Goal: Task Accomplishment & Management: Use online tool/utility

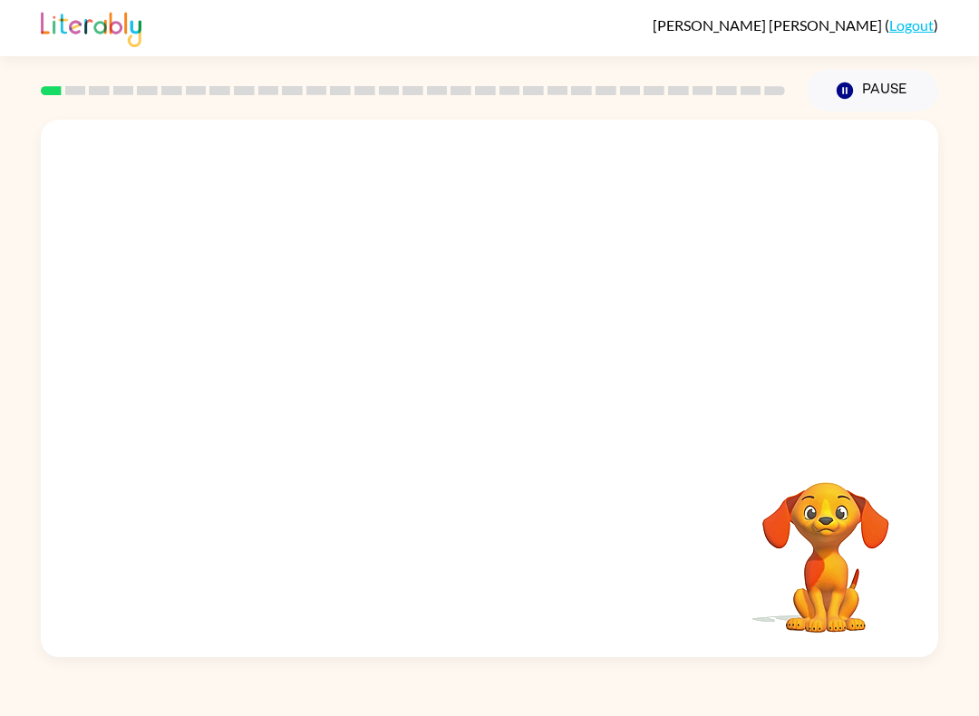
click at [850, 557] on video "Your browser must support playing .mp4 files to use Literably. Please try using…" at bounding box center [825, 544] width 181 height 181
click at [76, 88] on rect at bounding box center [75, 90] width 21 height 9
click at [68, 87] on rect at bounding box center [75, 90] width 21 height 9
click at [524, 393] on button "button" at bounding box center [490, 398] width 116 height 66
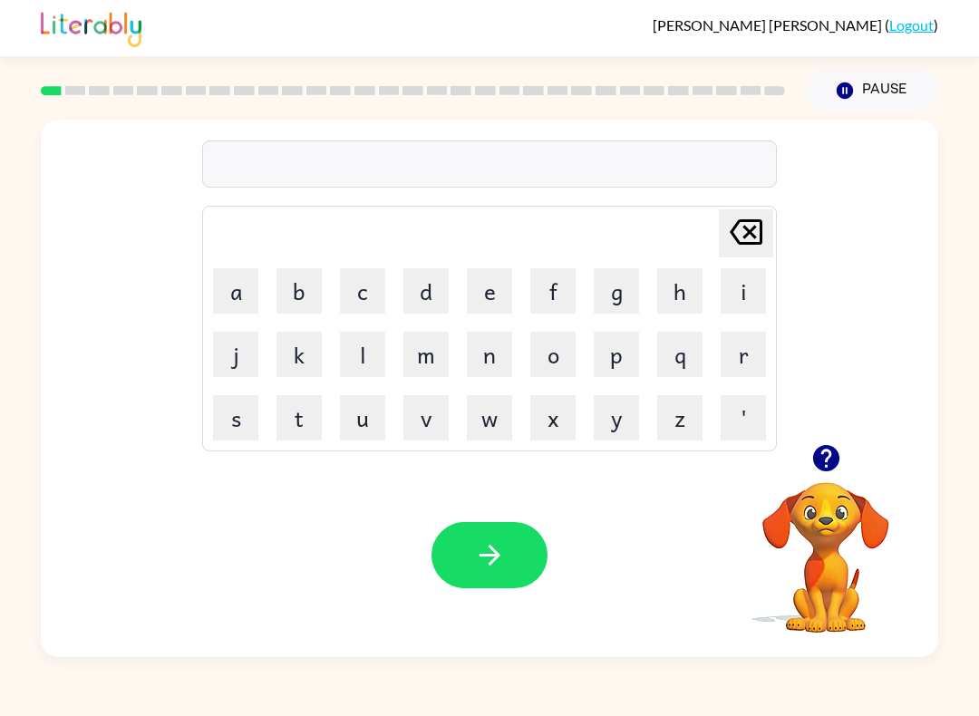
click at [233, 416] on button "s" at bounding box center [235, 417] width 45 height 45
click at [694, 288] on button "h" at bounding box center [679, 290] width 45 height 45
click at [366, 414] on button "u" at bounding box center [362, 417] width 45 height 45
click at [240, 425] on button "s" at bounding box center [235, 417] width 45 height 45
click at [676, 281] on button "h" at bounding box center [679, 290] width 45 height 45
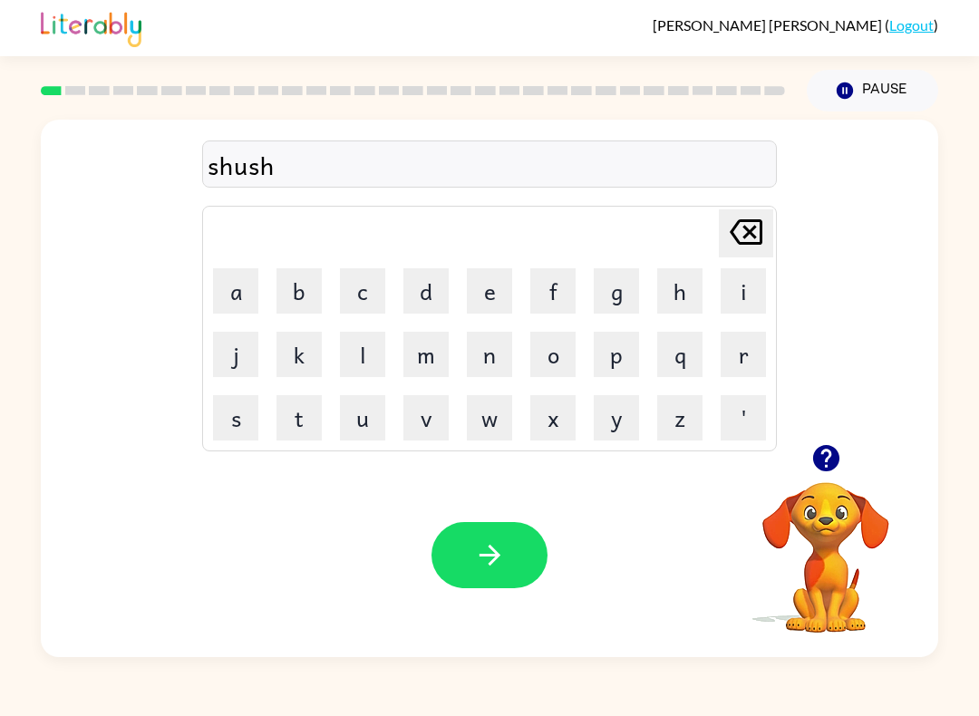
click at [529, 547] on button "button" at bounding box center [490, 555] width 116 height 66
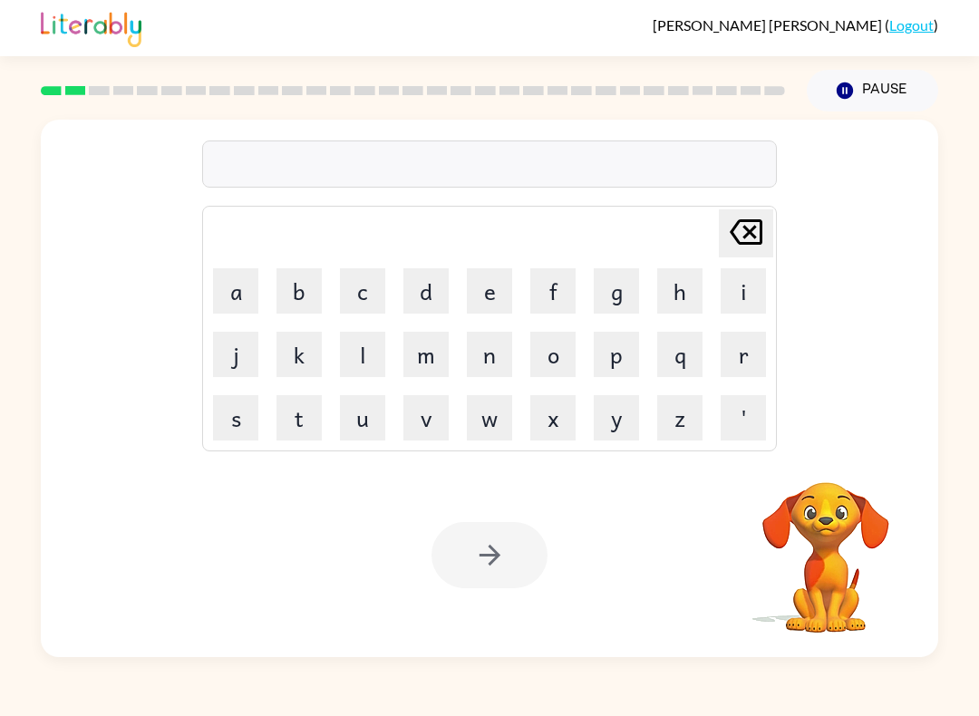
click at [244, 282] on button "a" at bounding box center [235, 290] width 45 height 45
click at [617, 357] on button "p" at bounding box center [616, 354] width 45 height 45
click at [616, 357] on button "p" at bounding box center [616, 354] width 45 height 45
click at [498, 290] on button "e" at bounding box center [489, 290] width 45 height 45
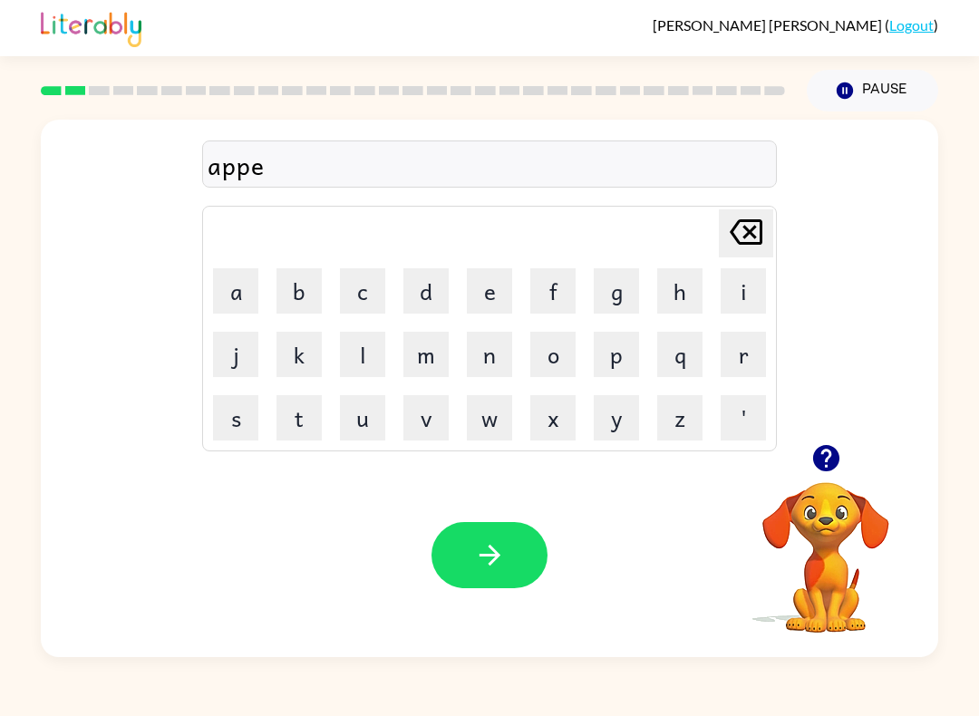
click at [725, 366] on button "r" at bounding box center [743, 354] width 45 height 45
click at [238, 414] on button "s" at bounding box center [235, 417] width 45 height 45
click at [747, 240] on icon "[PERSON_NAME] last character input" at bounding box center [747, 232] width 44 height 44
click at [239, 287] on button "a" at bounding box center [235, 290] width 45 height 45
click at [502, 349] on button "n" at bounding box center [489, 354] width 45 height 45
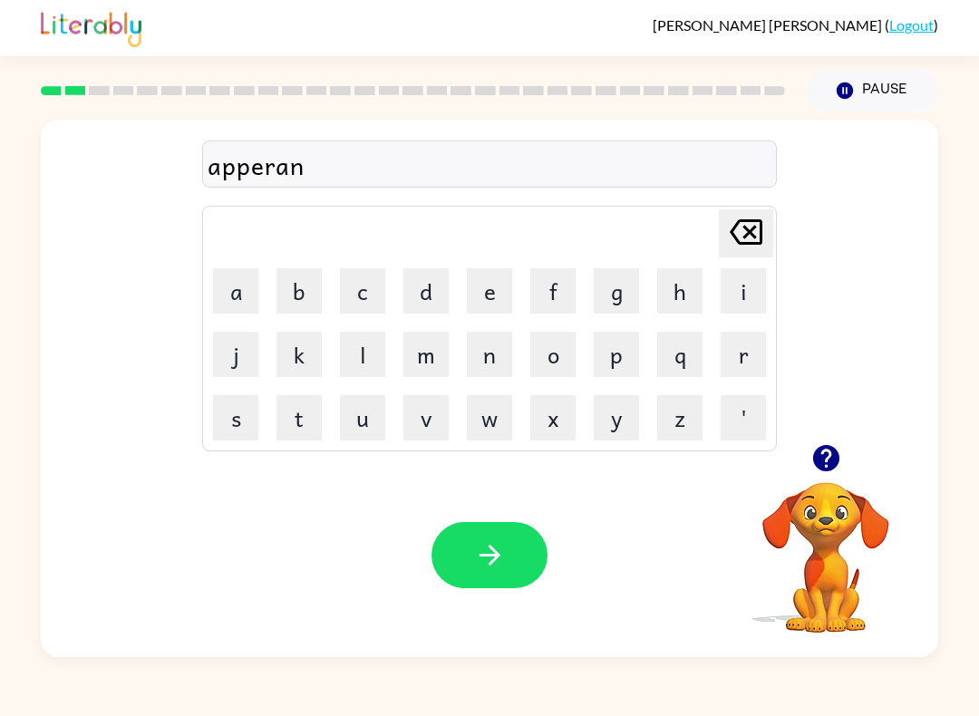
click at [384, 295] on button "c" at bounding box center [362, 290] width 45 height 45
click at [221, 426] on button "s" at bounding box center [235, 417] width 45 height 45
click at [730, 243] on icon "[PERSON_NAME] last character input" at bounding box center [747, 232] width 44 height 44
click at [496, 288] on button "e" at bounding box center [489, 290] width 45 height 45
click at [233, 425] on button "s" at bounding box center [235, 417] width 45 height 45
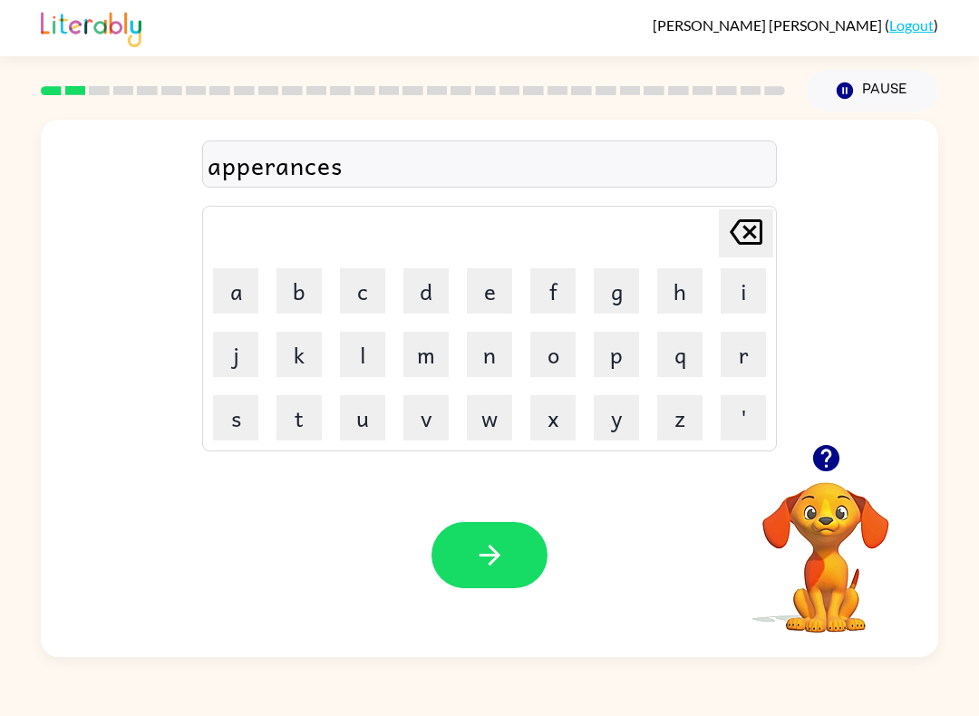
click at [505, 565] on icon "button" at bounding box center [490, 556] width 32 height 32
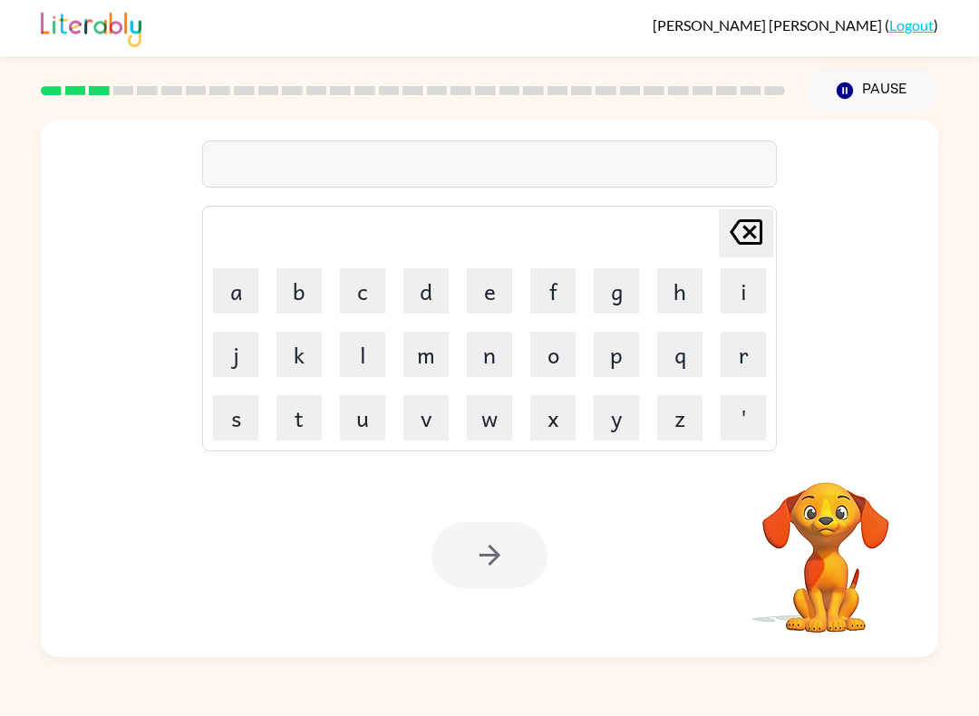
click at [744, 361] on button "r" at bounding box center [743, 354] width 45 height 45
click at [490, 297] on button "e" at bounding box center [489, 290] width 45 height 45
click at [246, 277] on button "a" at bounding box center [235, 290] width 45 height 45
click at [364, 360] on button "l" at bounding box center [362, 354] width 45 height 45
click at [761, 295] on button "i" at bounding box center [743, 290] width 45 height 45
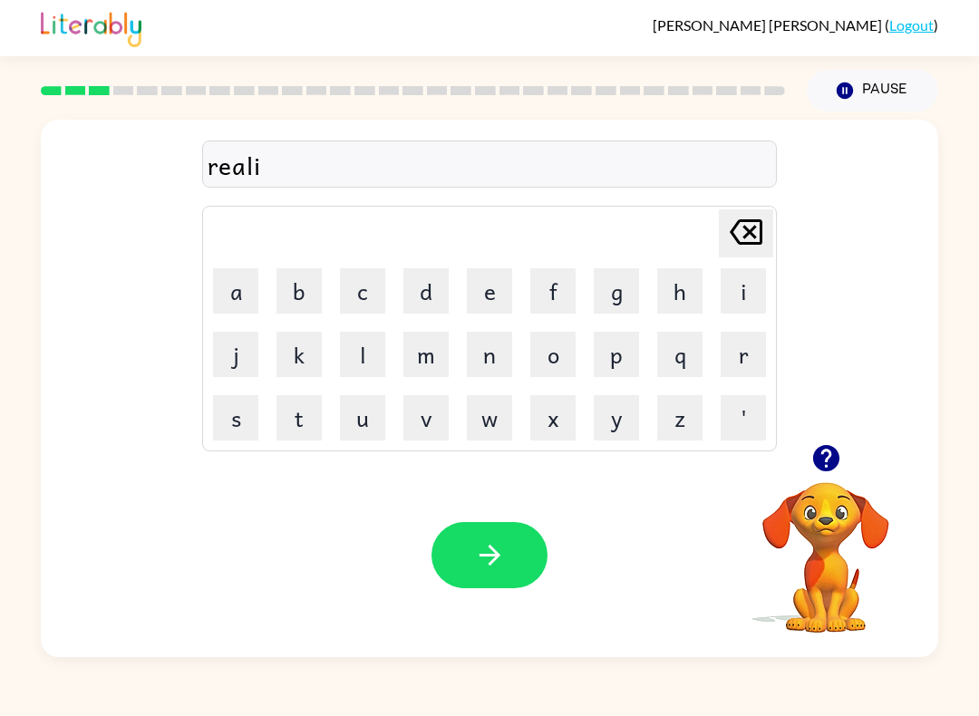
click at [301, 423] on button "t" at bounding box center [299, 417] width 45 height 45
click at [610, 423] on button "y" at bounding box center [616, 417] width 45 height 45
click at [511, 559] on button "button" at bounding box center [490, 555] width 116 height 66
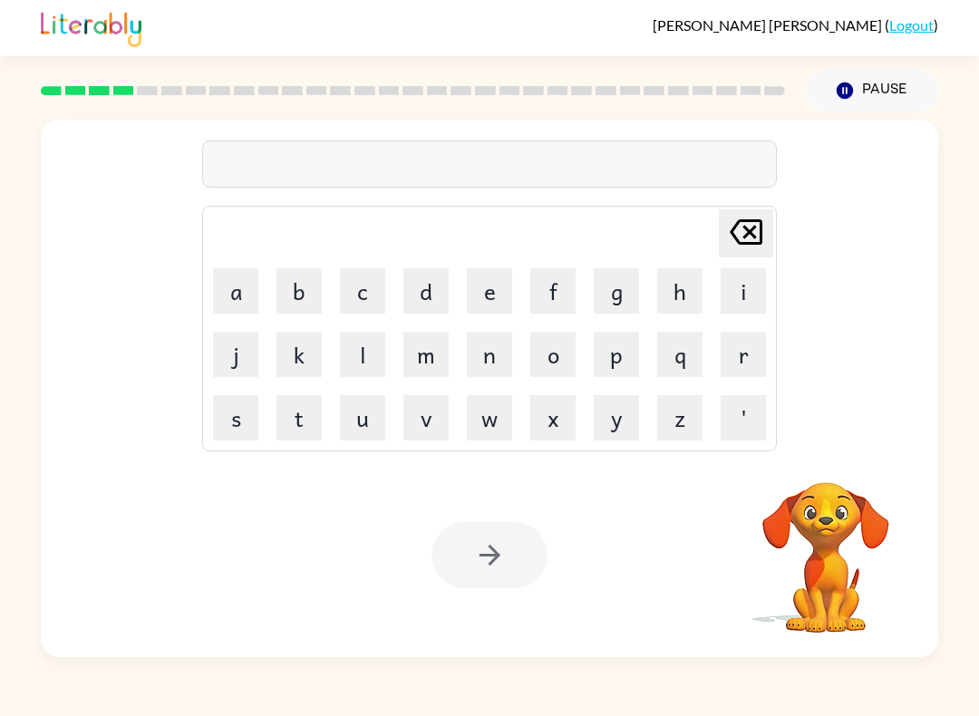
click at [484, 296] on button "e" at bounding box center [489, 290] width 45 height 45
click at [353, 350] on button "l" at bounding box center [362, 354] width 45 height 45
click at [745, 295] on button "i" at bounding box center [743, 290] width 45 height 45
click at [432, 357] on button "m" at bounding box center [426, 354] width 45 height 45
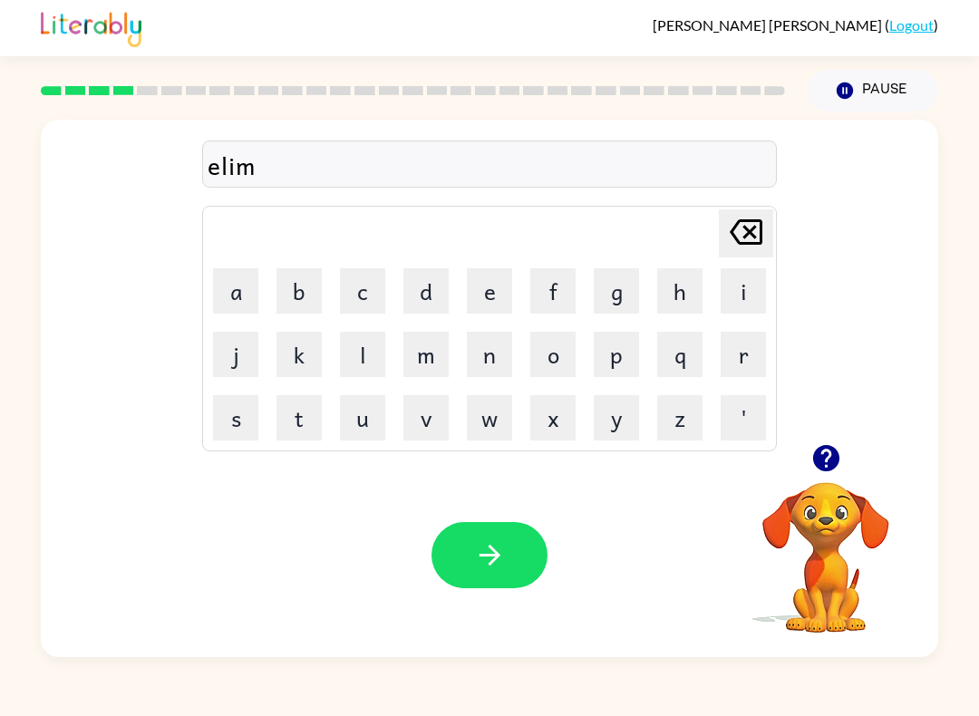
click at [744, 296] on button "i" at bounding box center [743, 290] width 45 height 45
click at [496, 362] on button "n" at bounding box center [489, 354] width 45 height 45
click at [243, 291] on button "a" at bounding box center [235, 290] width 45 height 45
click at [306, 419] on button "t" at bounding box center [299, 417] width 45 height 45
click at [487, 297] on button "e" at bounding box center [489, 290] width 45 height 45
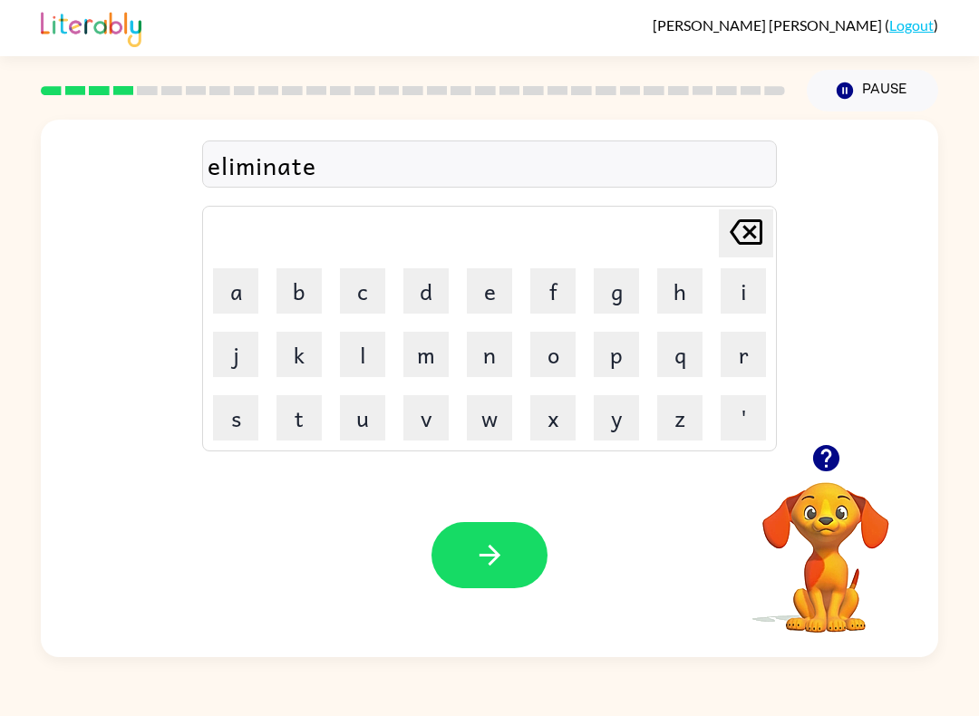
click at [496, 563] on icon "button" at bounding box center [490, 556] width 32 height 32
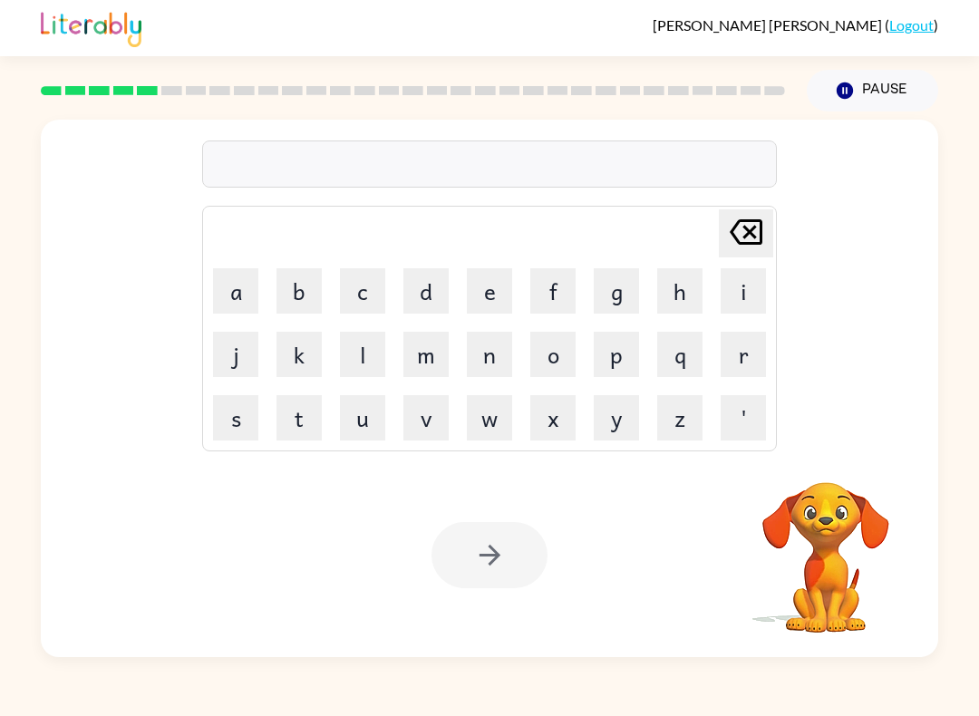
click at [444, 281] on button "d" at bounding box center [426, 290] width 45 height 45
click at [373, 418] on button "u" at bounding box center [362, 417] width 45 height 45
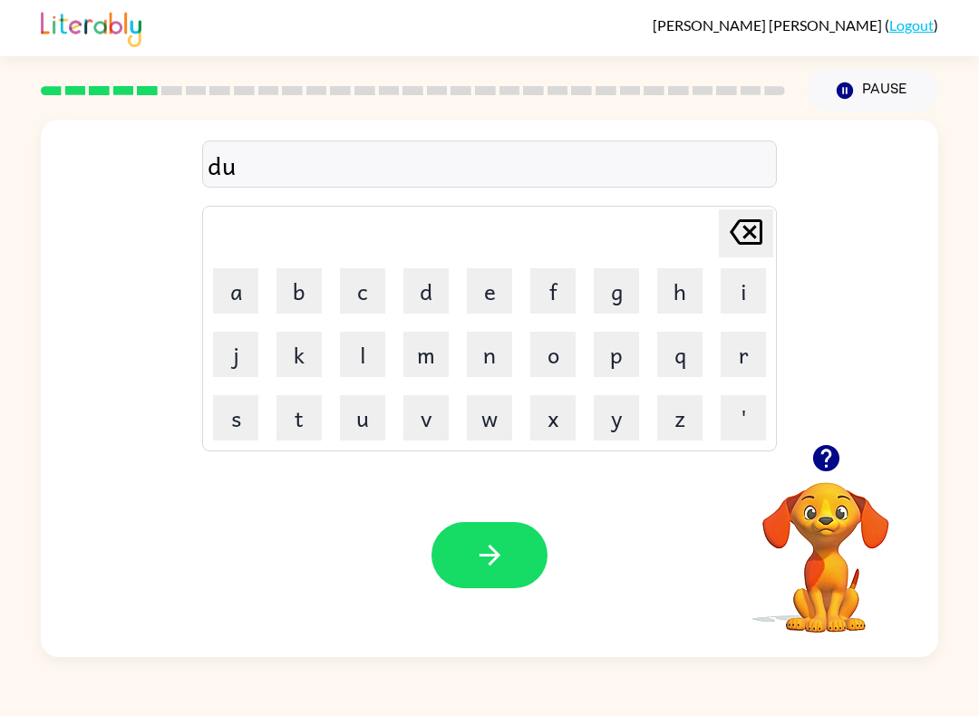
click at [621, 363] on button "p" at bounding box center [616, 354] width 45 height 45
click at [371, 352] on button "l" at bounding box center [362, 354] width 45 height 45
click at [763, 297] on button "i" at bounding box center [743, 290] width 45 height 45
click at [360, 279] on button "c" at bounding box center [362, 290] width 45 height 45
click at [249, 294] on button "a" at bounding box center [235, 290] width 45 height 45
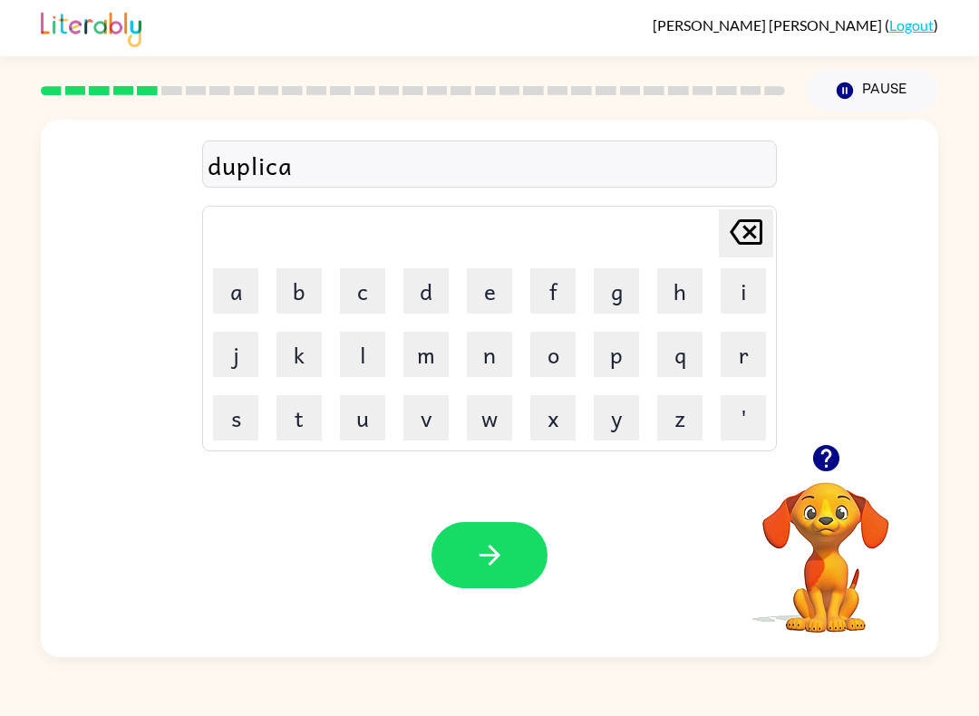
click at [313, 406] on button "t" at bounding box center [299, 417] width 45 height 45
click at [483, 289] on button "e" at bounding box center [489, 290] width 45 height 45
click at [489, 558] on icon "button" at bounding box center [490, 556] width 32 height 32
click at [434, 423] on button "v" at bounding box center [426, 417] width 45 height 45
click at [222, 274] on button "a" at bounding box center [235, 290] width 45 height 45
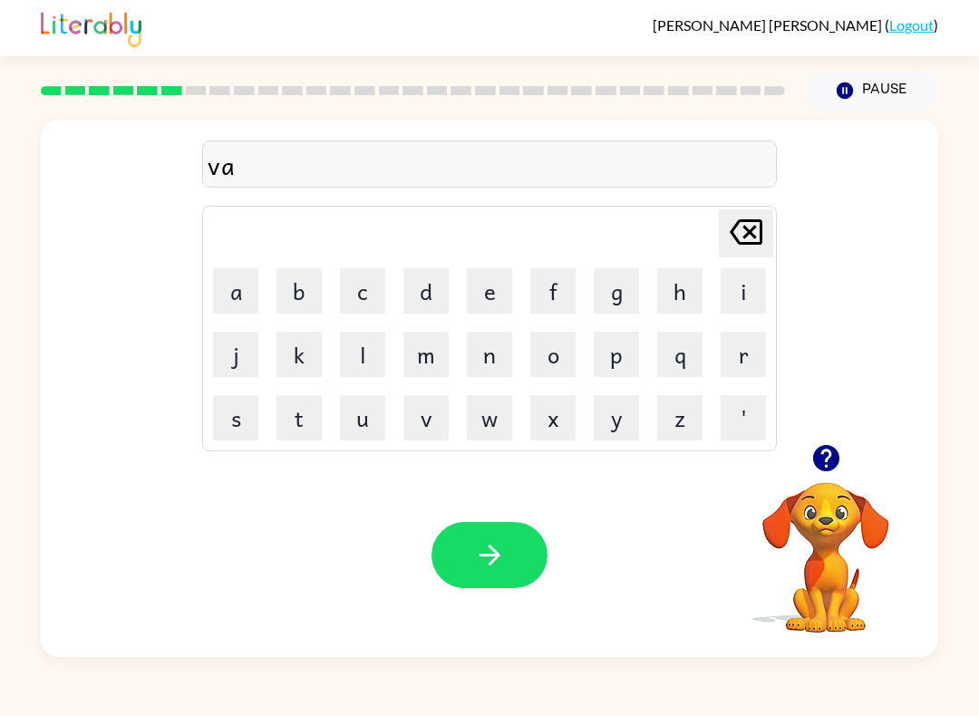
click at [369, 291] on button "c" at bounding box center [362, 290] width 45 height 45
click at [232, 279] on button "a" at bounding box center [235, 290] width 45 height 45
click at [305, 424] on button "t" at bounding box center [299, 417] width 45 height 45
click at [751, 292] on button "i" at bounding box center [743, 290] width 45 height 45
click at [553, 355] on button "o" at bounding box center [552, 354] width 45 height 45
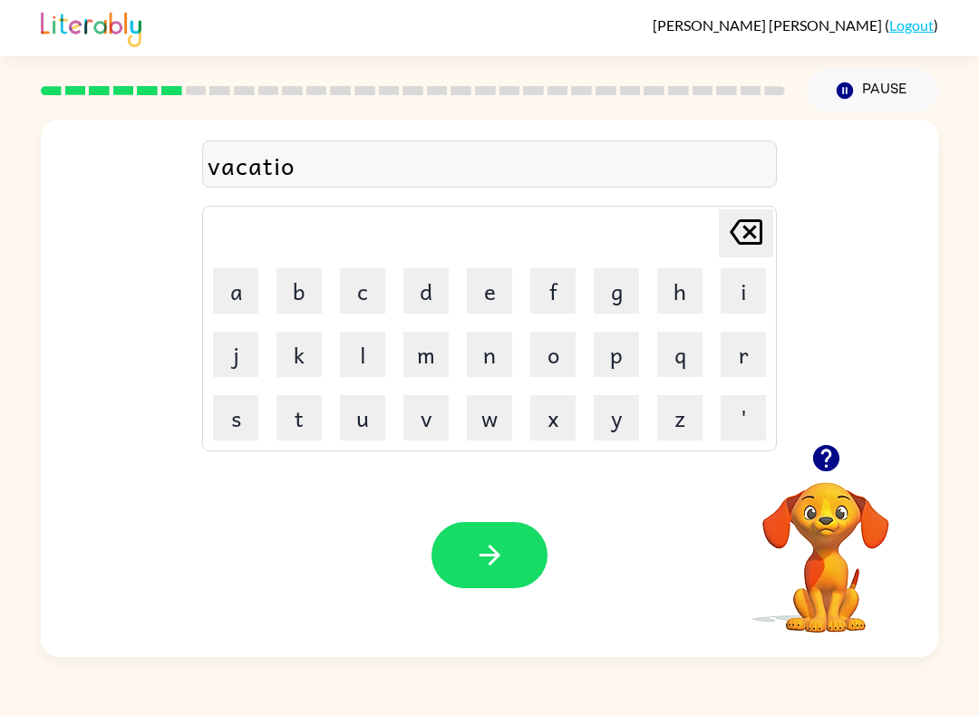
click at [487, 364] on button "n" at bounding box center [489, 354] width 45 height 45
click at [511, 551] on button "button" at bounding box center [490, 555] width 116 height 66
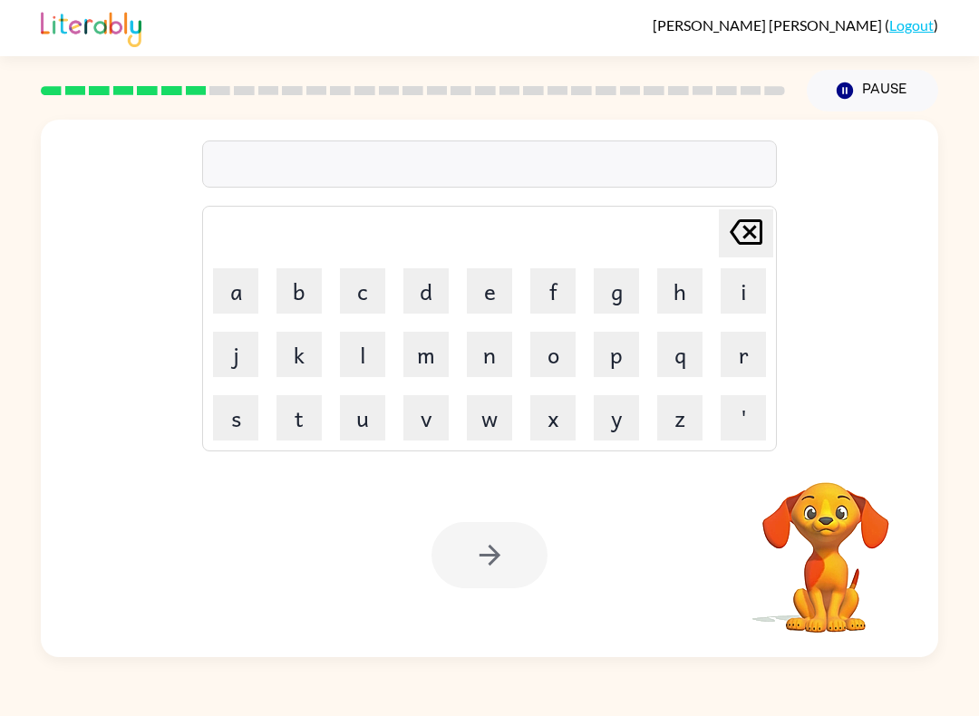
click at [619, 356] on button "p" at bounding box center [616, 354] width 45 height 45
click at [366, 430] on button "u" at bounding box center [362, 417] width 45 height 45
click at [432, 289] on button "d" at bounding box center [426, 290] width 45 height 45
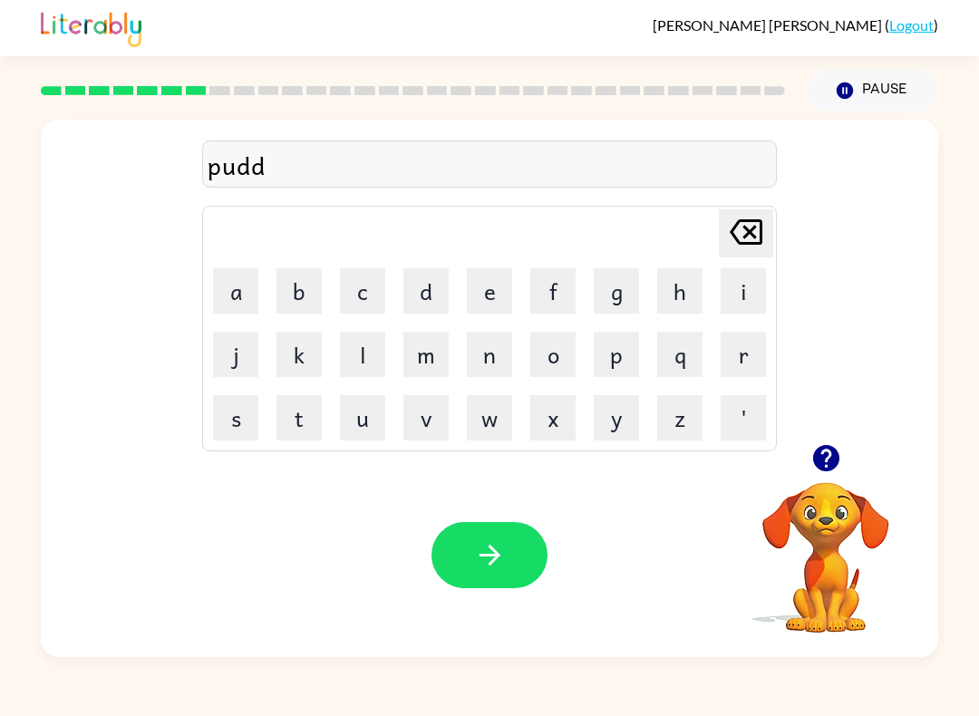
click at [377, 364] on button "l" at bounding box center [362, 354] width 45 height 45
click at [490, 310] on button "e" at bounding box center [489, 290] width 45 height 45
click at [493, 559] on icon "button" at bounding box center [490, 556] width 32 height 32
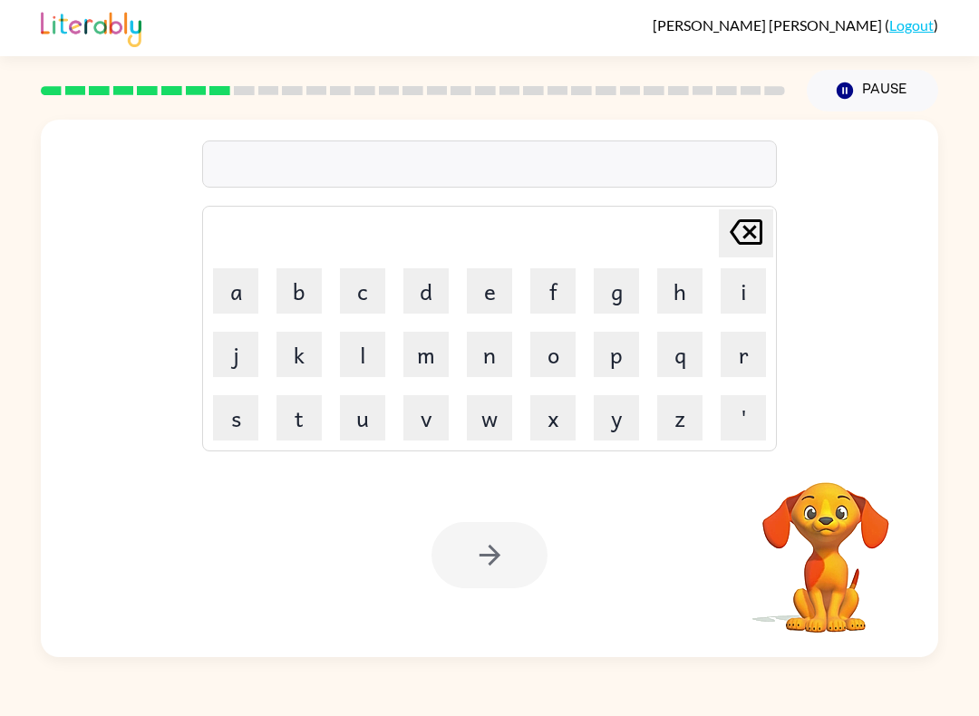
click at [620, 364] on button "p" at bounding box center [616, 354] width 45 height 45
click at [229, 284] on button "a" at bounding box center [235, 290] width 45 height 45
click at [742, 365] on button "r" at bounding box center [743, 354] width 45 height 45
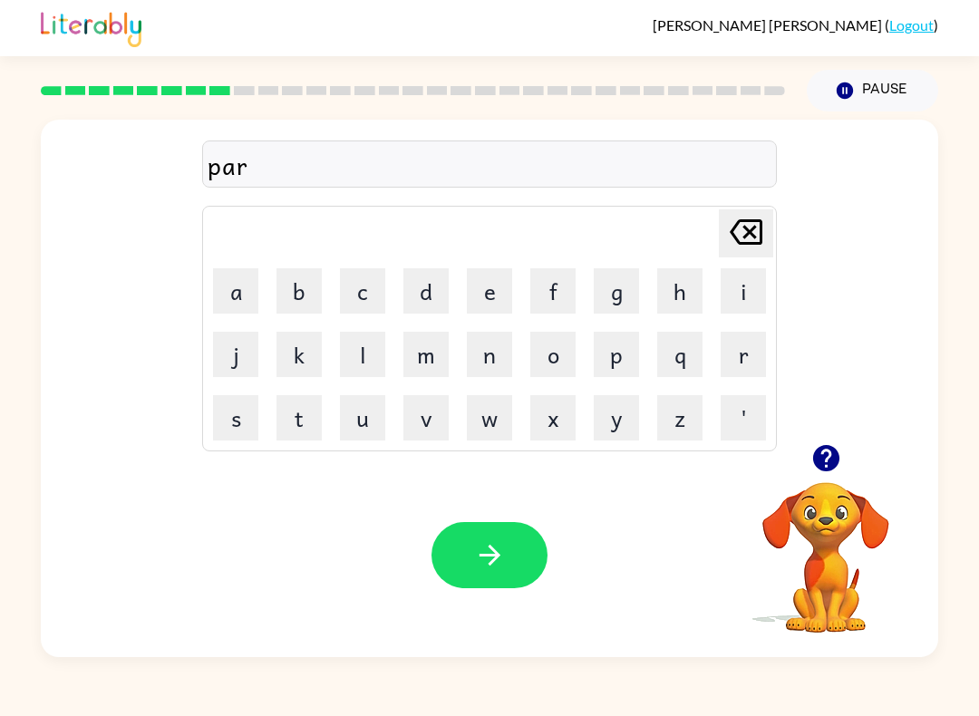
click at [305, 420] on button "t" at bounding box center [299, 417] width 45 height 45
click at [746, 300] on button "i" at bounding box center [743, 290] width 45 height 45
click at [359, 303] on button "c" at bounding box center [362, 290] width 45 height 45
click at [235, 294] on button "a" at bounding box center [235, 290] width 45 height 45
click at [358, 355] on button "l" at bounding box center [362, 354] width 45 height 45
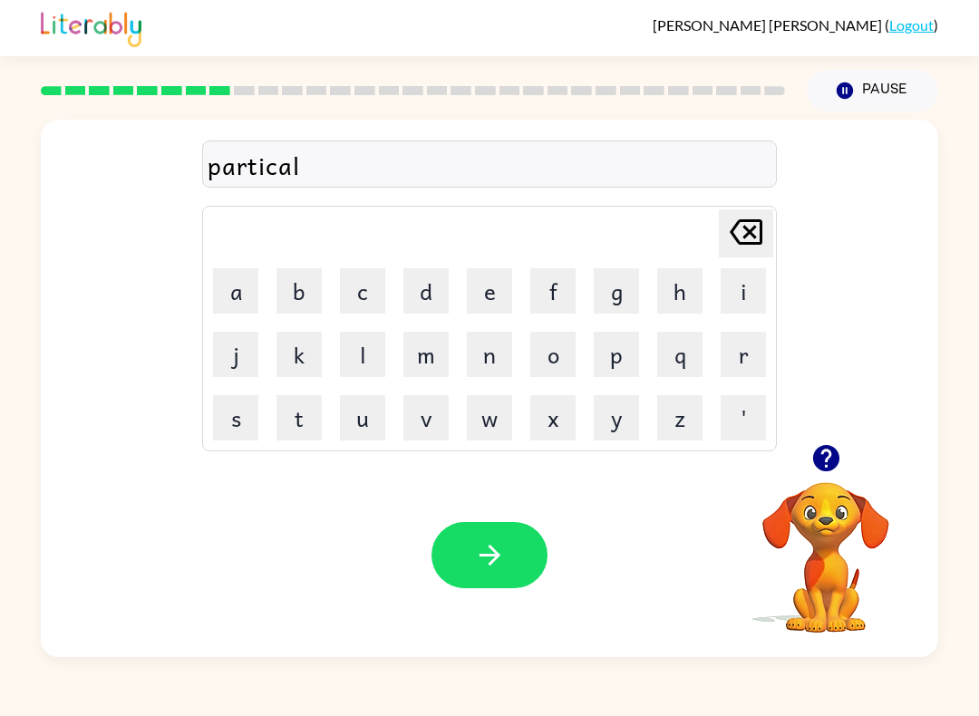
click at [827, 450] on icon "button" at bounding box center [825, 458] width 26 height 26
click at [749, 229] on icon "[PERSON_NAME] last character input" at bounding box center [747, 232] width 44 height 44
click at [484, 290] on button "e" at bounding box center [489, 290] width 45 height 45
click at [364, 359] on button "l" at bounding box center [362, 354] width 45 height 45
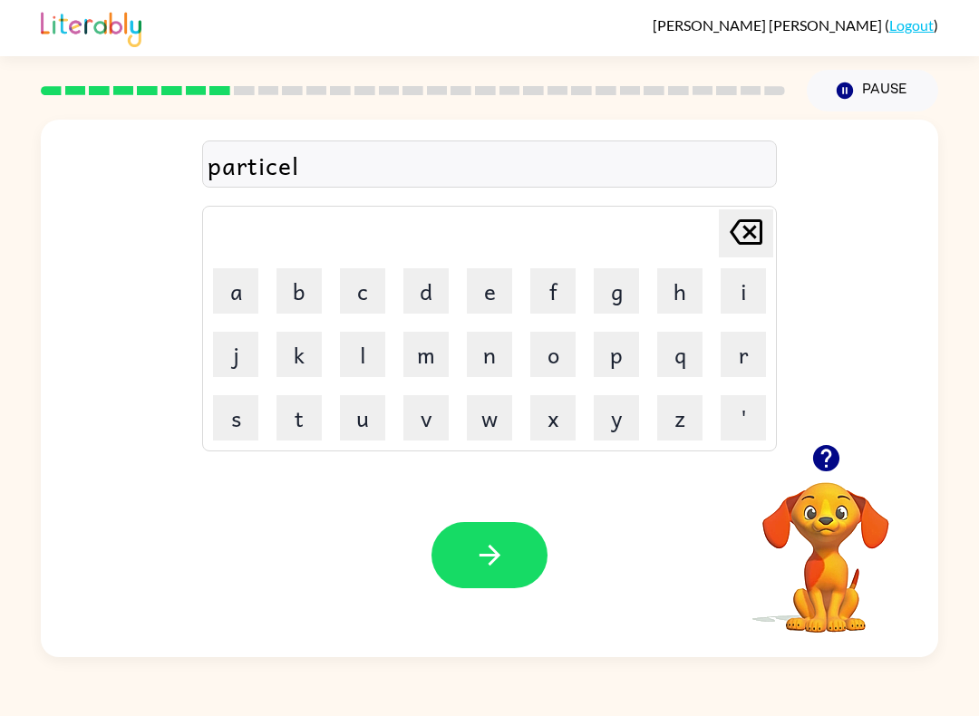
click at [759, 239] on icon "[PERSON_NAME] last character input" at bounding box center [747, 232] width 44 height 44
click at [369, 289] on button "c" at bounding box center [362, 290] width 45 height 45
click at [715, 228] on td "[PERSON_NAME] last character input" at bounding box center [489, 234] width 569 height 50
click at [248, 281] on button "a" at bounding box center [235, 290] width 45 height 45
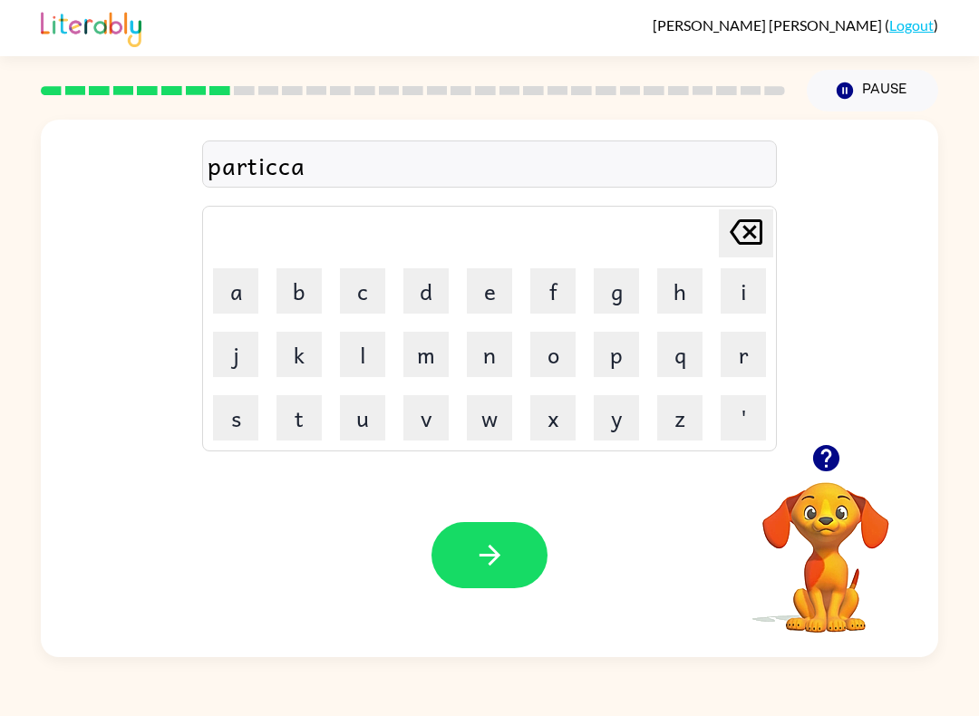
click at [349, 354] on button "l" at bounding box center [362, 354] width 45 height 45
click at [725, 246] on icon "[PERSON_NAME] last character input" at bounding box center [747, 232] width 44 height 44
click at [725, 245] on icon "[PERSON_NAME] last character input" at bounding box center [747, 232] width 44 height 44
click at [725, 247] on icon "[PERSON_NAME] last character input" at bounding box center [747, 232] width 44 height 44
click at [237, 288] on button "a" at bounding box center [235, 290] width 45 height 45
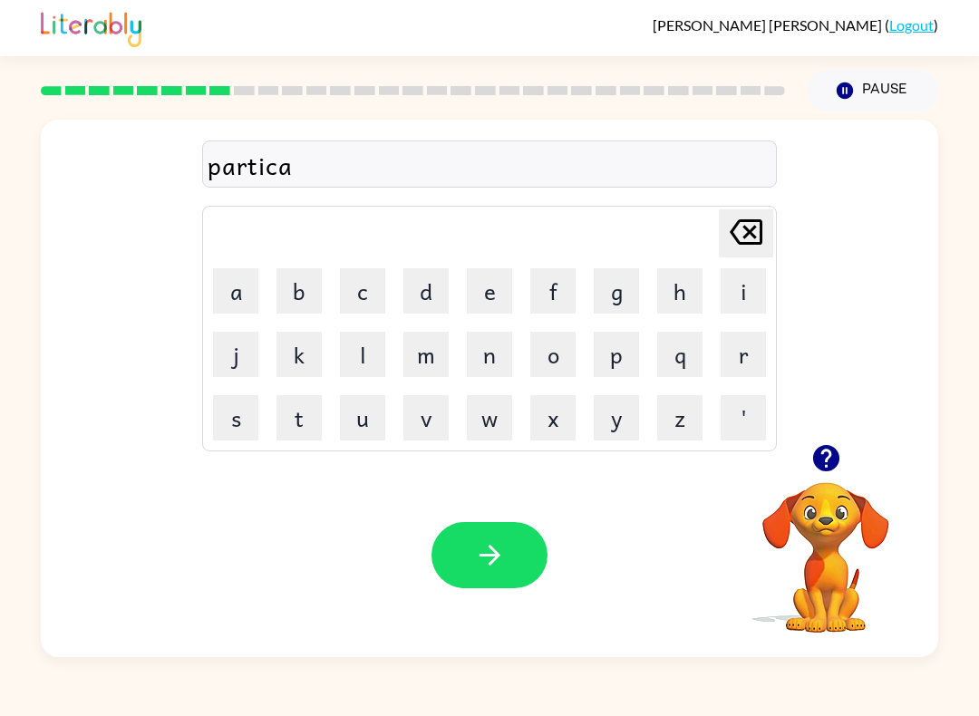
click at [366, 356] on button "l" at bounding box center [362, 354] width 45 height 45
click at [505, 560] on icon "button" at bounding box center [490, 556] width 32 height 32
click at [737, 365] on button "r" at bounding box center [743, 354] width 45 height 45
click at [489, 293] on button "e" at bounding box center [489, 290] width 45 height 45
click at [368, 297] on button "c" at bounding box center [362, 290] width 45 height 45
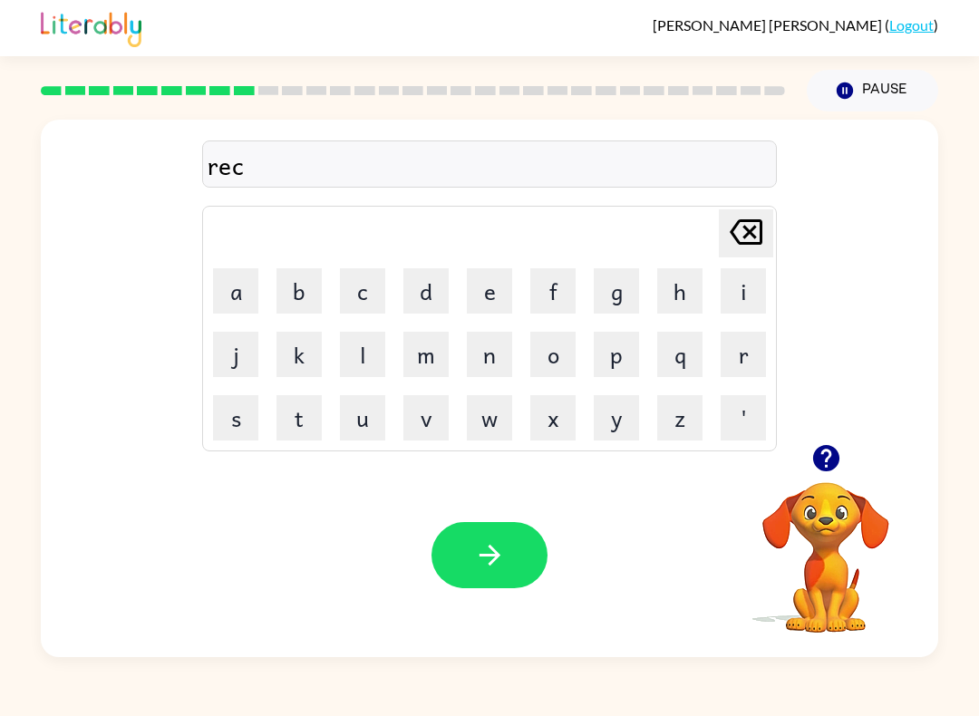
click at [239, 287] on button "a" at bounding box center [235, 290] width 45 height 45
click at [624, 358] on button "p" at bounding box center [616, 354] width 45 height 45
click at [307, 421] on button "t" at bounding box center [299, 417] width 45 height 45
click at [369, 421] on button "u" at bounding box center [362, 417] width 45 height 45
click at [742, 361] on button "r" at bounding box center [743, 354] width 45 height 45
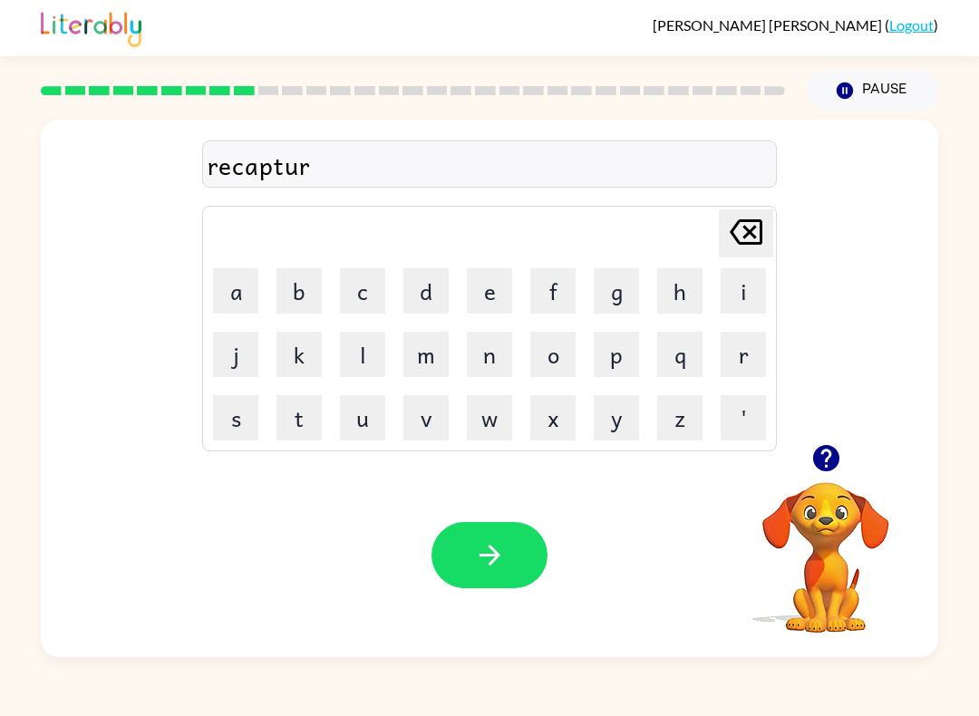
click at [483, 297] on button "e" at bounding box center [489, 290] width 45 height 45
click at [484, 569] on icon "button" at bounding box center [490, 556] width 32 height 32
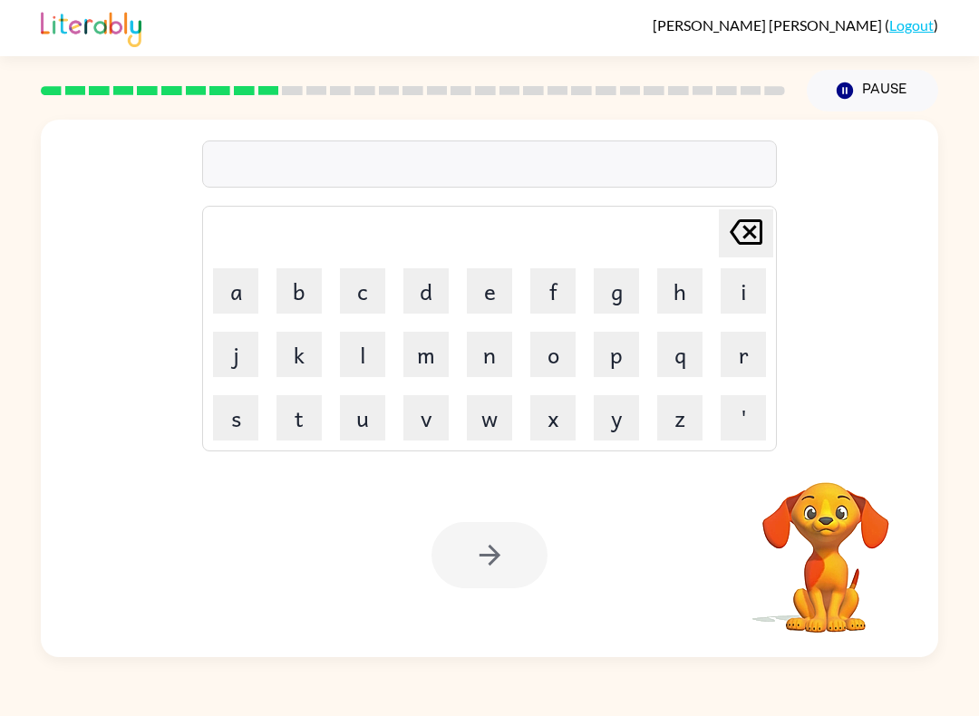
click at [615, 361] on button "p" at bounding box center [616, 354] width 45 height 45
click at [741, 360] on button "r" at bounding box center [743, 354] width 45 height 45
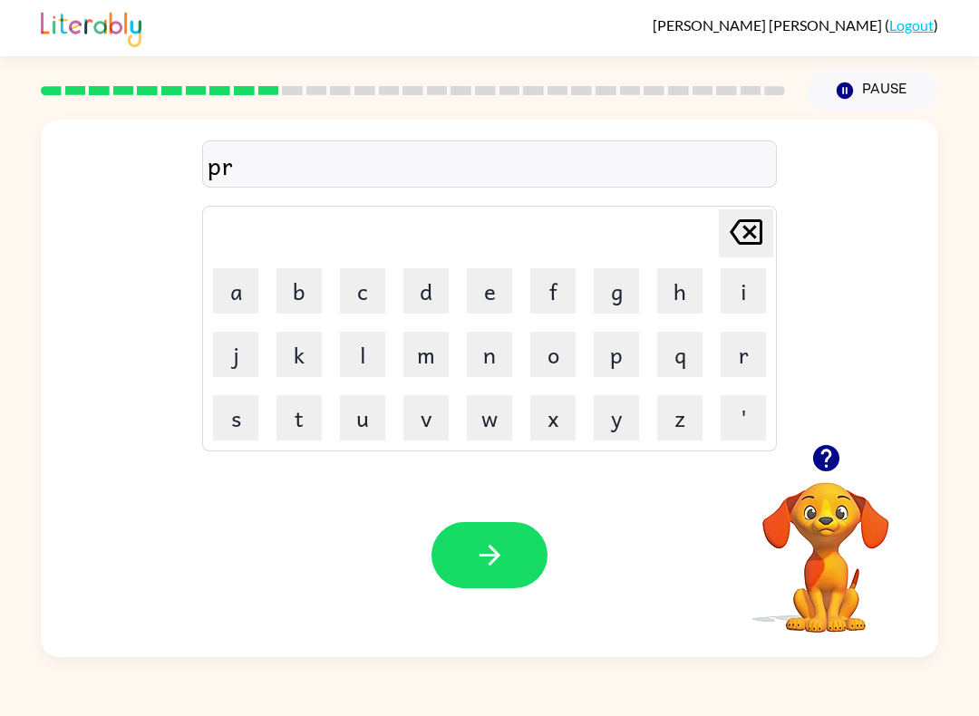
click at [495, 297] on button "e" at bounding box center [489, 290] width 45 height 45
click at [234, 415] on button "s" at bounding box center [235, 417] width 45 height 45
click at [677, 301] on button "h" at bounding box center [679, 290] width 45 height 45
click at [559, 352] on button "o" at bounding box center [552, 354] width 45 height 45
click at [559, 351] on button "o" at bounding box center [552, 354] width 45 height 45
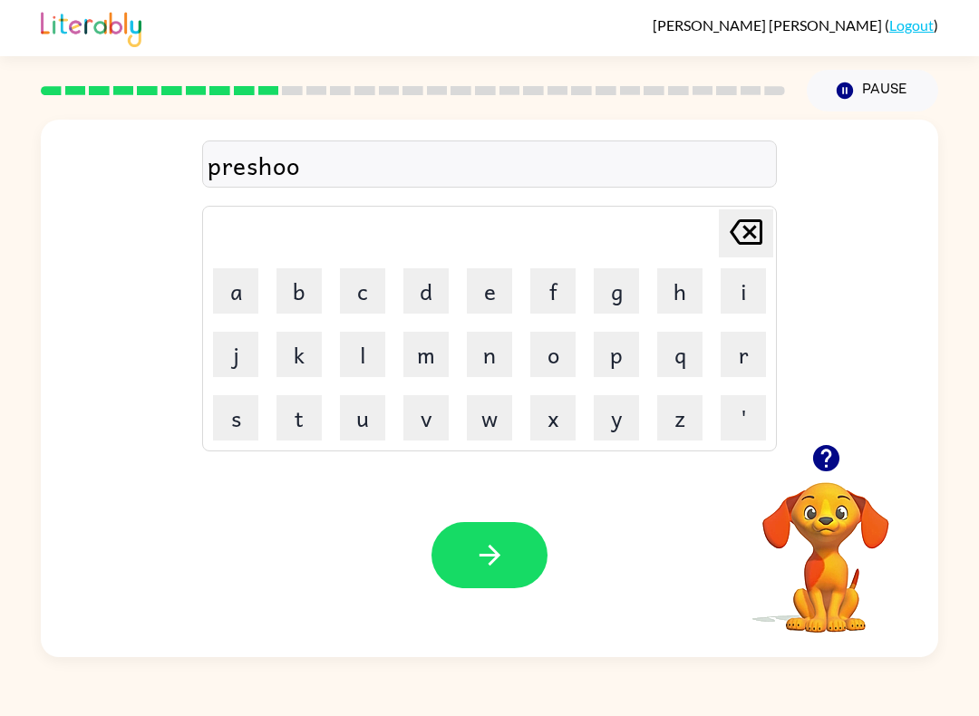
click at [360, 355] on button "l" at bounding box center [362, 354] width 45 height 45
click at [732, 251] on icon "[PERSON_NAME] last character input" at bounding box center [747, 232] width 44 height 44
click at [731, 250] on icon "[PERSON_NAME] last character input" at bounding box center [747, 232] width 44 height 44
click at [728, 231] on icon "[PERSON_NAME] last character input" at bounding box center [747, 232] width 44 height 44
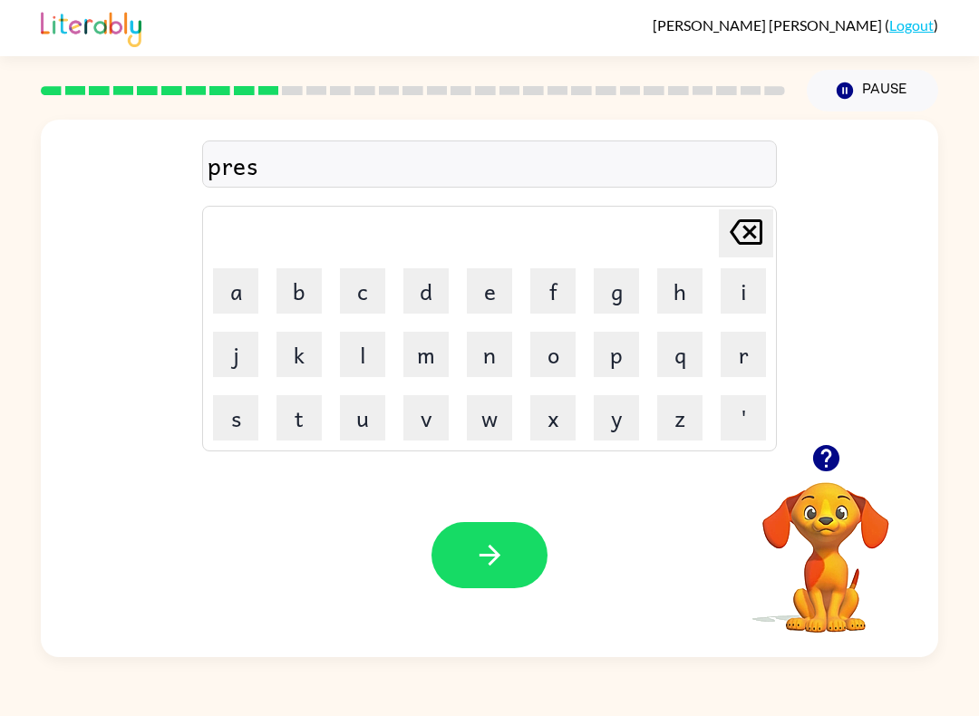
click at [368, 298] on button "c" at bounding box center [362, 290] width 45 height 45
click at [666, 297] on button "h" at bounding box center [679, 290] width 45 height 45
click at [550, 359] on button "o" at bounding box center [552, 354] width 45 height 45
click at [549, 359] on button "o" at bounding box center [552, 354] width 45 height 45
click at [364, 366] on button "l" at bounding box center [362, 354] width 45 height 45
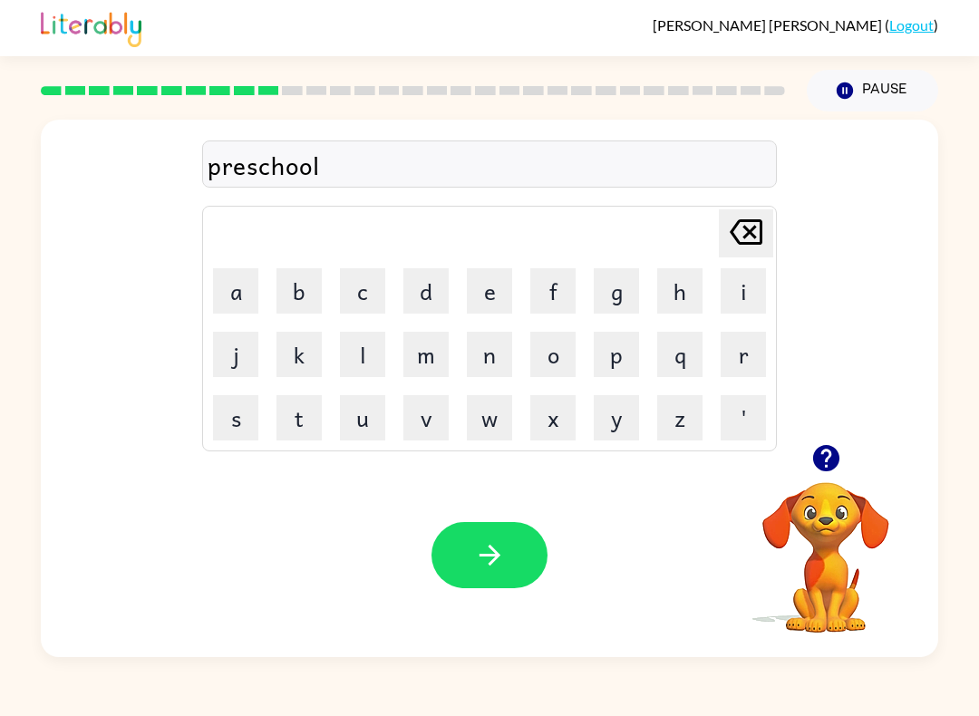
click at [495, 564] on icon "button" at bounding box center [490, 556] width 32 height 32
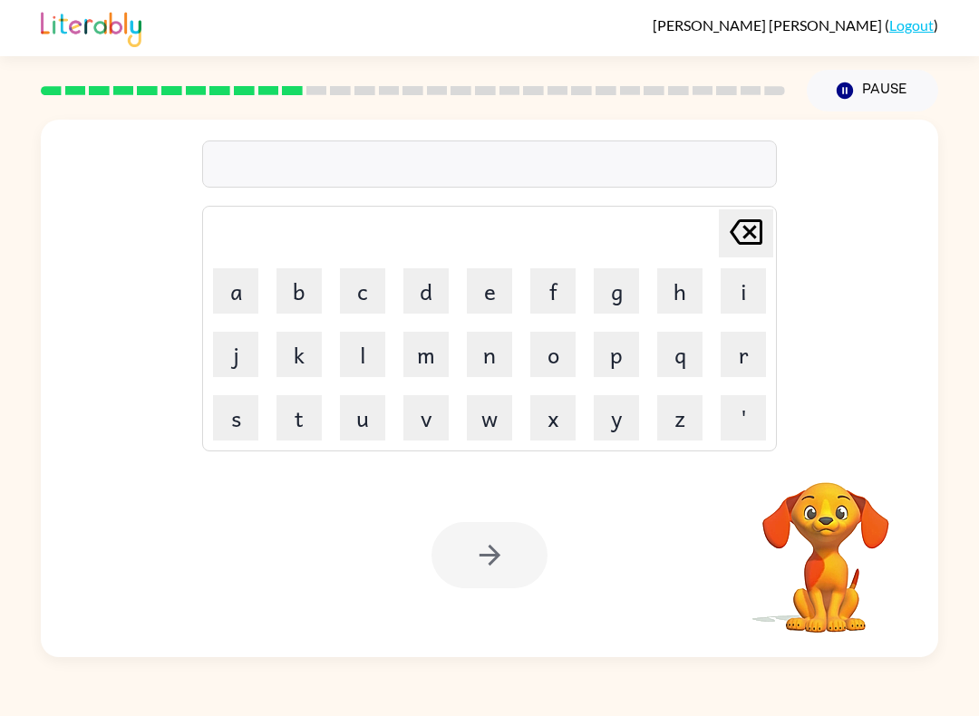
click at [379, 287] on button "c" at bounding box center [362, 290] width 45 height 45
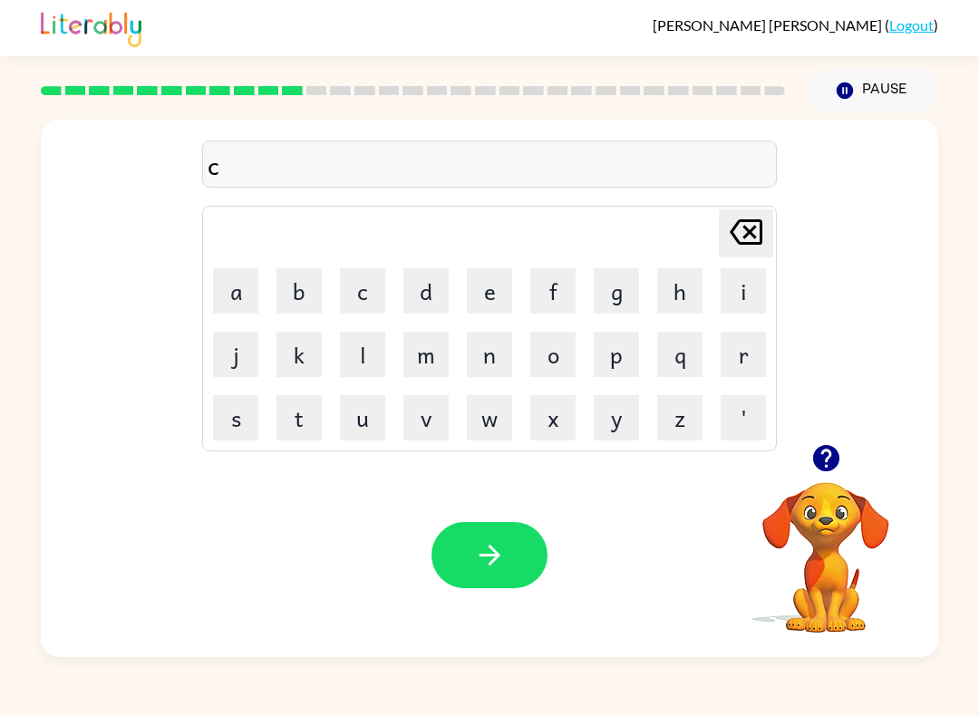
click at [836, 467] on icon "button" at bounding box center [825, 458] width 26 height 26
click at [721, 380] on td "r" at bounding box center [744, 355] width 62 height 62
click at [749, 368] on button "r" at bounding box center [743, 354] width 45 height 45
click at [240, 297] on button "a" at bounding box center [235, 290] width 45 height 45
click at [433, 423] on button "v" at bounding box center [426, 417] width 45 height 45
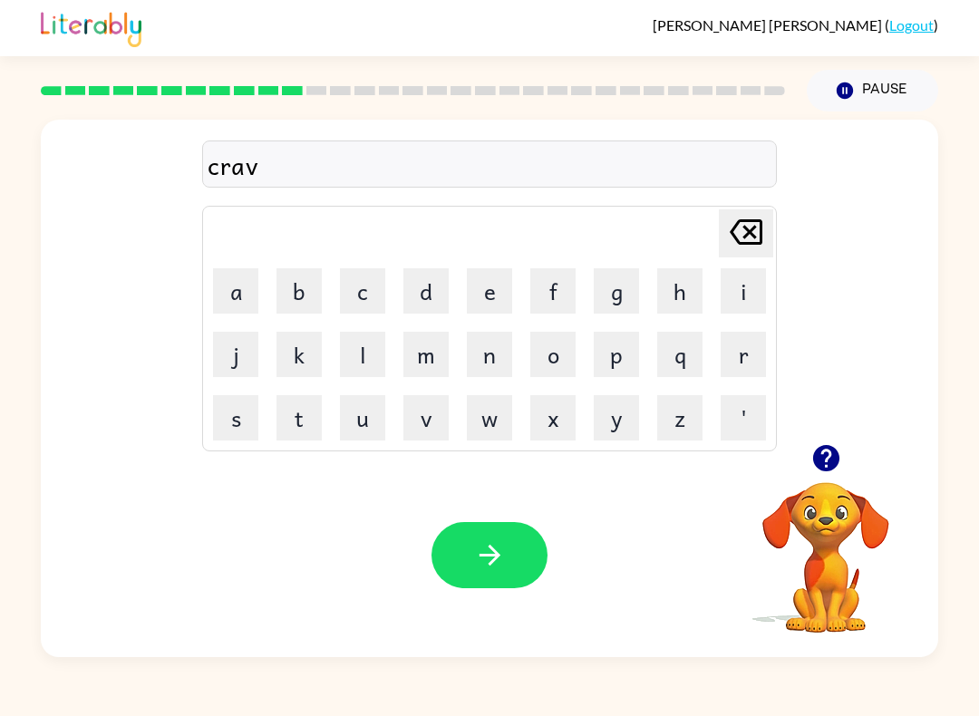
click at [505, 295] on button "e" at bounding box center [489, 290] width 45 height 45
click at [487, 560] on icon "button" at bounding box center [490, 556] width 32 height 32
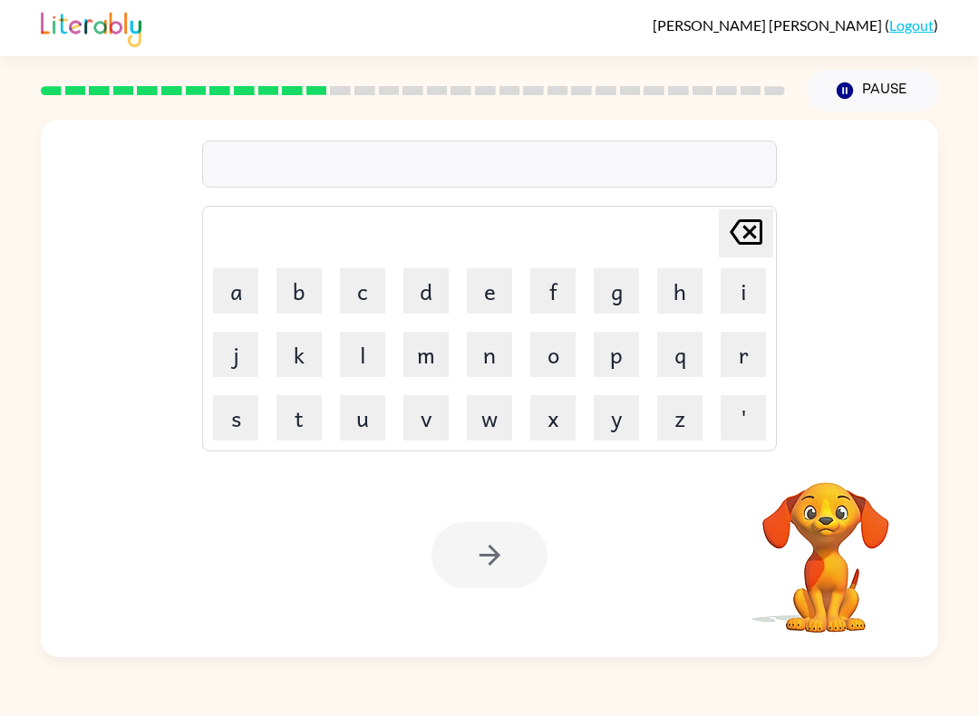
click at [437, 296] on button "d" at bounding box center [426, 290] width 45 height 45
click at [744, 291] on button "i" at bounding box center [743, 290] width 45 height 45
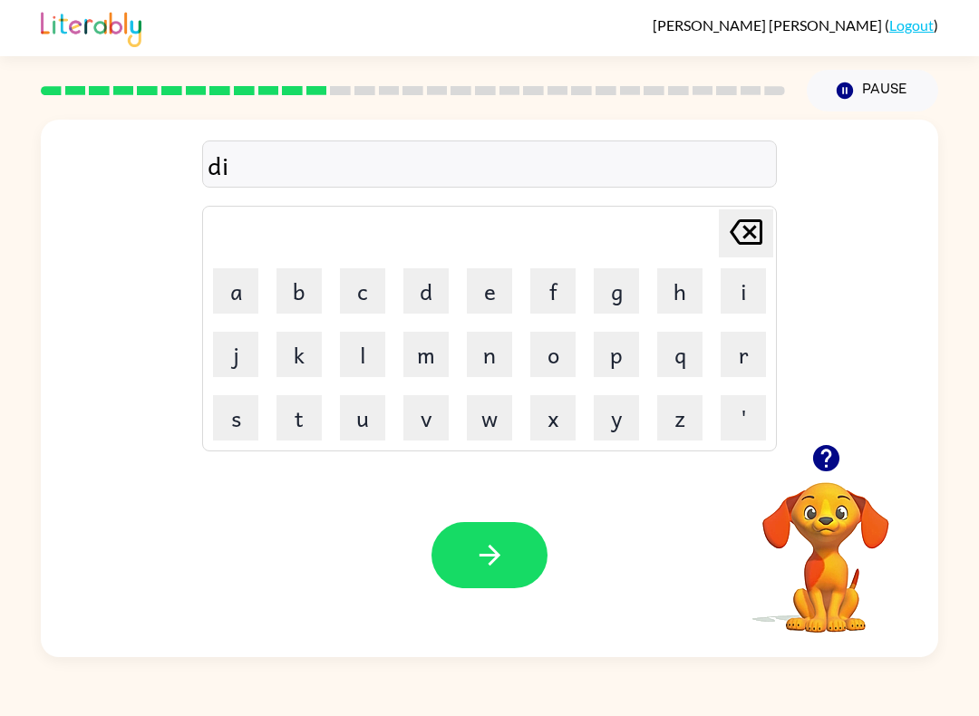
click at [362, 297] on button "c" at bounding box center [362, 290] width 45 height 45
click at [308, 419] on button "t" at bounding box center [299, 417] width 45 height 45
click at [243, 274] on button "a" at bounding box center [235, 290] width 45 height 45
click at [312, 410] on button "t" at bounding box center [299, 417] width 45 height 45
click at [492, 291] on button "e" at bounding box center [489, 290] width 45 height 45
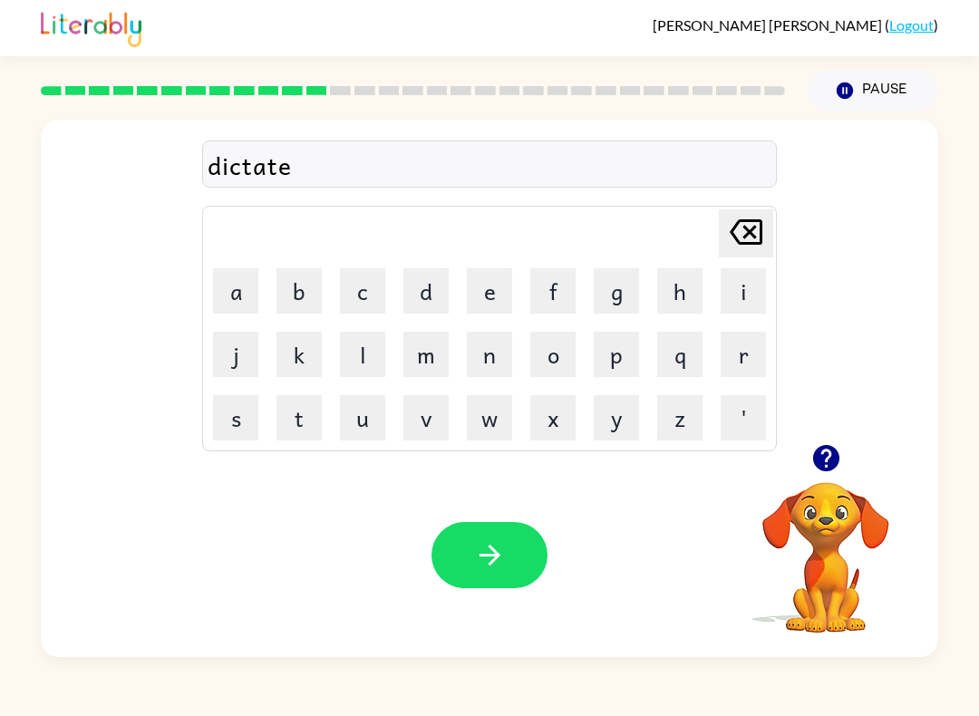
click at [481, 554] on icon "button" at bounding box center [490, 556] width 32 height 32
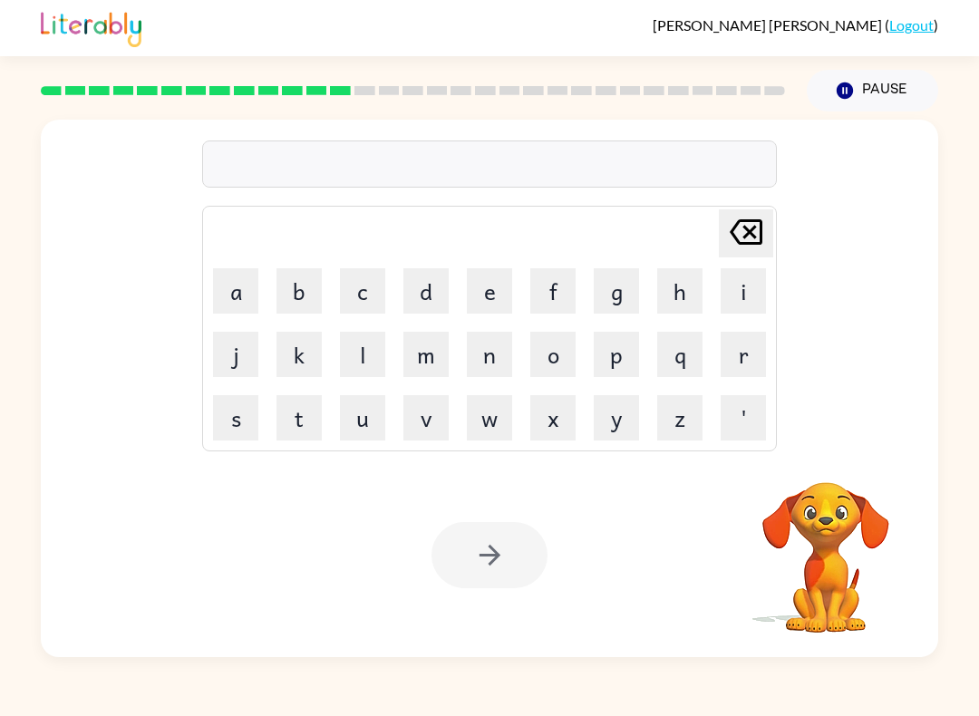
click at [618, 370] on button "p" at bounding box center [616, 354] width 45 height 45
click at [248, 299] on button "a" at bounding box center [235, 290] width 45 height 45
click at [618, 423] on button "y" at bounding box center [616, 417] width 45 height 45
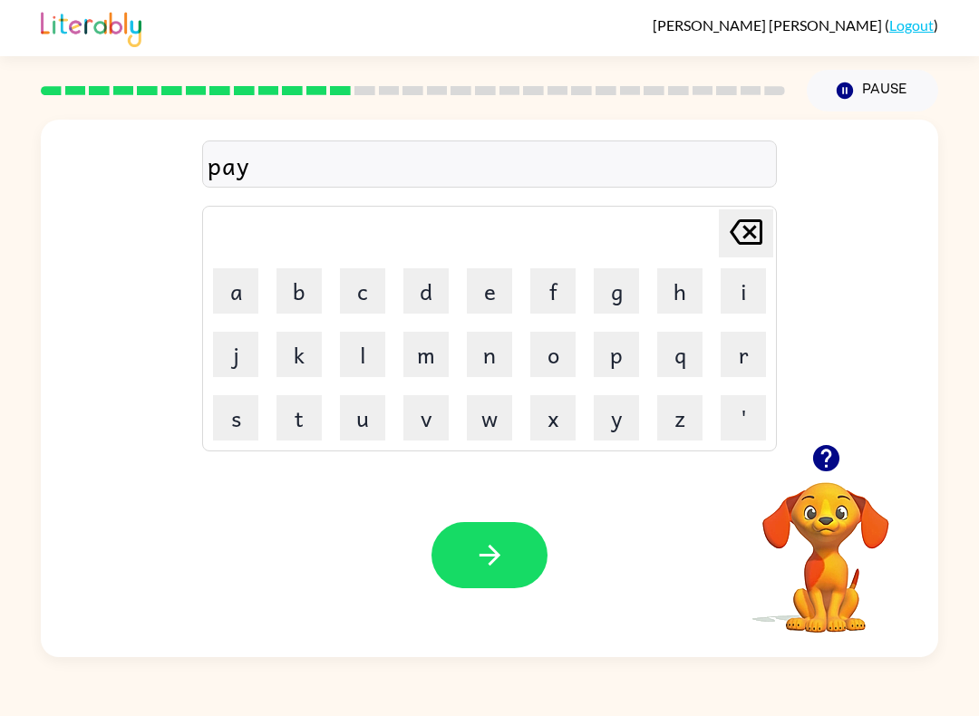
click at [427, 355] on button "m" at bounding box center [426, 354] width 45 height 45
click at [494, 289] on button "e" at bounding box center [489, 290] width 45 height 45
click at [484, 365] on button "n" at bounding box center [489, 354] width 45 height 45
click at [314, 414] on button "t" at bounding box center [299, 417] width 45 height 45
click at [500, 559] on icon "button" at bounding box center [490, 556] width 32 height 32
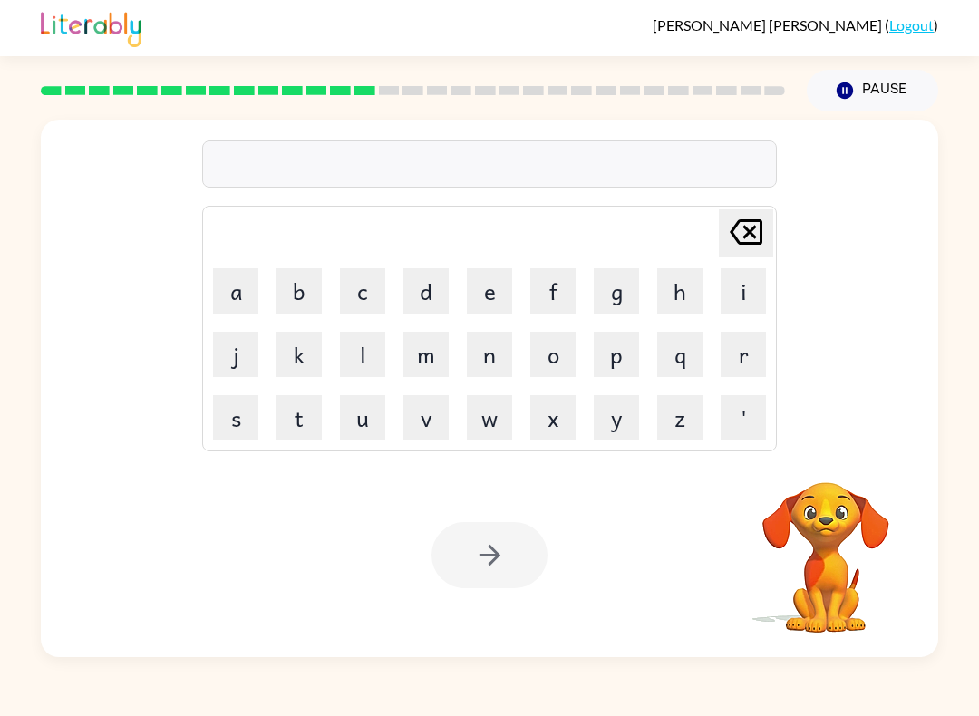
click at [434, 364] on button "m" at bounding box center [426, 354] width 45 height 45
click at [250, 296] on button "a" at bounding box center [235, 290] width 45 height 45
click at [631, 430] on button "y" at bounding box center [616, 417] width 45 height 45
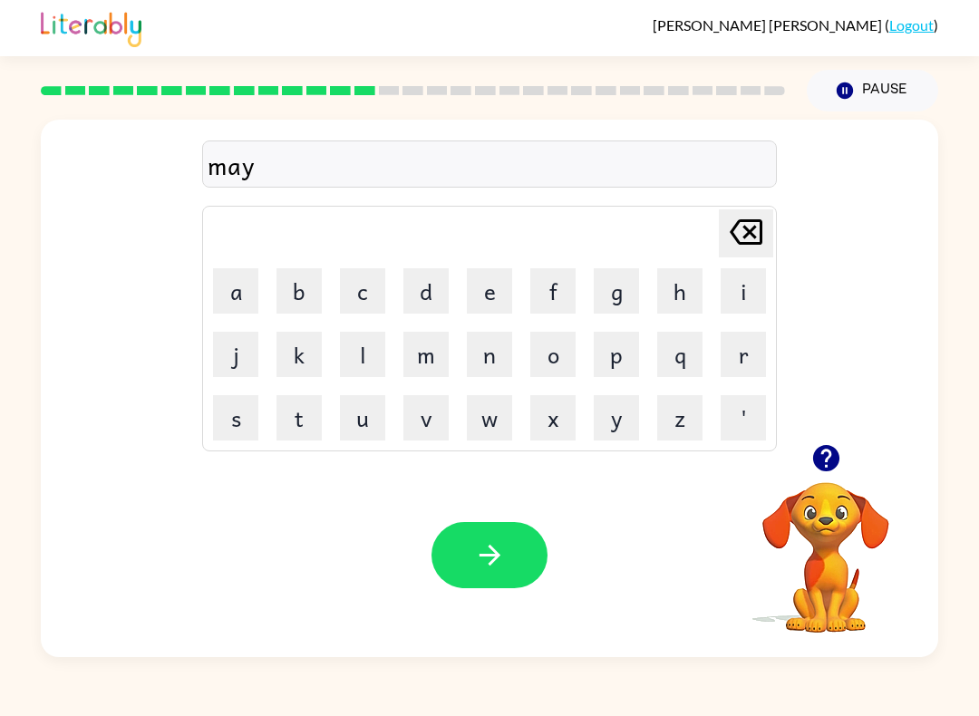
click at [563, 359] on button "o" at bounding box center [552, 354] width 45 height 45
click at [738, 357] on button "r" at bounding box center [743, 354] width 45 height 45
click at [513, 546] on button "button" at bounding box center [490, 555] width 116 height 66
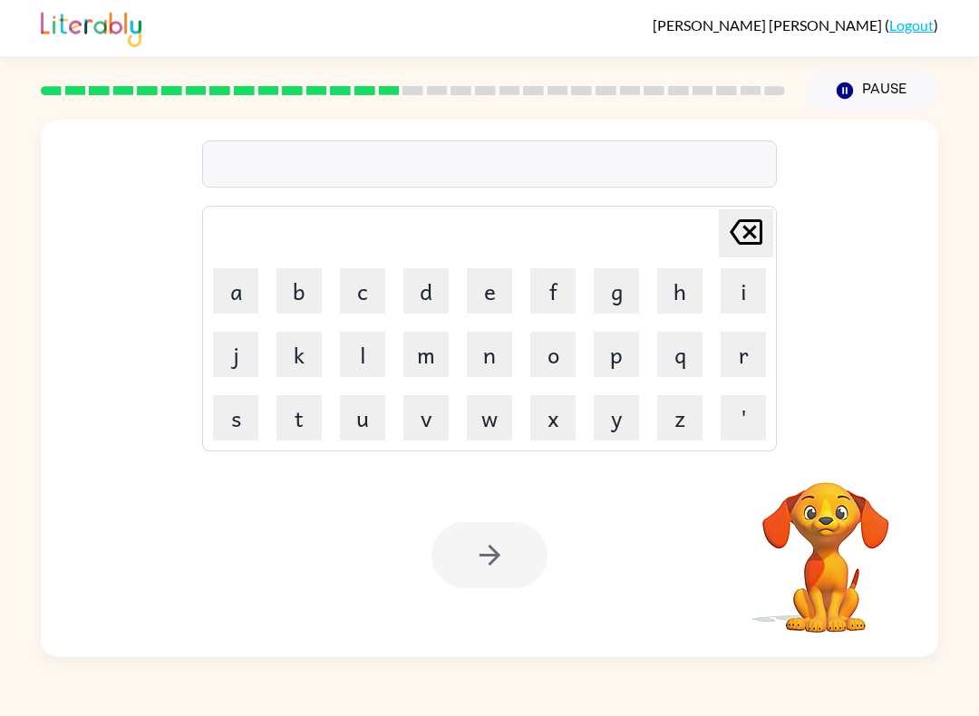
click at [246, 419] on button "s" at bounding box center [235, 417] width 45 height 45
click at [620, 359] on button "p" at bounding box center [616, 354] width 45 height 45
click at [232, 295] on button "a" at bounding box center [235, 290] width 45 height 45
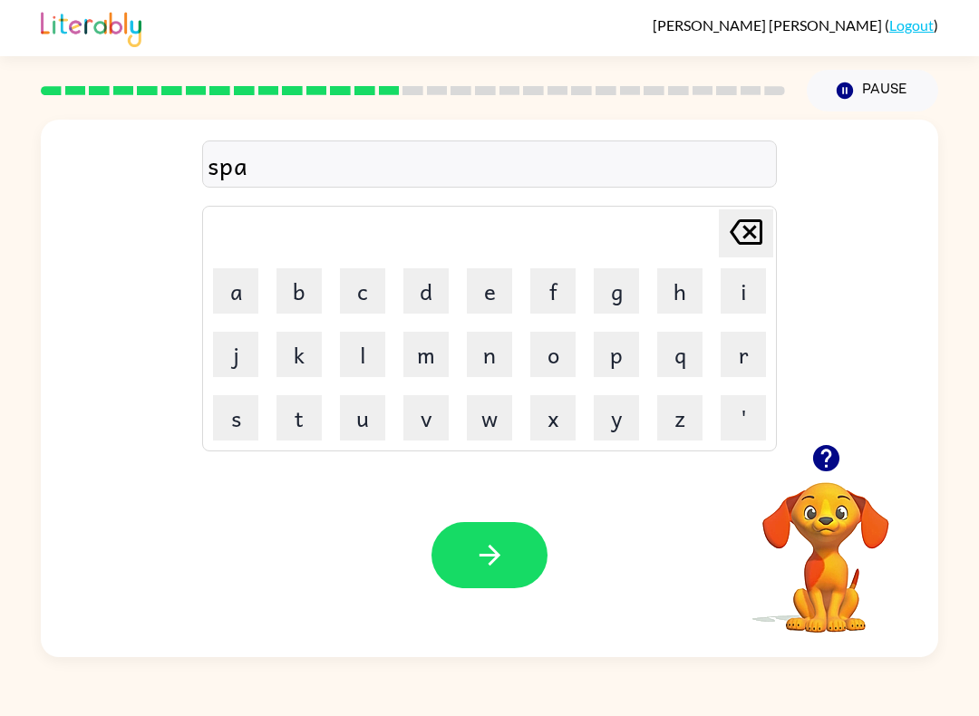
click at [736, 351] on button "r" at bounding box center [743, 354] width 45 height 45
click at [298, 350] on button "k" at bounding box center [299, 354] width 45 height 45
click at [499, 561] on icon "button" at bounding box center [490, 556] width 32 height 32
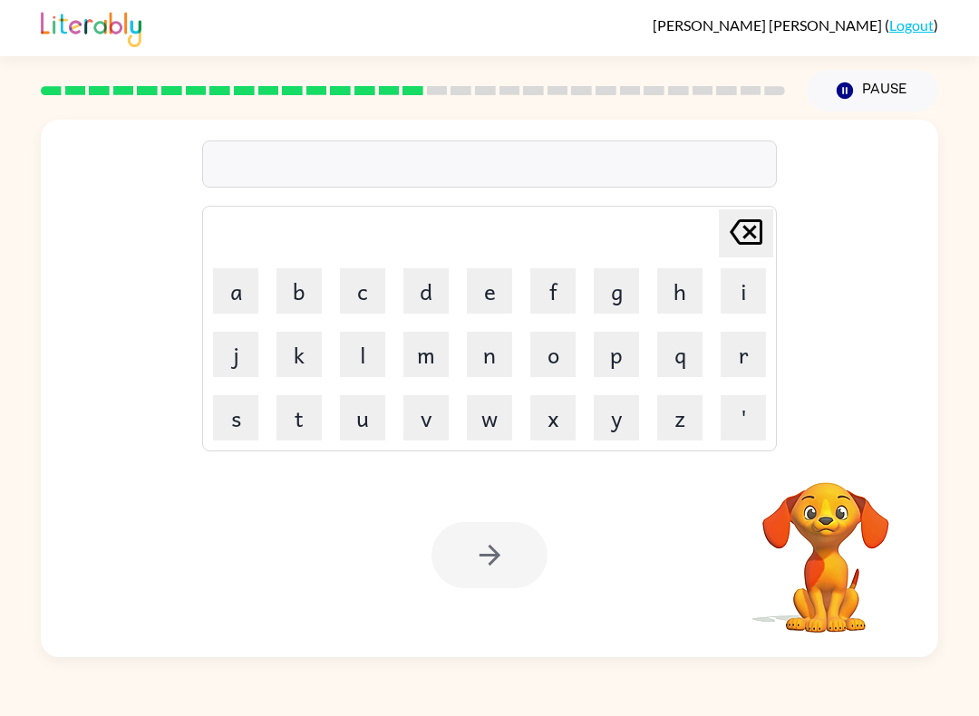
click at [633, 359] on button "p" at bounding box center [616, 354] width 45 height 45
click at [230, 298] on button "a" at bounding box center [235, 290] width 45 height 45
click at [348, 351] on button "l" at bounding box center [362, 354] width 45 height 45
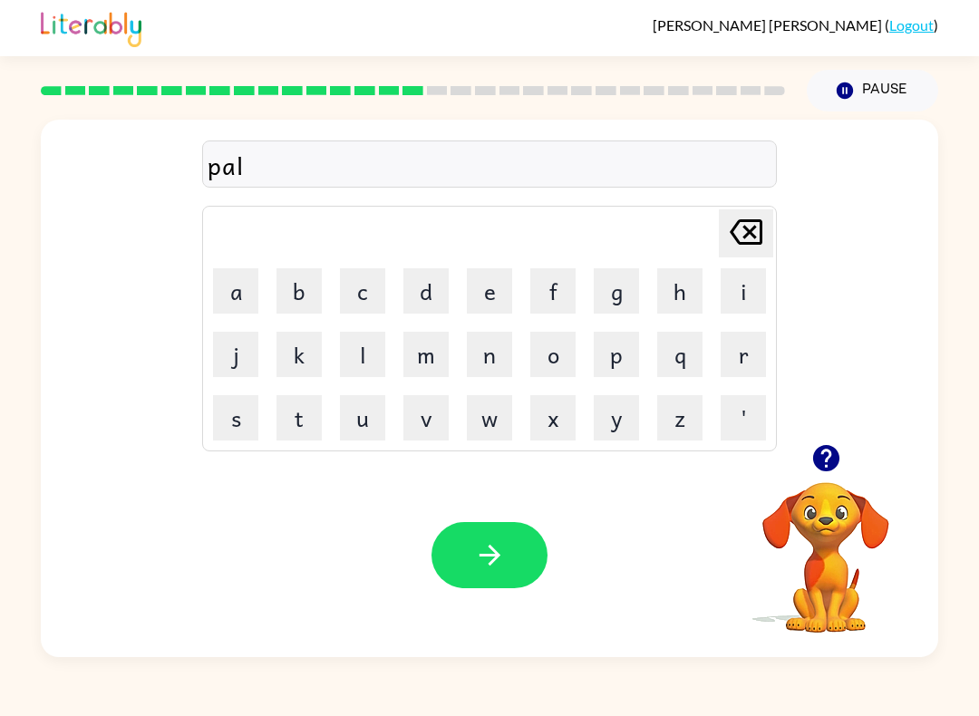
click at [510, 552] on button "button" at bounding box center [490, 555] width 116 height 66
click at [246, 416] on button "s" at bounding box center [235, 417] width 45 height 45
click at [629, 356] on button "p" at bounding box center [616, 354] width 45 height 45
click at [745, 289] on button "i" at bounding box center [743, 290] width 45 height 45
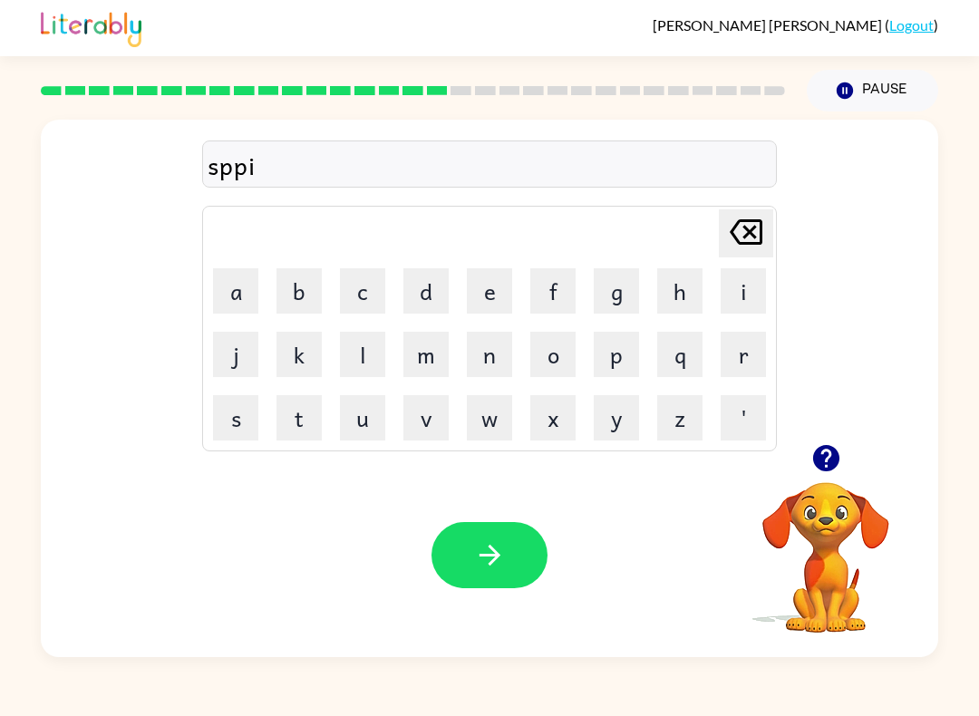
click at [501, 361] on button "n" at bounding box center [489, 354] width 45 height 45
click at [751, 290] on button "i" at bounding box center [743, 290] width 45 height 45
click at [499, 371] on button "n" at bounding box center [489, 354] width 45 height 45
click at [613, 297] on button "g" at bounding box center [616, 290] width 45 height 45
click at [771, 225] on button "[PERSON_NAME] last character input" at bounding box center [746, 233] width 54 height 48
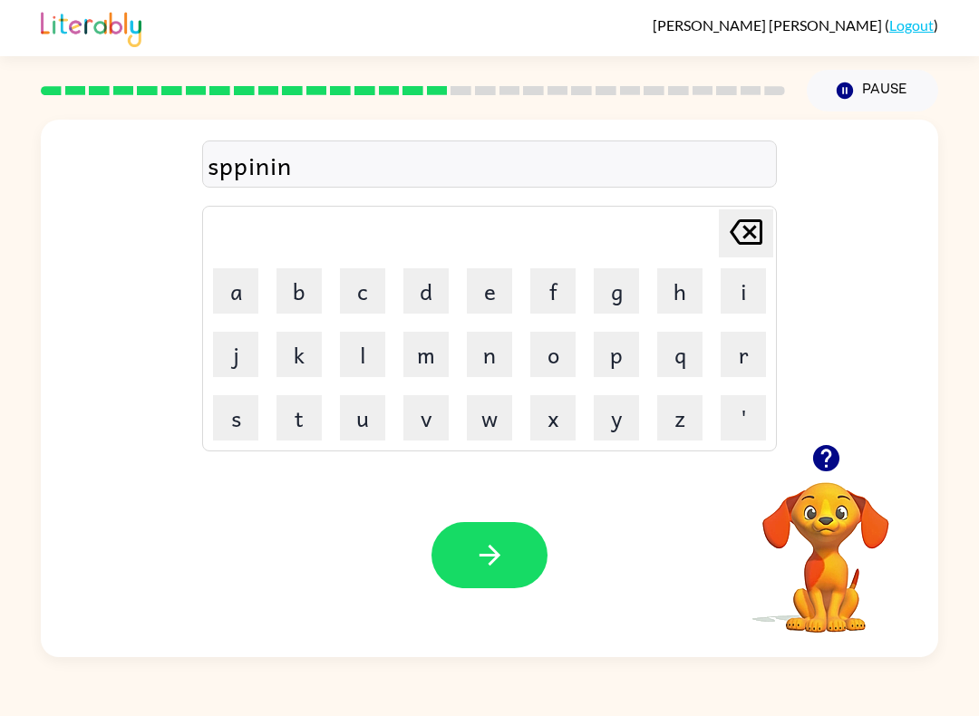
click at [773, 227] on button "[PERSON_NAME] last character input" at bounding box center [746, 233] width 54 height 48
click at [753, 223] on icon "[PERSON_NAME] last character input" at bounding box center [747, 232] width 44 height 44
click at [752, 223] on icon "[PERSON_NAME] last character input" at bounding box center [747, 232] width 44 height 44
click at [750, 229] on icon "[PERSON_NAME] last character input" at bounding box center [747, 232] width 44 height 44
click at [758, 222] on icon at bounding box center [746, 231] width 33 height 25
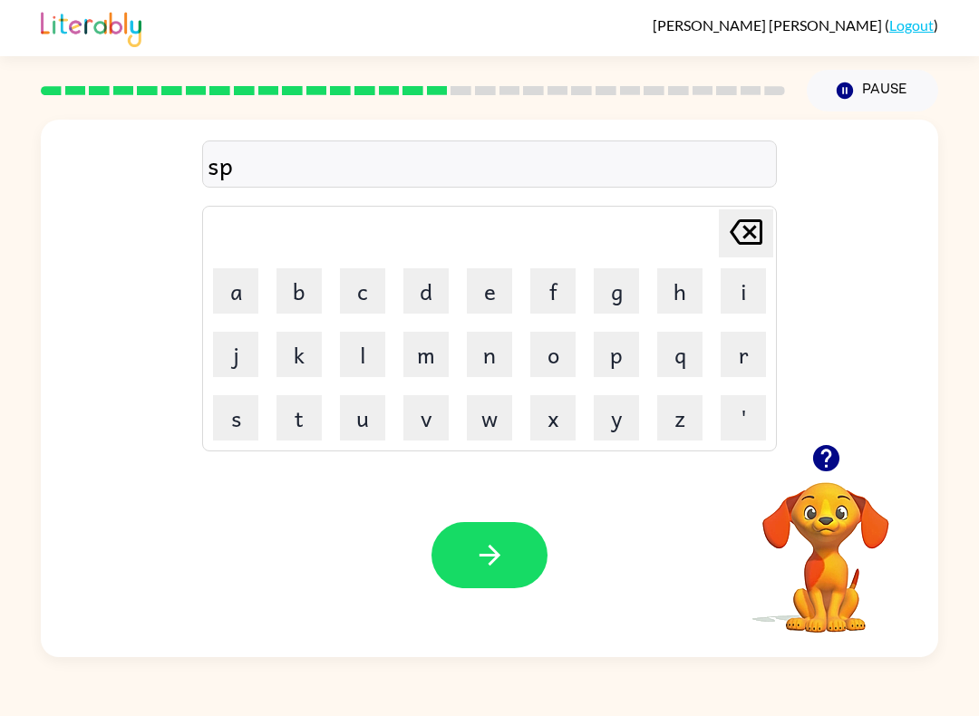
click at [743, 290] on button "i" at bounding box center [743, 290] width 45 height 45
click at [491, 360] on button "n" at bounding box center [489, 354] width 45 height 45
click at [751, 284] on button "i" at bounding box center [743, 290] width 45 height 45
click at [498, 355] on button "n" at bounding box center [489, 354] width 45 height 45
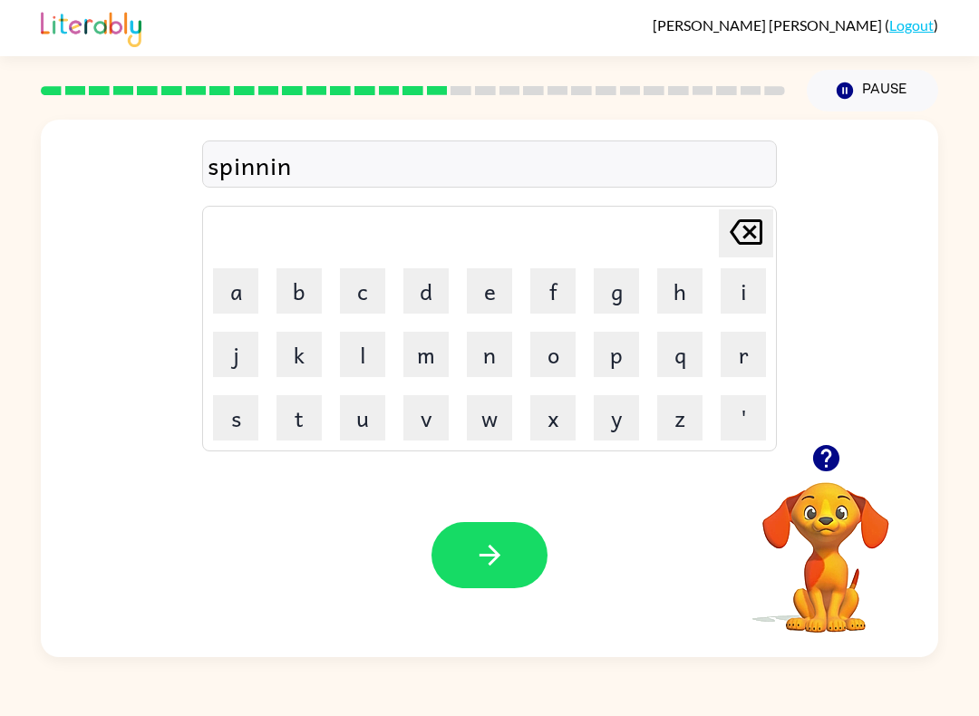
click at [618, 303] on button "g" at bounding box center [616, 290] width 45 height 45
click at [767, 236] on icon "[PERSON_NAME] last character input" at bounding box center [747, 232] width 44 height 44
click at [766, 235] on icon "[PERSON_NAME] last character input" at bounding box center [747, 232] width 44 height 44
click at [746, 233] on icon "[PERSON_NAME] last character input" at bounding box center [747, 232] width 44 height 44
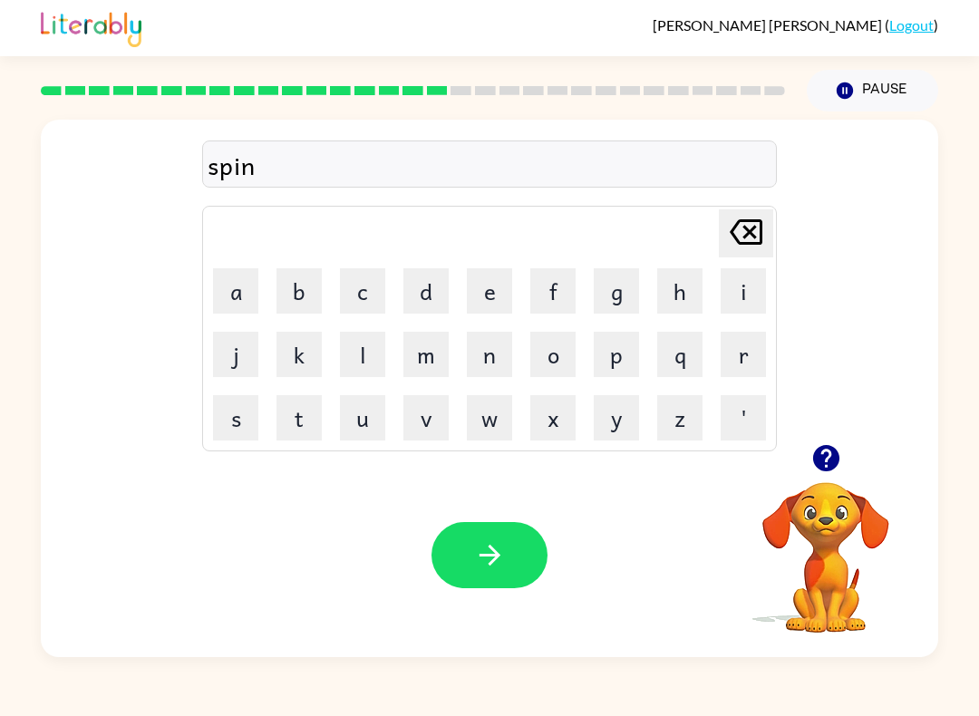
click at [741, 290] on button "i" at bounding box center [743, 290] width 45 height 45
click at [494, 360] on button "n" at bounding box center [489, 354] width 45 height 45
click at [493, 360] on button "n" at bounding box center [489, 354] width 45 height 45
click at [612, 299] on button "g" at bounding box center [616, 290] width 45 height 45
click at [731, 246] on icon "[PERSON_NAME] last character input" at bounding box center [747, 232] width 44 height 44
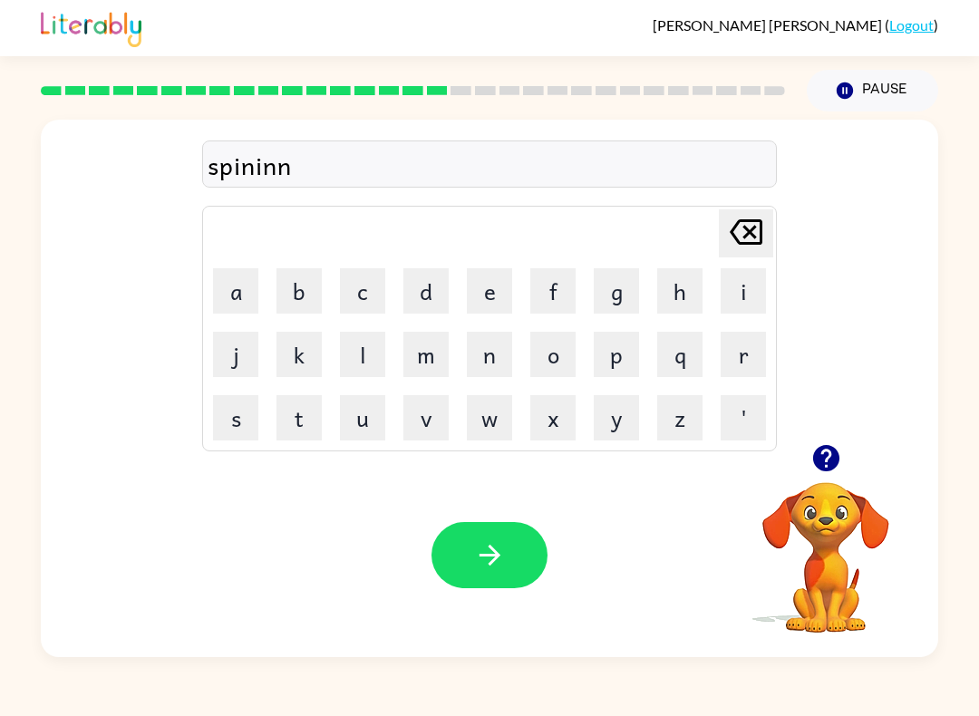
click at [731, 245] on icon "[PERSON_NAME] last character input" at bounding box center [747, 232] width 44 height 44
click at [620, 291] on button "g" at bounding box center [616, 290] width 45 height 45
click at [743, 243] on icon at bounding box center [746, 231] width 33 height 25
click at [739, 242] on icon at bounding box center [746, 231] width 33 height 25
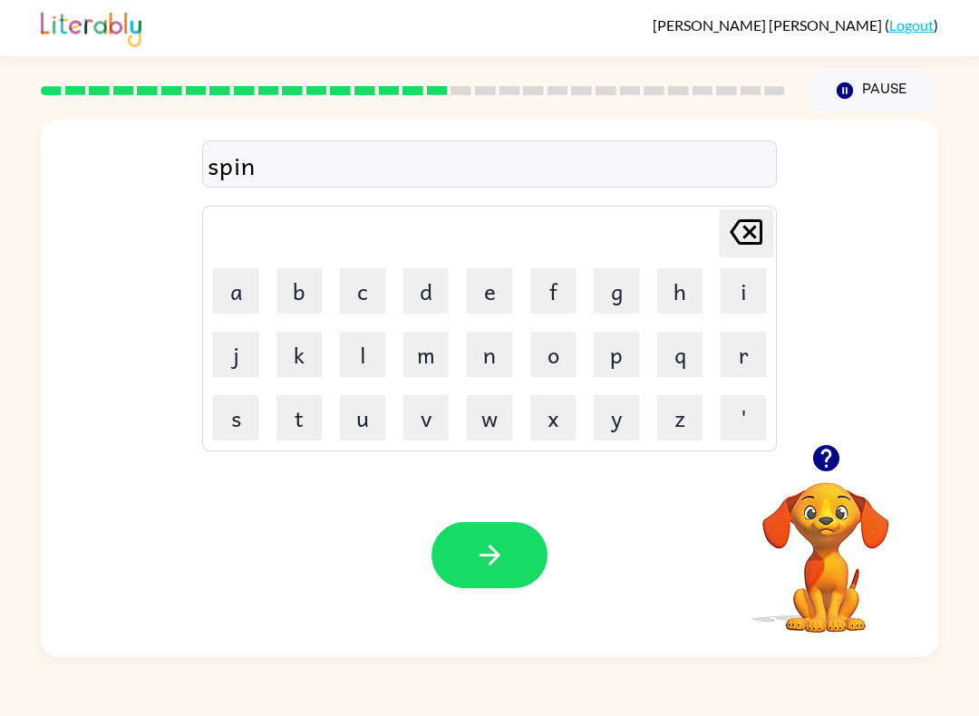
click at [494, 355] on button "n" at bounding box center [489, 354] width 45 height 45
click at [755, 291] on button "i" at bounding box center [743, 290] width 45 height 45
click at [610, 295] on button "g" at bounding box center [616, 290] width 45 height 45
click at [763, 230] on icon at bounding box center [746, 231] width 33 height 25
click at [491, 350] on button "n" at bounding box center [489, 354] width 45 height 45
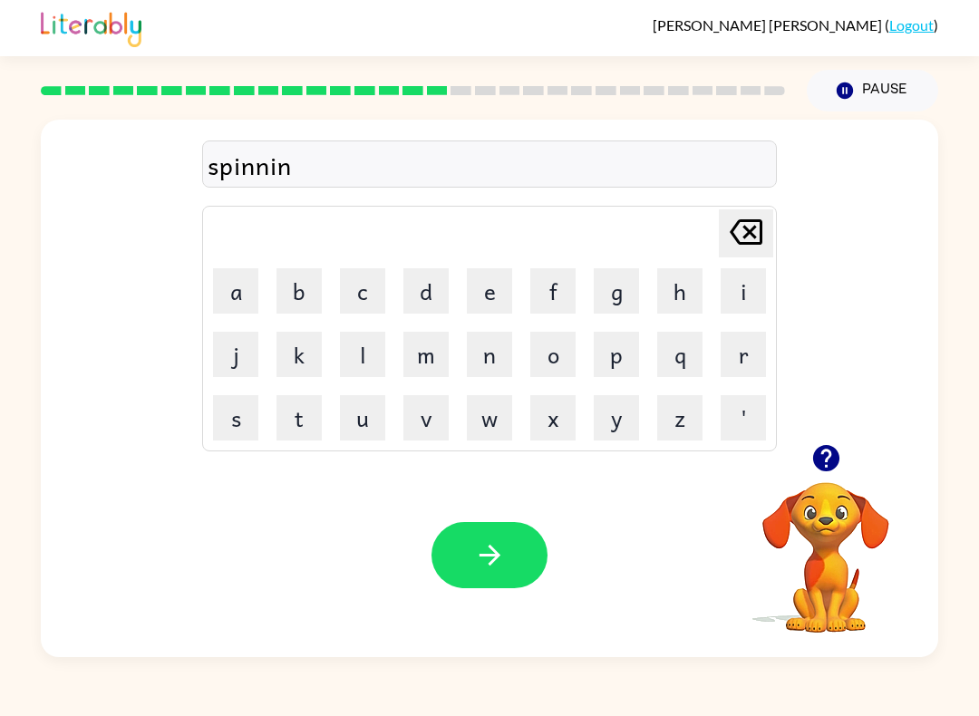
click at [625, 293] on button "g" at bounding box center [616, 290] width 45 height 45
click at [498, 579] on button "button" at bounding box center [490, 555] width 116 height 66
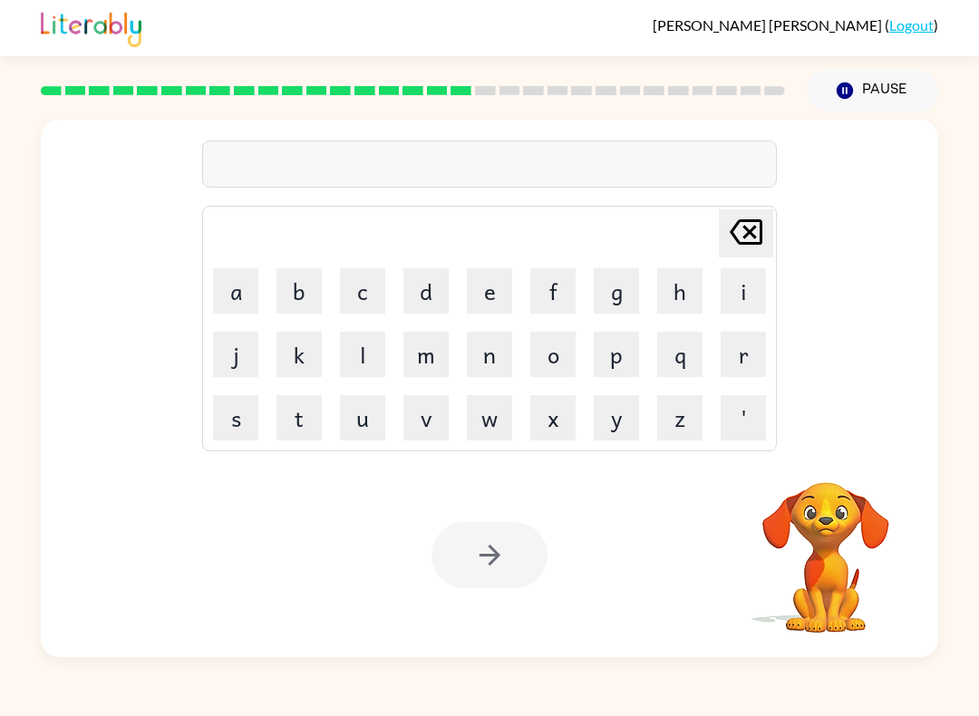
click at [622, 297] on button "g" at bounding box center [616, 290] width 45 height 45
click at [724, 368] on button "r" at bounding box center [743, 354] width 45 height 45
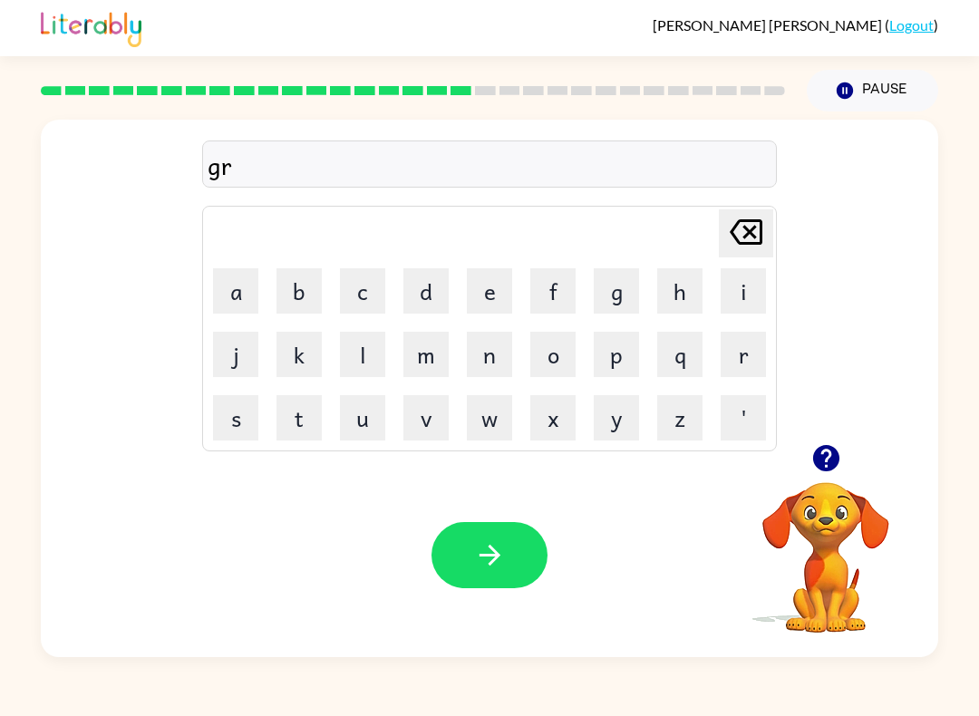
click at [375, 427] on button "u" at bounding box center [362, 417] width 45 height 45
click at [430, 358] on button "m" at bounding box center [426, 354] width 45 height 45
click at [621, 354] on button "p" at bounding box center [616, 354] width 45 height 45
click at [747, 299] on button "i" at bounding box center [743, 290] width 45 height 45
click at [496, 293] on button "e" at bounding box center [489, 290] width 45 height 45
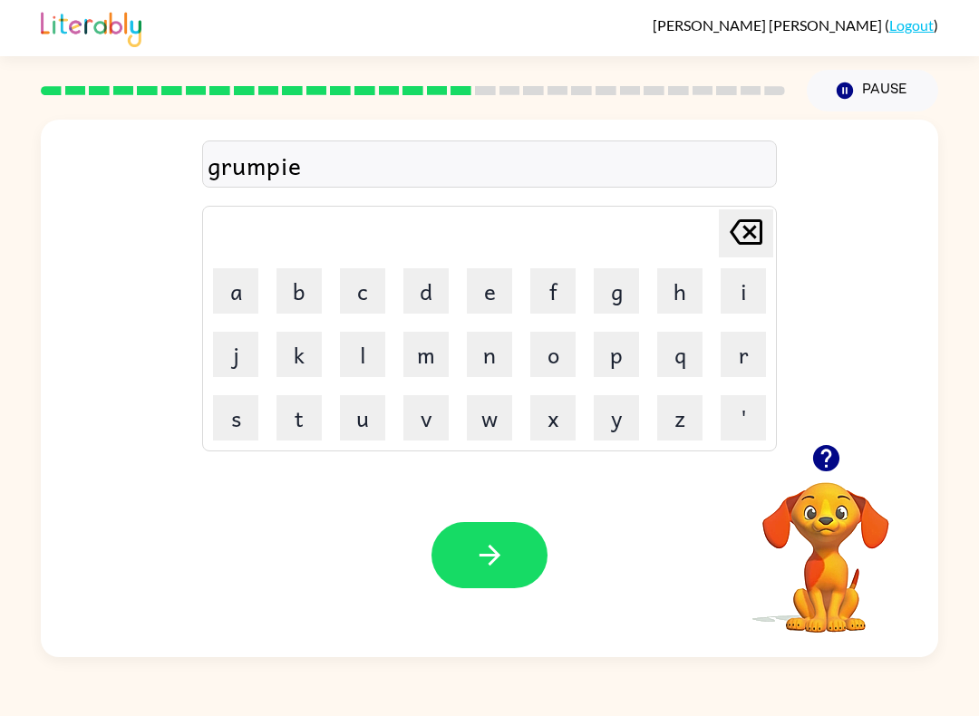
click at [247, 424] on button "s" at bounding box center [235, 417] width 45 height 45
click at [292, 425] on button "t" at bounding box center [299, 417] width 45 height 45
click at [505, 552] on icon "button" at bounding box center [490, 556] width 32 height 32
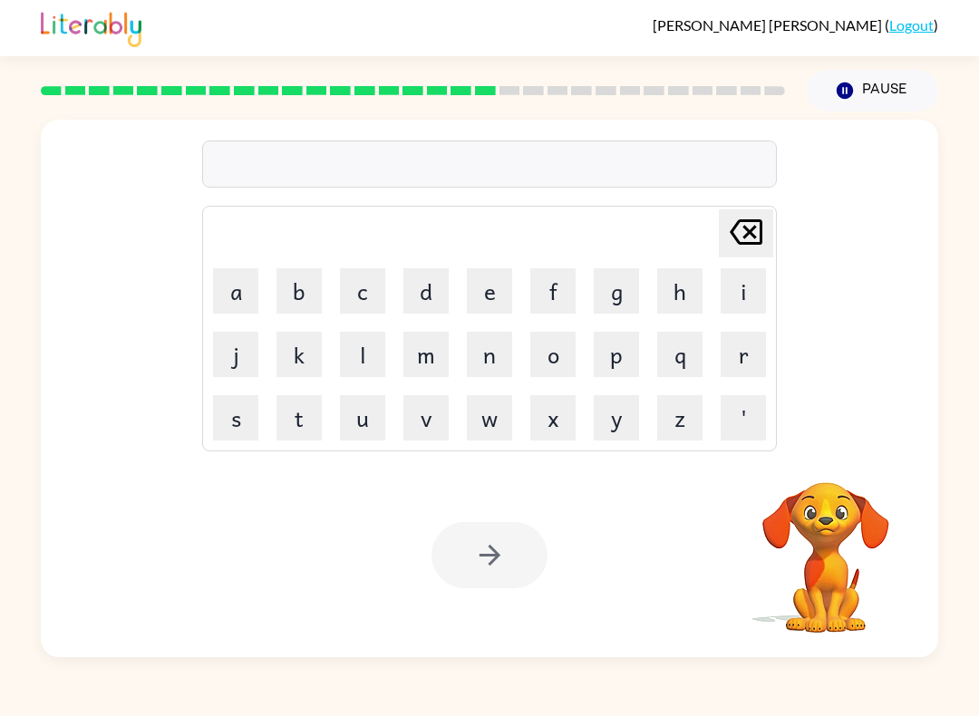
click at [755, 298] on button "i" at bounding box center [743, 290] width 45 height 45
click at [491, 367] on button "n" at bounding box center [489, 354] width 45 height 45
click at [382, 273] on button "c" at bounding box center [362, 290] width 45 height 45
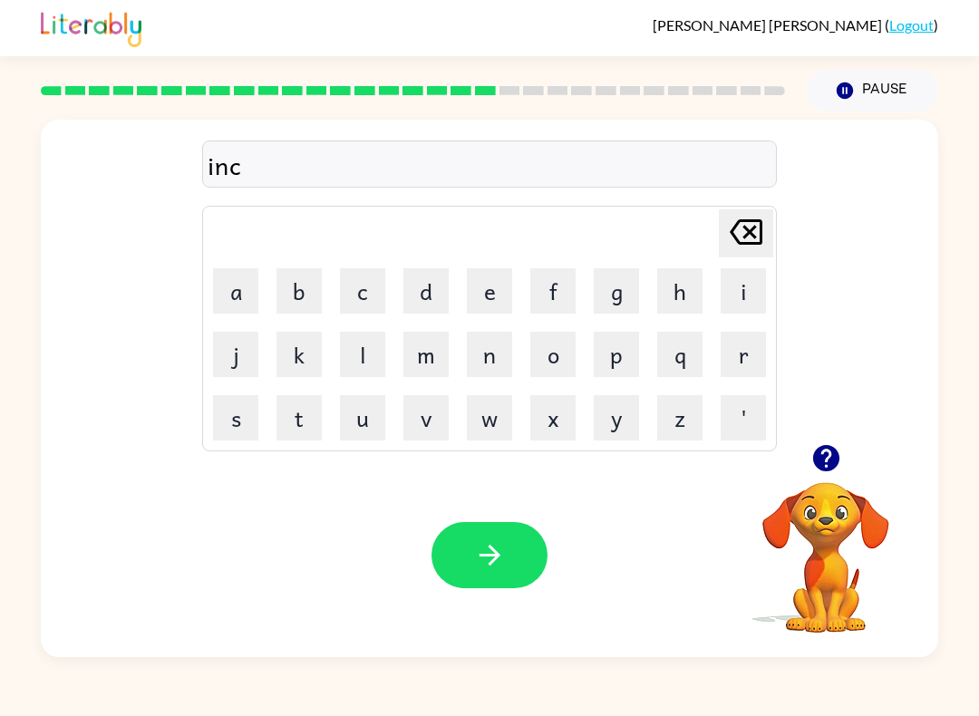
click at [738, 353] on button "r" at bounding box center [743, 354] width 45 height 45
click at [488, 286] on button "e" at bounding box center [489, 290] width 45 height 45
click at [425, 277] on button "d" at bounding box center [426, 290] width 45 height 45
click at [745, 290] on button "i" at bounding box center [743, 290] width 45 height 45
click at [618, 286] on button "g" at bounding box center [616, 290] width 45 height 45
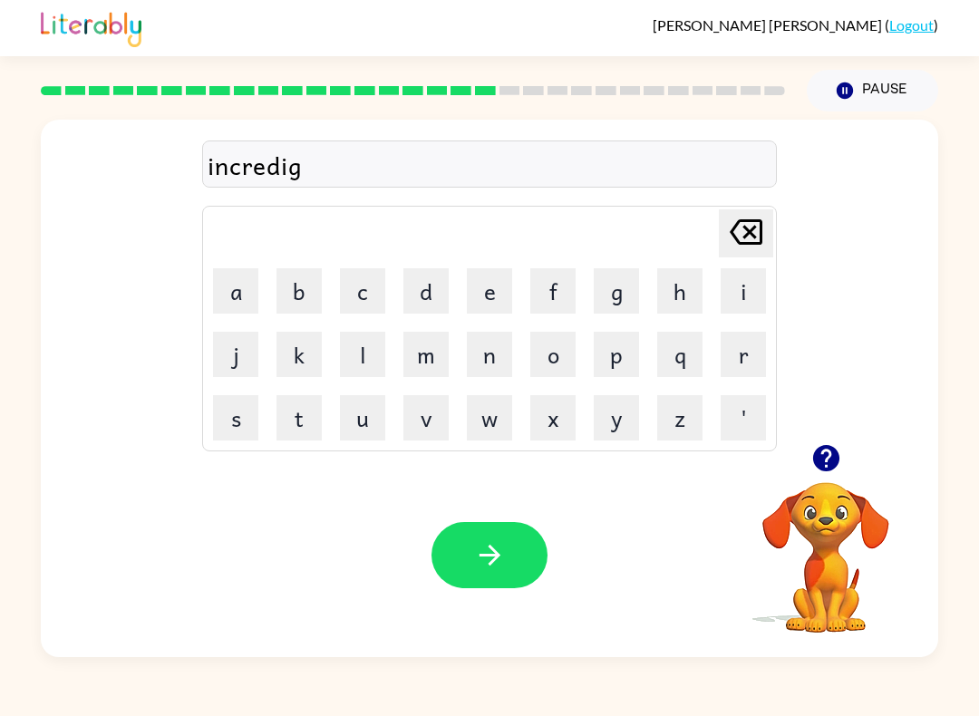
click at [748, 227] on icon "[PERSON_NAME] last character input" at bounding box center [747, 232] width 44 height 44
click at [299, 284] on button "b" at bounding box center [299, 290] width 45 height 45
click at [375, 356] on button "l" at bounding box center [362, 354] width 45 height 45
click at [503, 286] on button "e" at bounding box center [489, 290] width 45 height 45
click at [479, 571] on icon "button" at bounding box center [490, 556] width 32 height 32
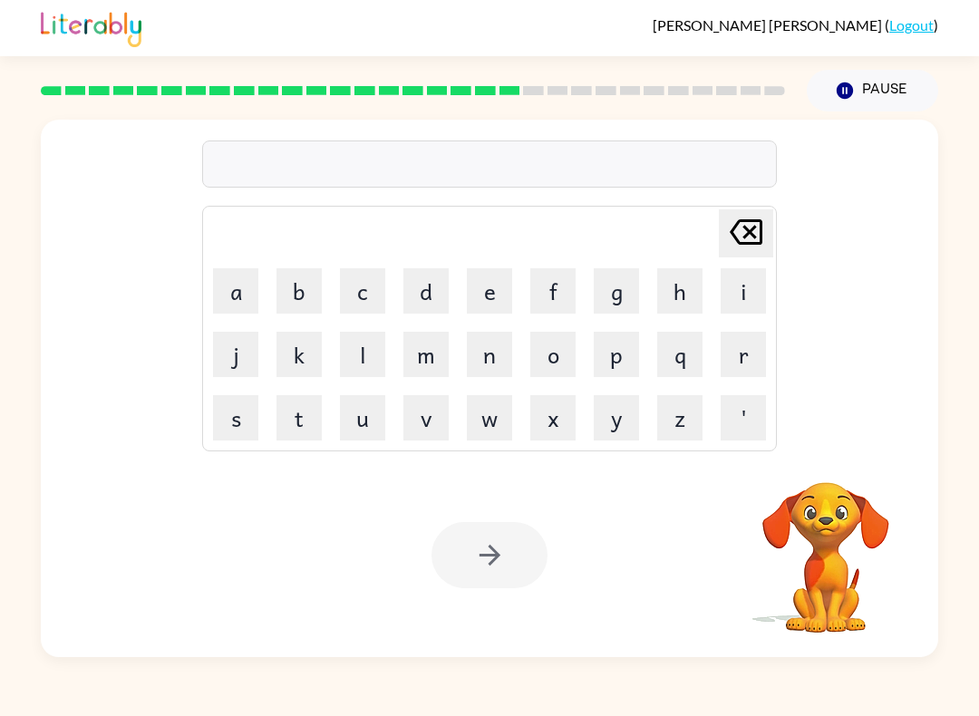
click at [379, 358] on button "l" at bounding box center [362, 354] width 45 height 45
click at [754, 287] on button "i" at bounding box center [743, 290] width 45 height 45
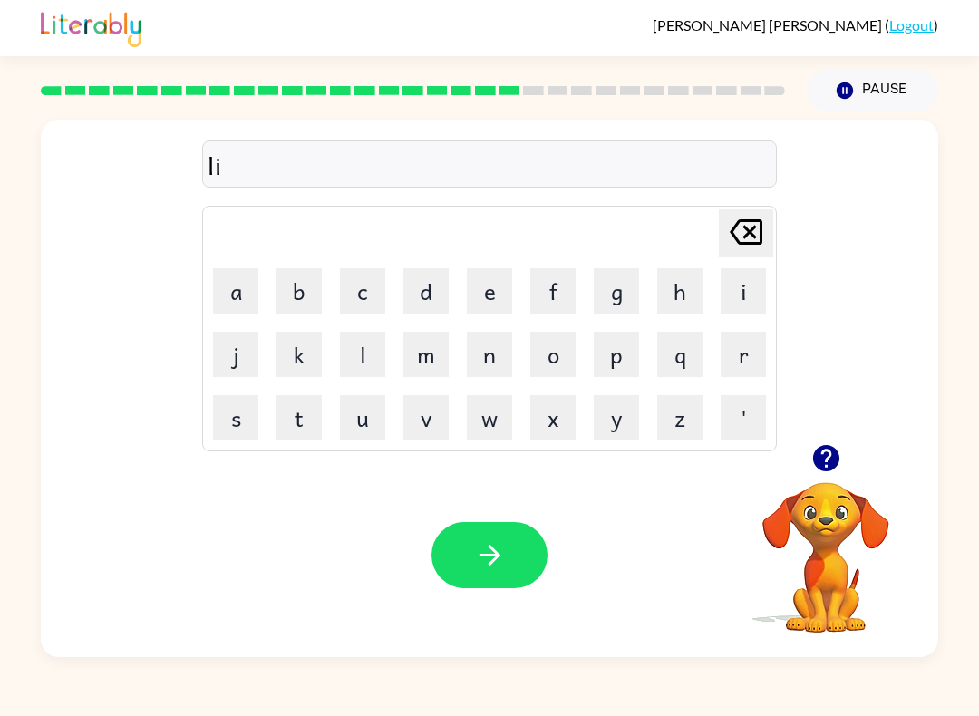
click at [233, 426] on button "s" at bounding box center [235, 417] width 45 height 45
click at [500, 353] on button "n" at bounding box center [489, 354] width 45 height 45
click at [499, 288] on button "e" at bounding box center [489, 290] width 45 height 45
click at [426, 296] on button "d" at bounding box center [426, 290] width 45 height 45
click at [750, 219] on icon "[PERSON_NAME] last character input" at bounding box center [747, 232] width 44 height 44
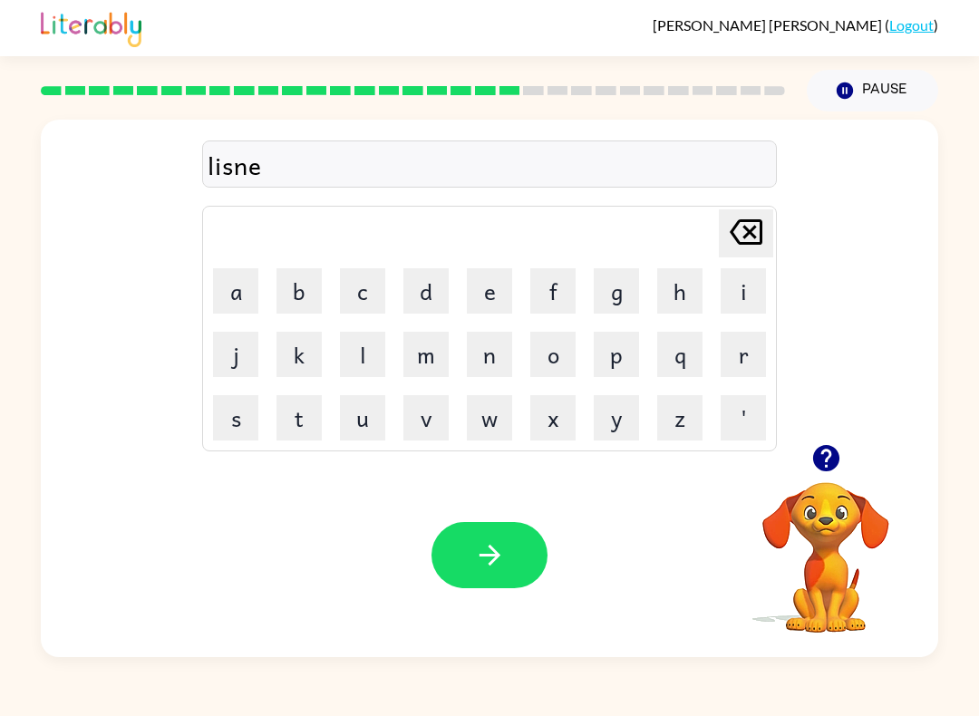
click at [749, 218] on icon "[PERSON_NAME] last character input" at bounding box center [747, 232] width 44 height 44
click at [762, 225] on icon at bounding box center [746, 231] width 33 height 25
click at [484, 287] on button "e" at bounding box center [489, 290] width 45 height 45
click at [484, 354] on button "n" at bounding box center [489, 354] width 45 height 45
click at [493, 283] on button "e" at bounding box center [489, 290] width 45 height 45
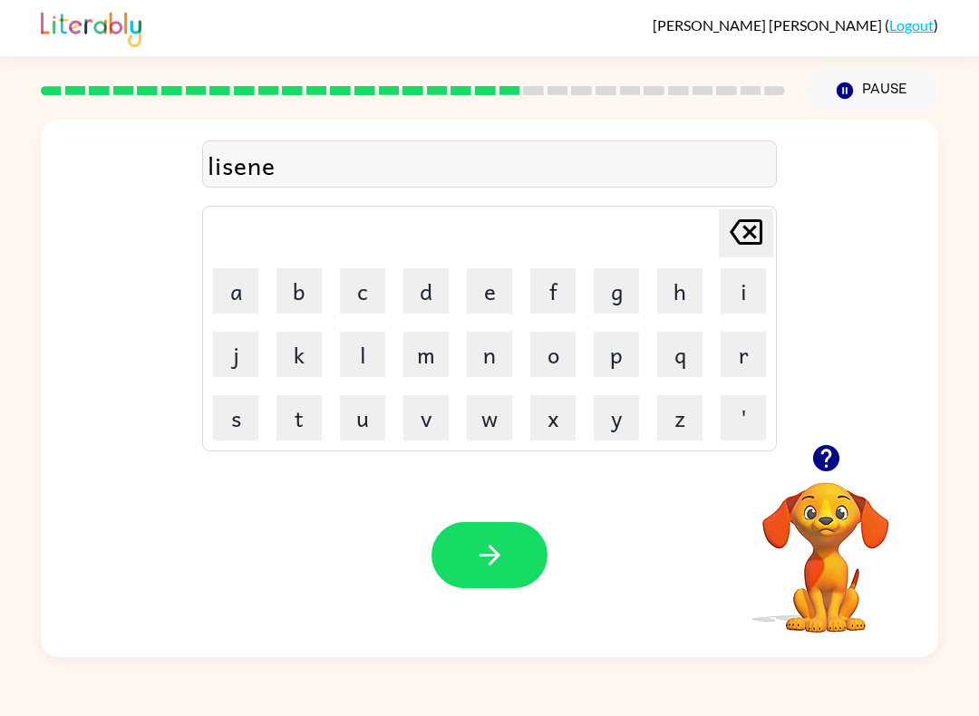
click at [425, 304] on button "d" at bounding box center [426, 290] width 45 height 45
click at [743, 231] on icon "[PERSON_NAME] last character input" at bounding box center [747, 232] width 44 height 44
click at [742, 231] on icon "[PERSON_NAME] last character input" at bounding box center [747, 232] width 44 height 44
click at [428, 298] on button "d" at bounding box center [426, 290] width 45 height 45
click at [749, 244] on icon at bounding box center [746, 231] width 33 height 25
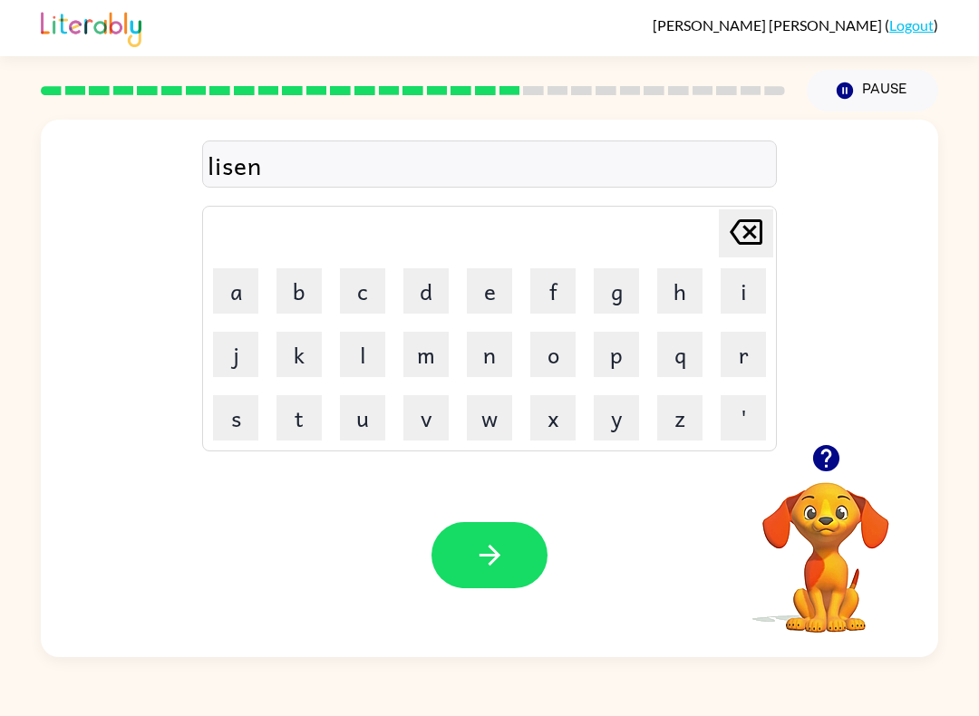
click at [749, 248] on icon "[PERSON_NAME] last character input" at bounding box center [747, 232] width 44 height 44
click at [747, 232] on icon "[PERSON_NAME] last character input" at bounding box center [747, 232] width 44 height 44
click at [746, 231] on icon "[PERSON_NAME] last character input" at bounding box center [747, 232] width 44 height 44
click at [244, 412] on button "s" at bounding box center [235, 417] width 45 height 45
click at [503, 283] on button "e" at bounding box center [489, 290] width 45 height 45
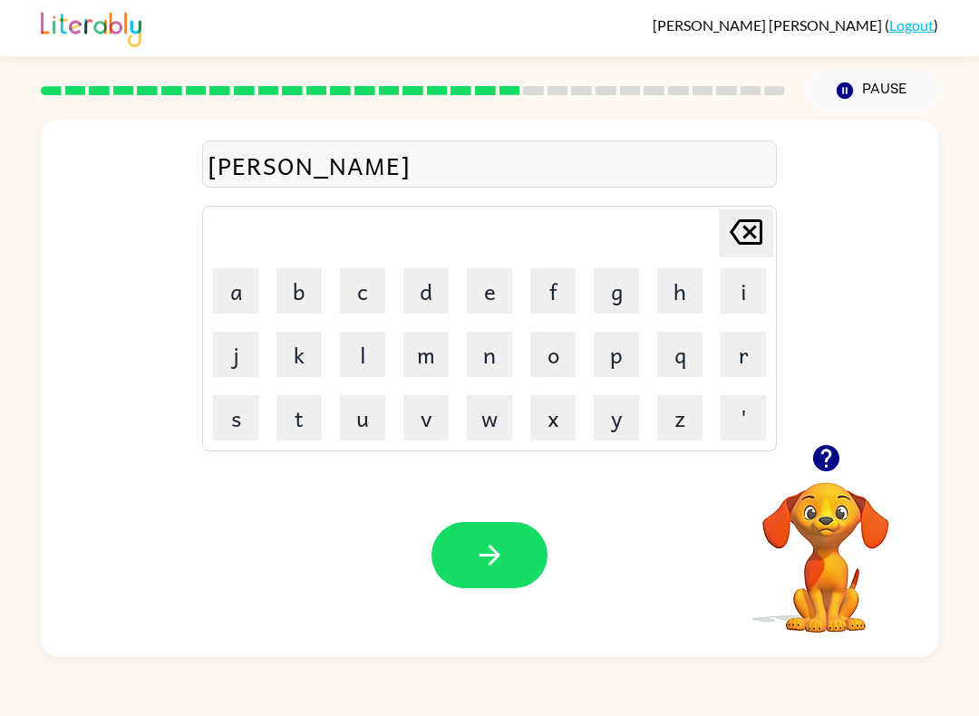
click at [491, 356] on button "n" at bounding box center [489, 354] width 45 height 45
click at [862, 452] on div at bounding box center [825, 458] width 181 height 46
click at [861, 451] on div at bounding box center [825, 458] width 181 height 46
click at [841, 508] on video "Your browser must support playing .mp4 files to use Literably. Please try using…" at bounding box center [825, 544] width 181 height 181
click at [821, 473] on icon "button" at bounding box center [827, 459] width 32 height 32
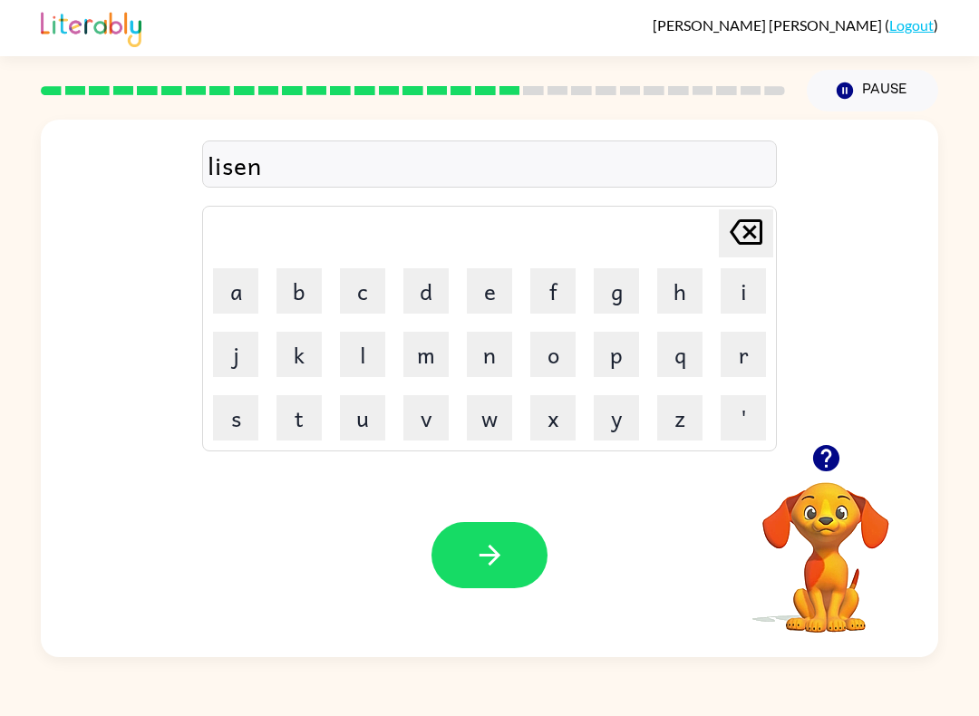
click at [420, 287] on button "d" at bounding box center [426, 290] width 45 height 45
click at [763, 234] on icon at bounding box center [746, 231] width 33 height 25
click at [484, 295] on button "e" at bounding box center [489, 290] width 45 height 45
click at [433, 285] on button "d" at bounding box center [426, 290] width 45 height 45
click at [472, 560] on button "button" at bounding box center [490, 555] width 116 height 66
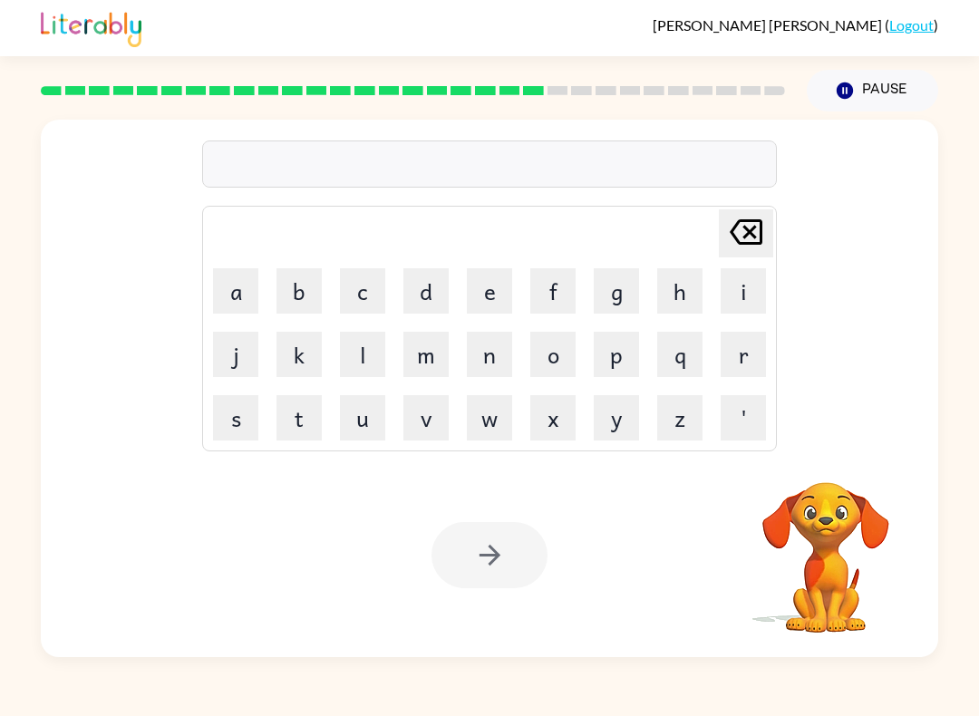
click at [486, 354] on button "n" at bounding box center [489, 354] width 45 height 45
click at [530, 355] on button "o" at bounding box center [552, 354] width 45 height 45
click at [425, 359] on button "m" at bounding box center [426, 354] width 45 height 45
click at [743, 297] on button "i" at bounding box center [743, 290] width 45 height 45
click at [486, 354] on button "n" at bounding box center [489, 354] width 45 height 45
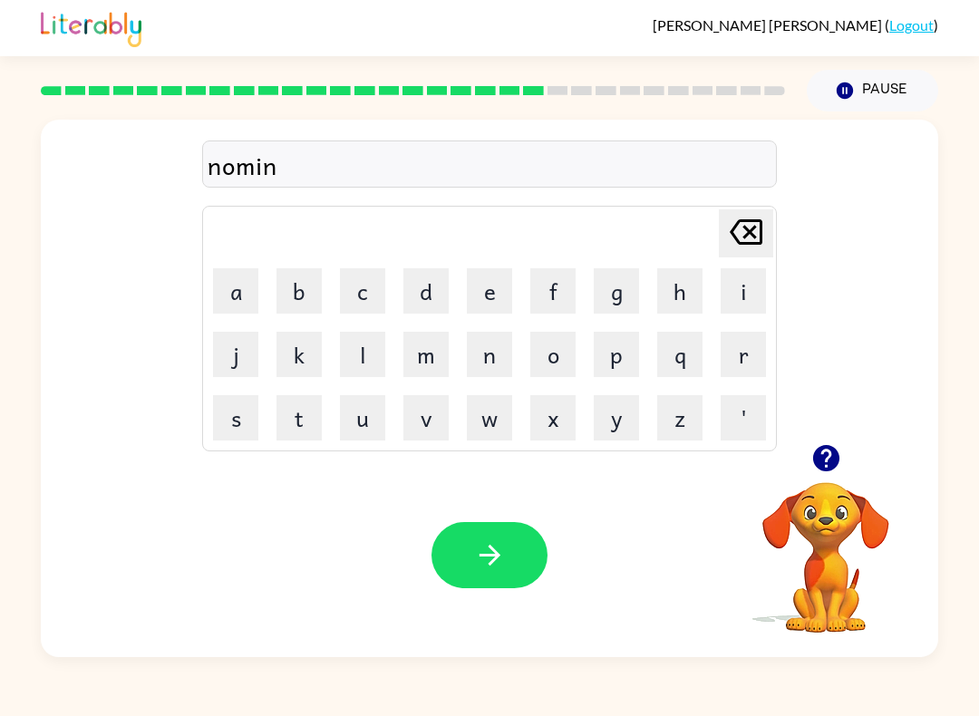
click at [241, 292] on button "a" at bounding box center [235, 290] width 45 height 45
click at [308, 423] on button "t" at bounding box center [299, 417] width 45 height 45
click at [489, 297] on button "e" at bounding box center [489, 290] width 45 height 45
click at [503, 560] on icon "button" at bounding box center [490, 556] width 32 height 32
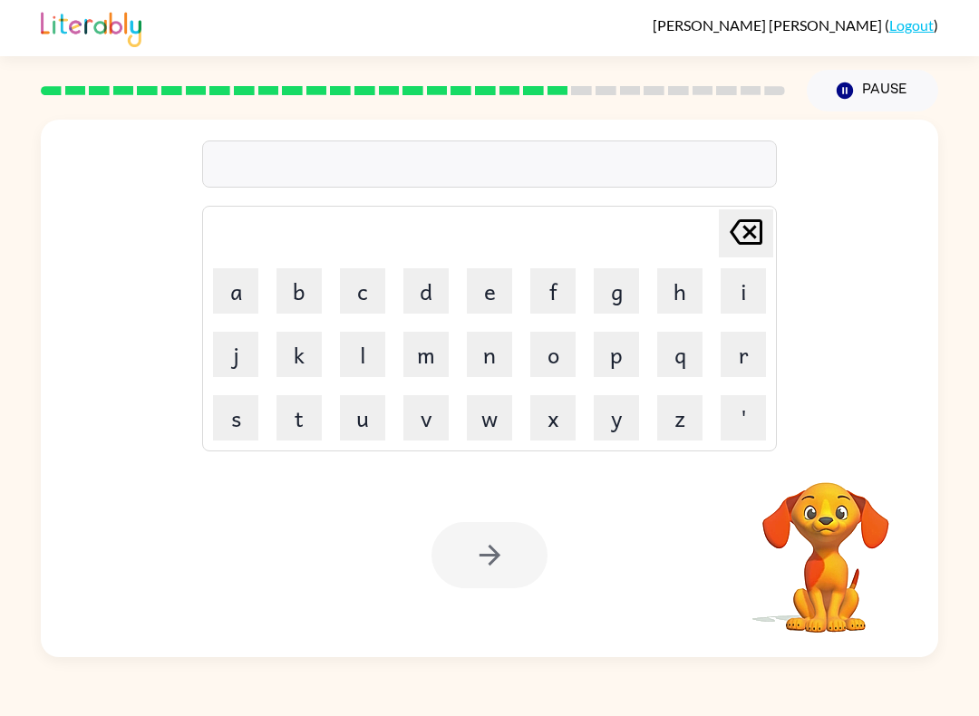
click at [256, 404] on button "s" at bounding box center [235, 417] width 45 height 45
click at [375, 432] on button "u" at bounding box center [362, 417] width 45 height 45
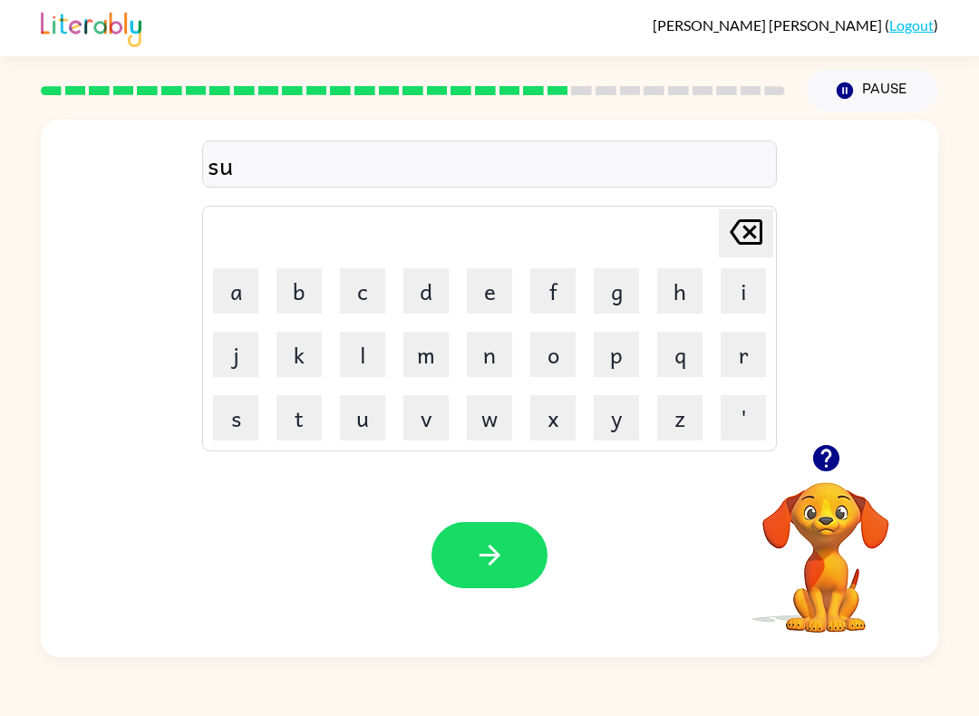
click at [228, 415] on button "s" at bounding box center [235, 417] width 45 height 45
click at [297, 416] on button "t" at bounding box center [299, 417] width 45 height 45
click at [238, 290] on button "a" at bounding box center [235, 290] width 45 height 45
click at [741, 289] on button "i" at bounding box center [743, 290] width 45 height 45
click at [495, 361] on button "n" at bounding box center [489, 354] width 45 height 45
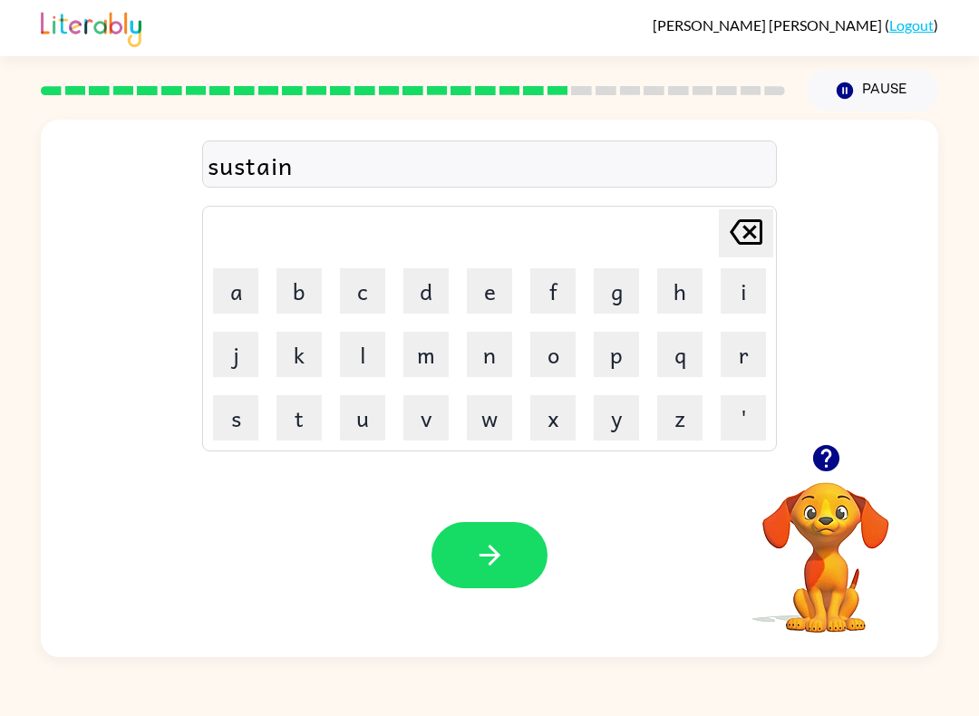
click at [279, 166] on div "sustain" at bounding box center [490, 165] width 564 height 38
click at [520, 559] on button "button" at bounding box center [490, 555] width 116 height 66
click at [489, 427] on button "w" at bounding box center [489, 417] width 45 height 45
click at [571, 373] on button "o" at bounding box center [552, 354] width 45 height 45
click at [808, 462] on button "button" at bounding box center [826, 458] width 46 height 46
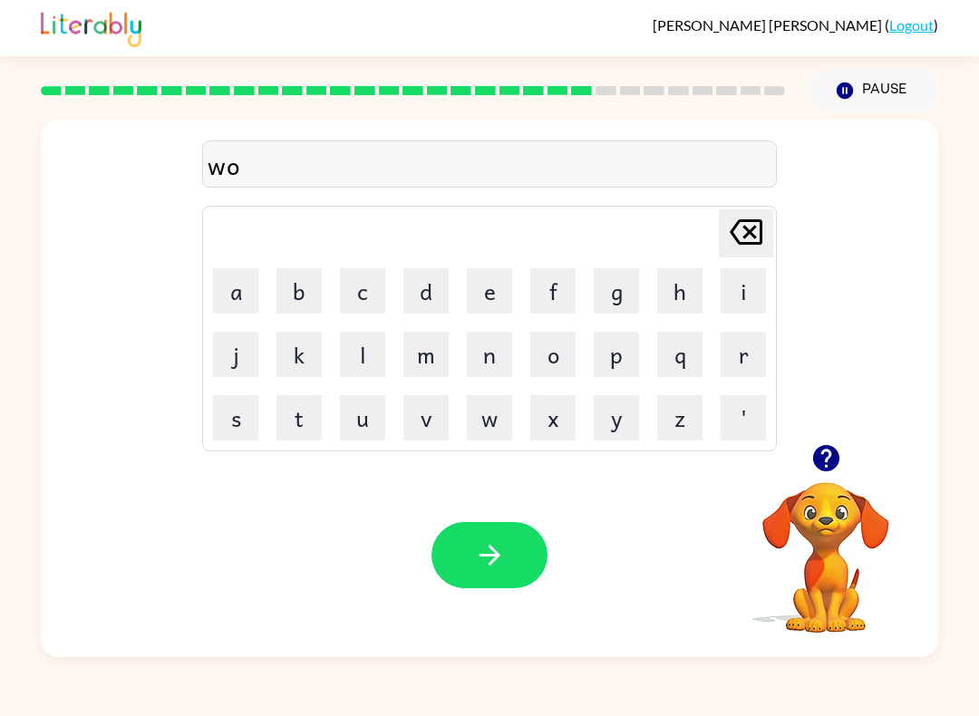
click at [748, 361] on button "r" at bounding box center [743, 354] width 45 height 45
click at [419, 290] on button "d" at bounding box center [426, 290] width 45 height 45
click at [624, 422] on button "y" at bounding box center [616, 417] width 45 height 45
click at [499, 549] on icon "button" at bounding box center [490, 556] width 32 height 32
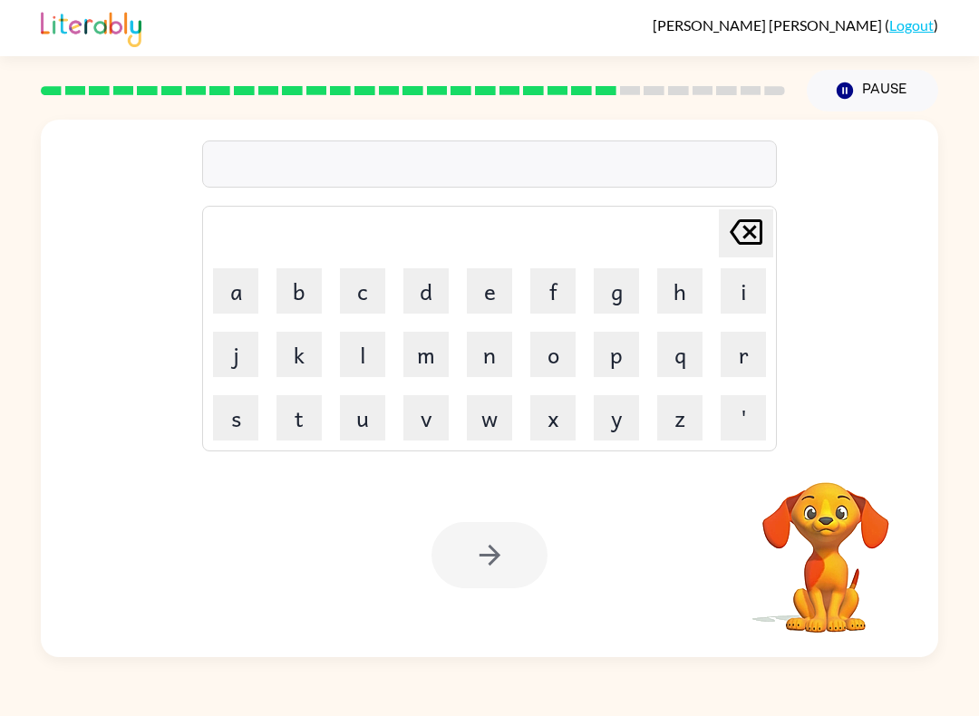
click at [737, 372] on button "r" at bounding box center [743, 354] width 45 height 45
click at [484, 306] on button "e" at bounding box center [489, 290] width 45 height 45
click at [378, 351] on button "l" at bounding box center [362, 354] width 45 height 45
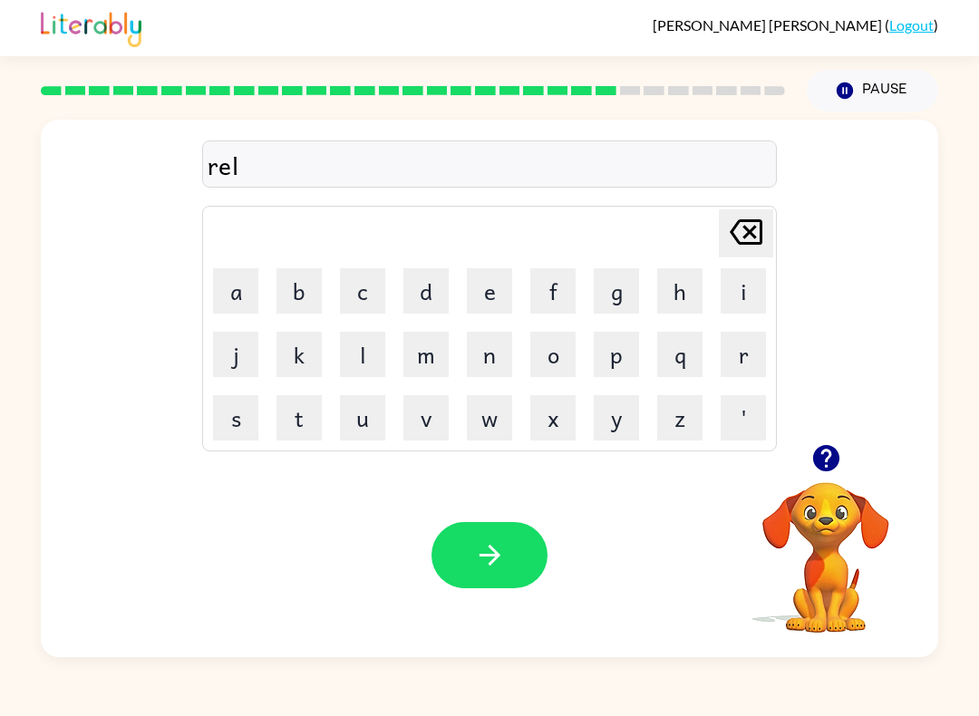
click at [239, 284] on button "a" at bounding box center [235, 290] width 45 height 45
click at [306, 421] on button "t" at bounding box center [299, 417] width 45 height 45
click at [486, 299] on button "e" at bounding box center [489, 290] width 45 height 45
click at [408, 303] on button "d" at bounding box center [426, 290] width 45 height 45
click at [509, 559] on button "button" at bounding box center [490, 555] width 116 height 66
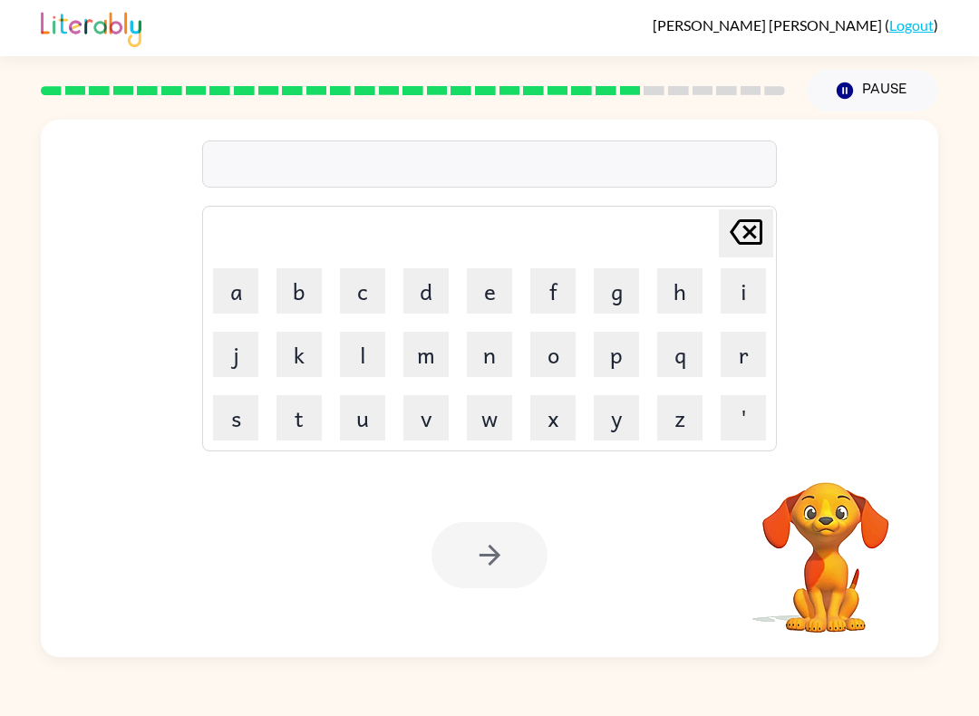
click at [299, 350] on button "k" at bounding box center [299, 354] width 45 height 45
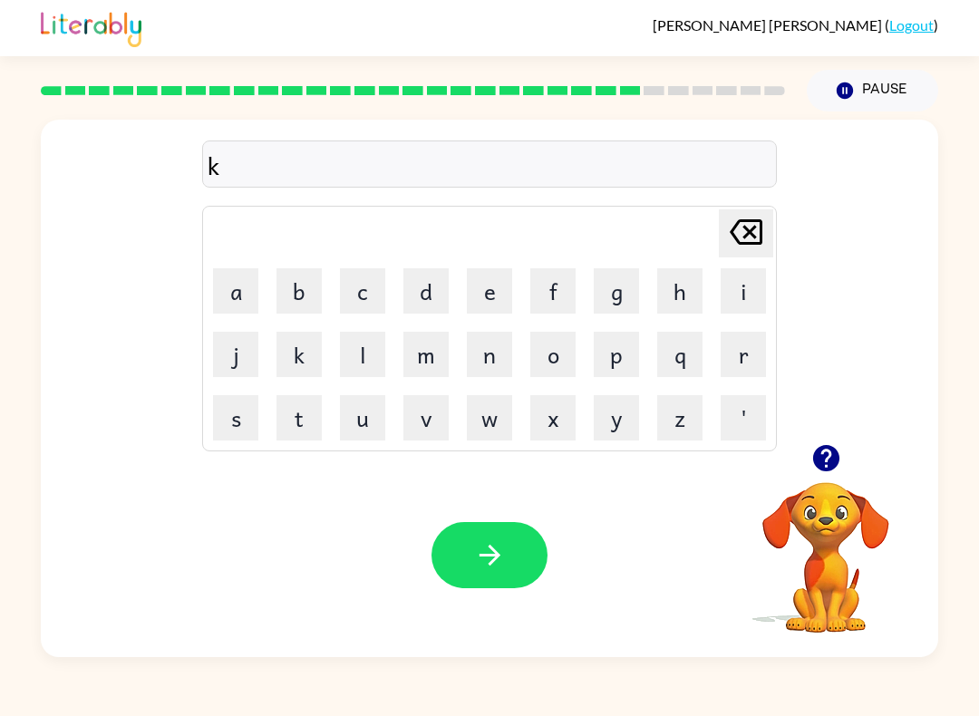
click at [743, 288] on button "i" at bounding box center [743, 290] width 45 height 45
click at [295, 433] on button "t" at bounding box center [299, 417] width 45 height 45
click at [484, 293] on button "e" at bounding box center [489, 290] width 45 height 45
click at [493, 364] on button "n" at bounding box center [489, 354] width 45 height 45
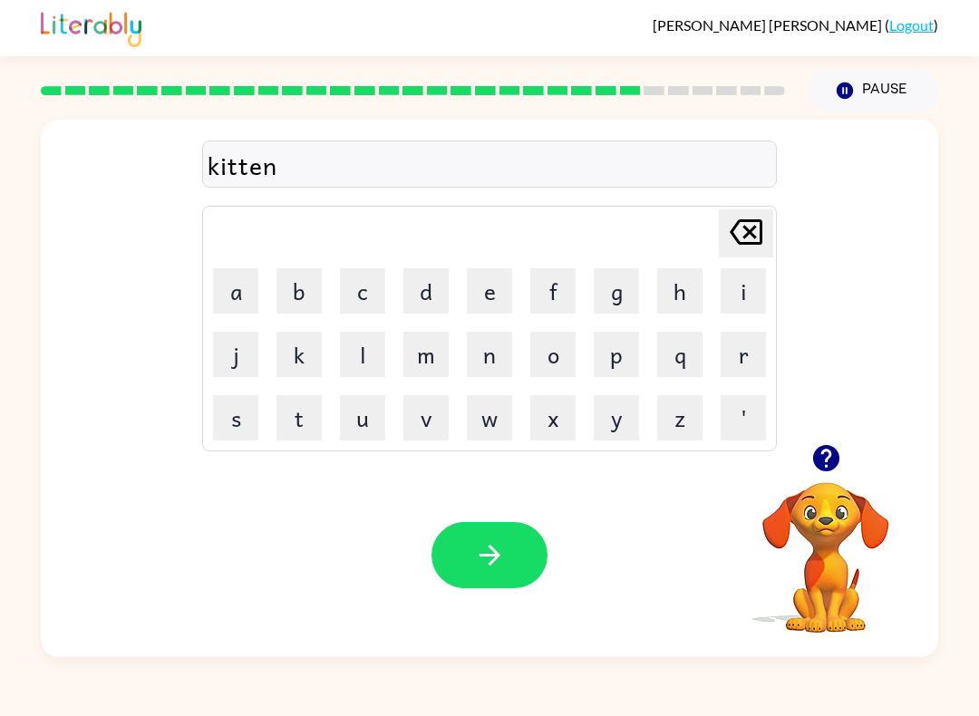
click at [496, 567] on icon "button" at bounding box center [490, 556] width 32 height 32
click at [437, 297] on button "d" at bounding box center [426, 290] width 45 height 45
click at [482, 294] on button "e" at bounding box center [489, 290] width 45 height 45
click at [619, 368] on button "p" at bounding box center [616, 354] width 45 height 45
click at [247, 286] on button "a" at bounding box center [235, 290] width 45 height 45
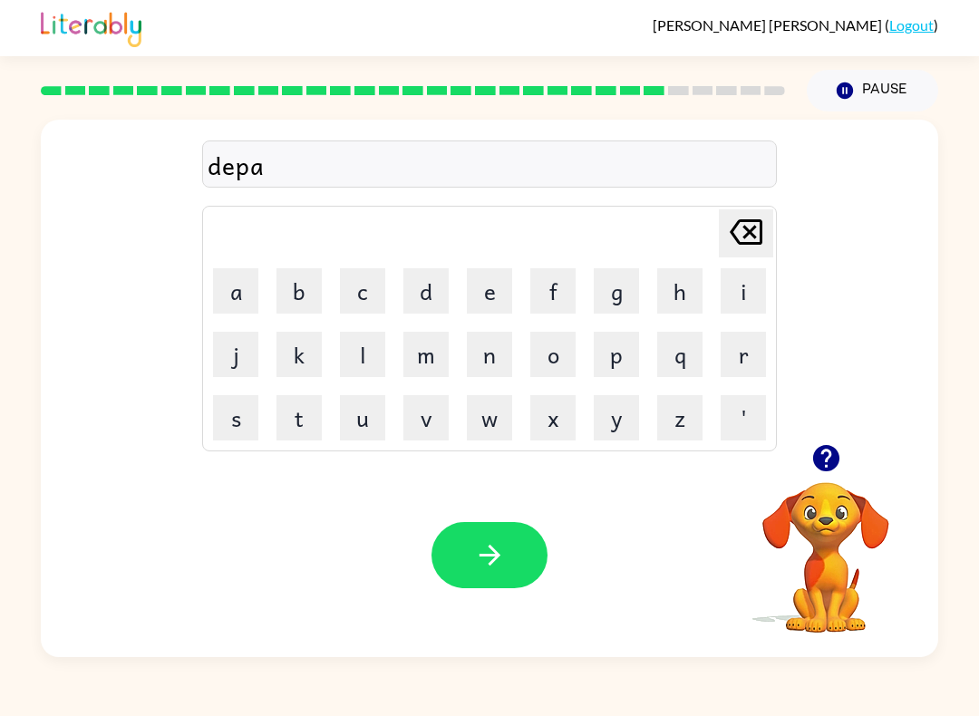
click at [737, 361] on button "r" at bounding box center [743, 354] width 45 height 45
click at [311, 423] on button "t" at bounding box center [299, 417] width 45 height 45
click at [444, 356] on button "m" at bounding box center [426, 354] width 45 height 45
click at [504, 290] on button "e" at bounding box center [489, 290] width 45 height 45
click at [495, 351] on button "n" at bounding box center [489, 354] width 45 height 45
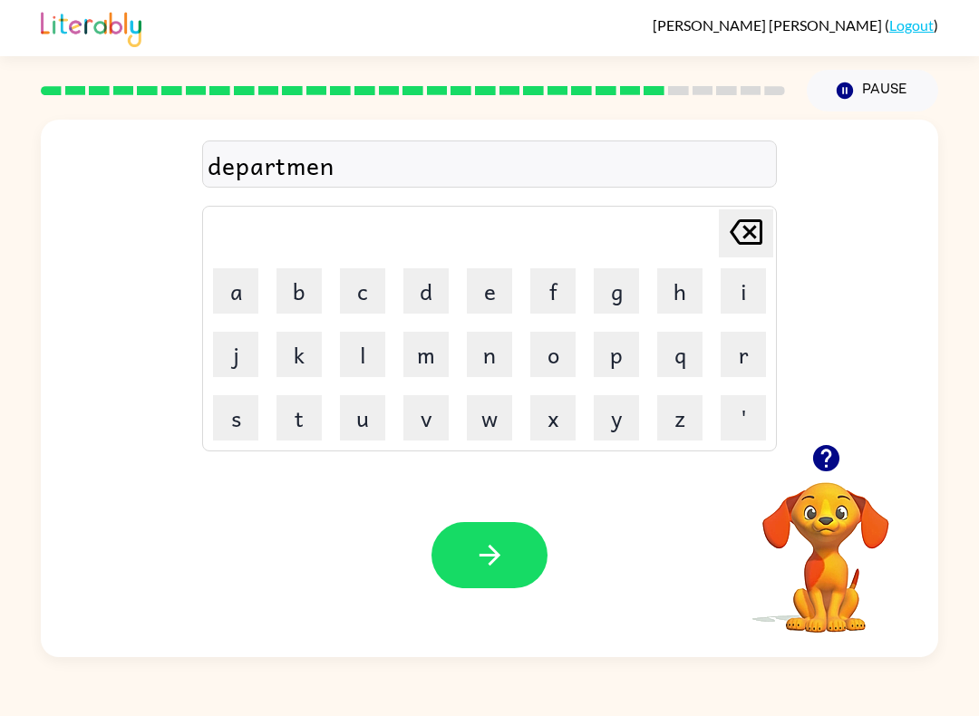
click at [302, 423] on button "t" at bounding box center [299, 417] width 45 height 45
click at [499, 559] on icon "button" at bounding box center [490, 556] width 32 height 32
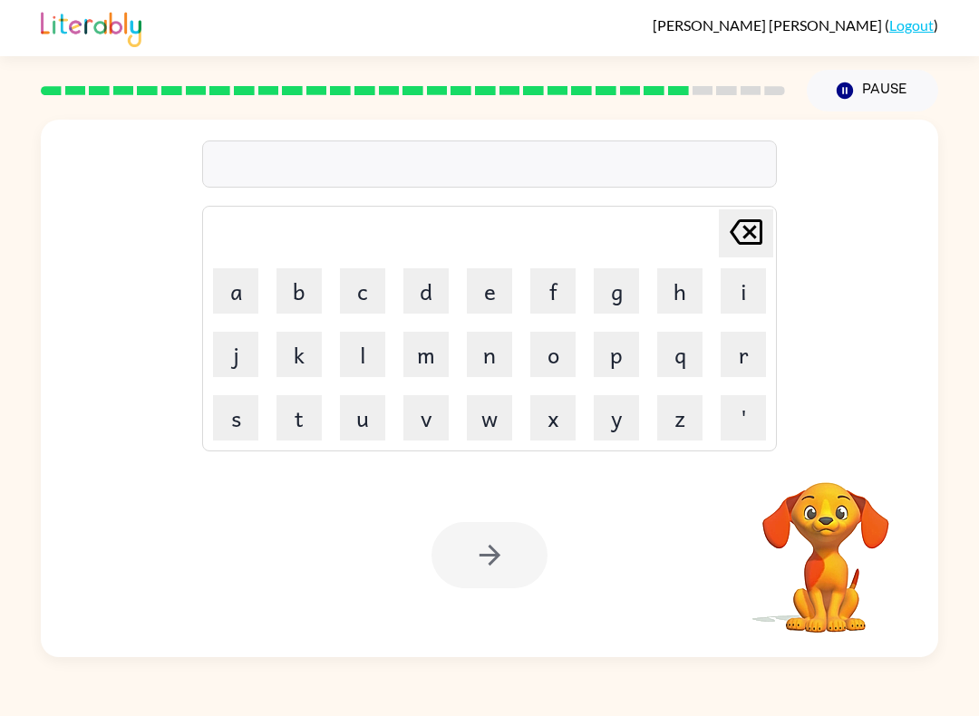
click at [251, 413] on button "s" at bounding box center [235, 417] width 45 height 45
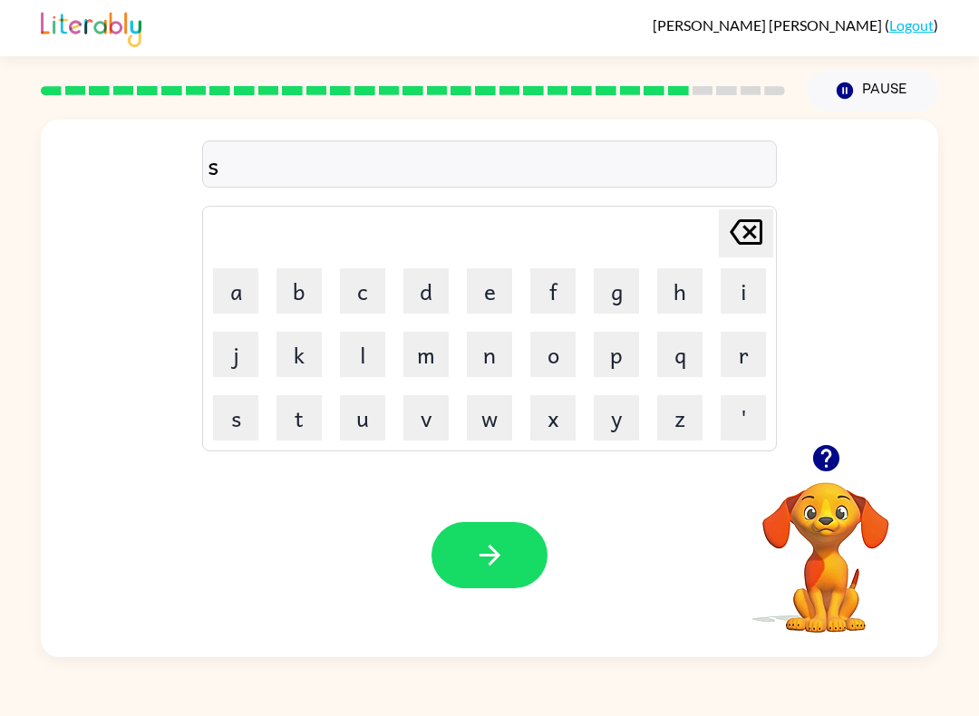
click at [371, 357] on button "l" at bounding box center [362, 354] width 45 height 45
click at [754, 297] on button "i" at bounding box center [743, 290] width 45 height 45
click at [607, 287] on button "g" at bounding box center [616, 290] width 45 height 45
click at [684, 286] on button "h" at bounding box center [679, 290] width 45 height 45
click at [289, 426] on button "t" at bounding box center [299, 417] width 45 height 45
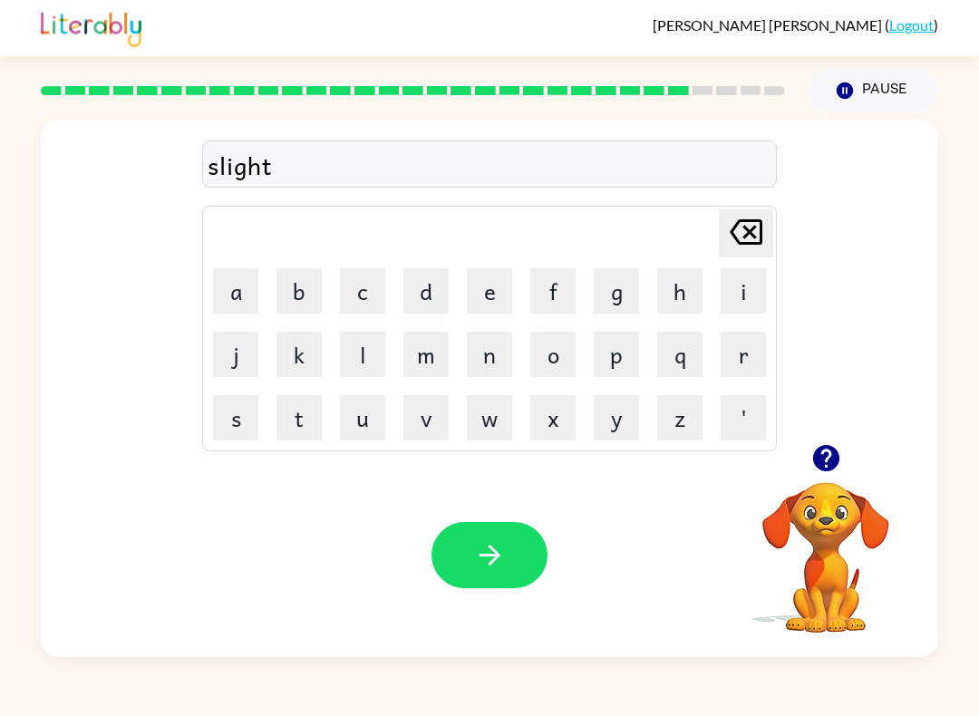
click at [491, 554] on icon "button" at bounding box center [490, 556] width 32 height 32
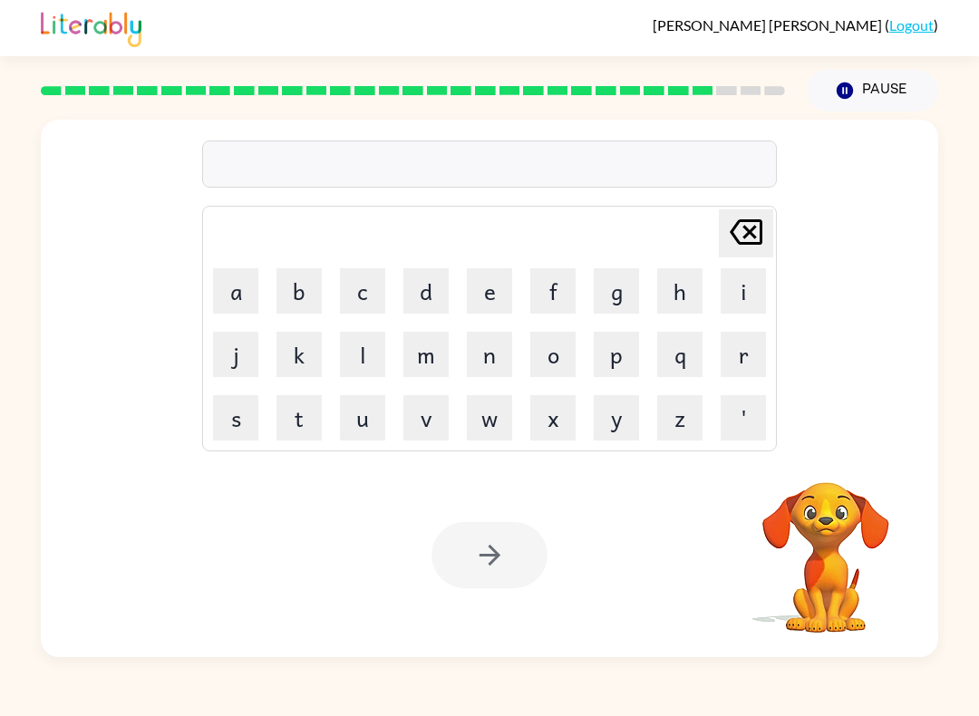
click at [373, 418] on button "u" at bounding box center [362, 417] width 45 height 45
click at [500, 362] on button "n" at bounding box center [489, 354] width 45 height 45
click at [744, 293] on button "i" at bounding box center [743, 290] width 45 height 45
click at [437, 425] on button "v" at bounding box center [426, 417] width 45 height 45
click at [486, 291] on button "e" at bounding box center [489, 290] width 45 height 45
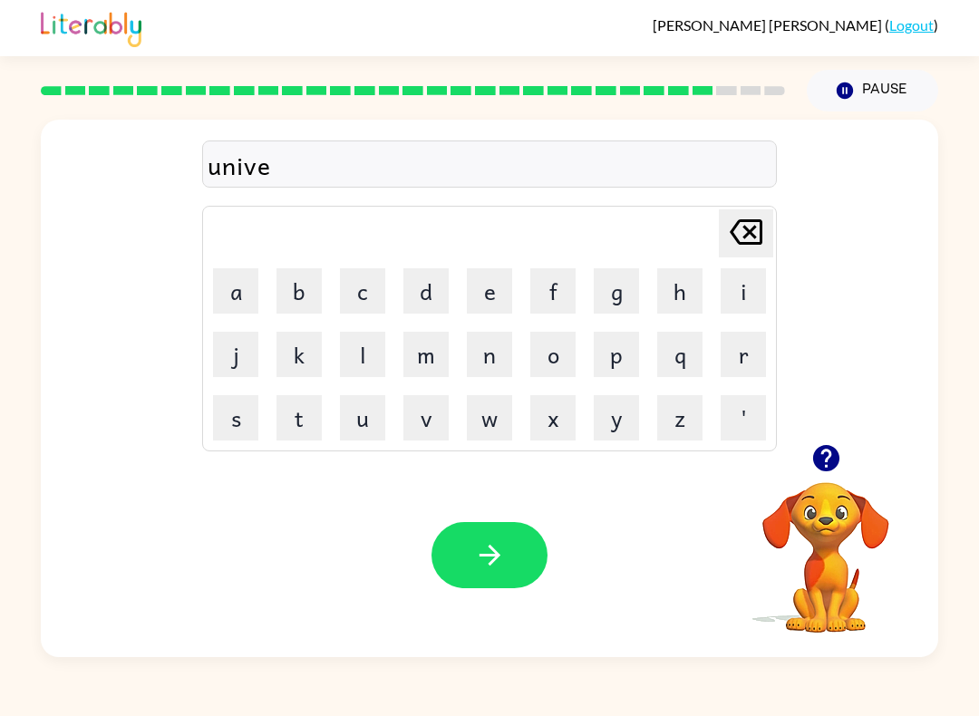
click at [740, 359] on button "r" at bounding box center [743, 354] width 45 height 45
click at [237, 417] on button "s" at bounding box center [235, 417] width 45 height 45
click at [229, 276] on button "a" at bounding box center [235, 290] width 45 height 45
click at [370, 353] on button "l" at bounding box center [362, 354] width 45 height 45
click at [515, 563] on button "button" at bounding box center [490, 555] width 116 height 66
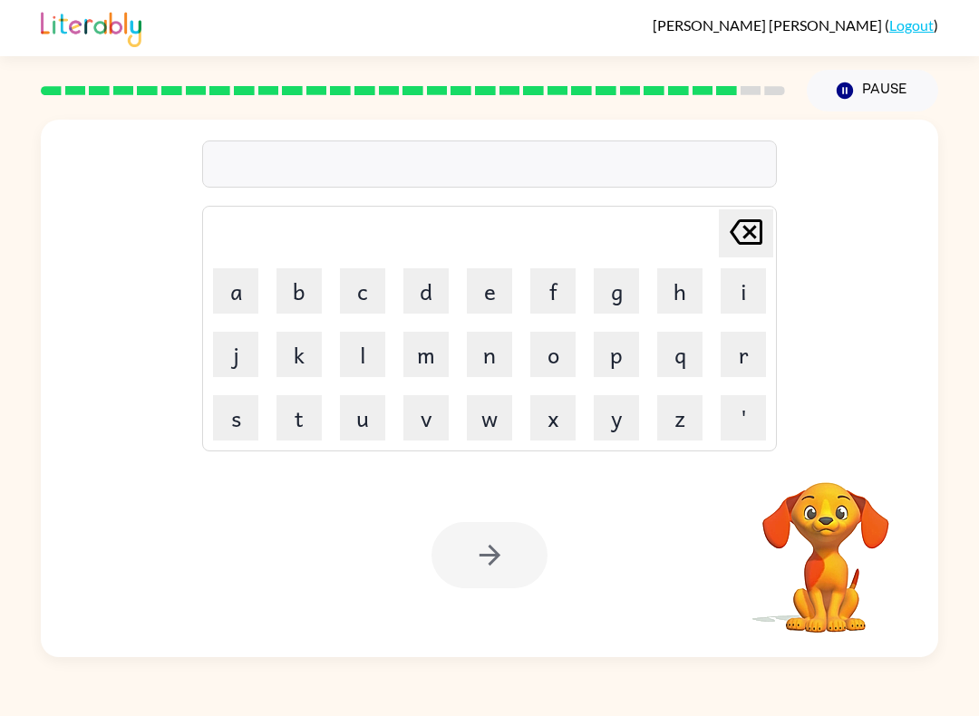
click at [229, 416] on button "s" at bounding box center [235, 417] width 45 height 45
click at [738, 288] on button "i" at bounding box center [743, 290] width 45 height 45
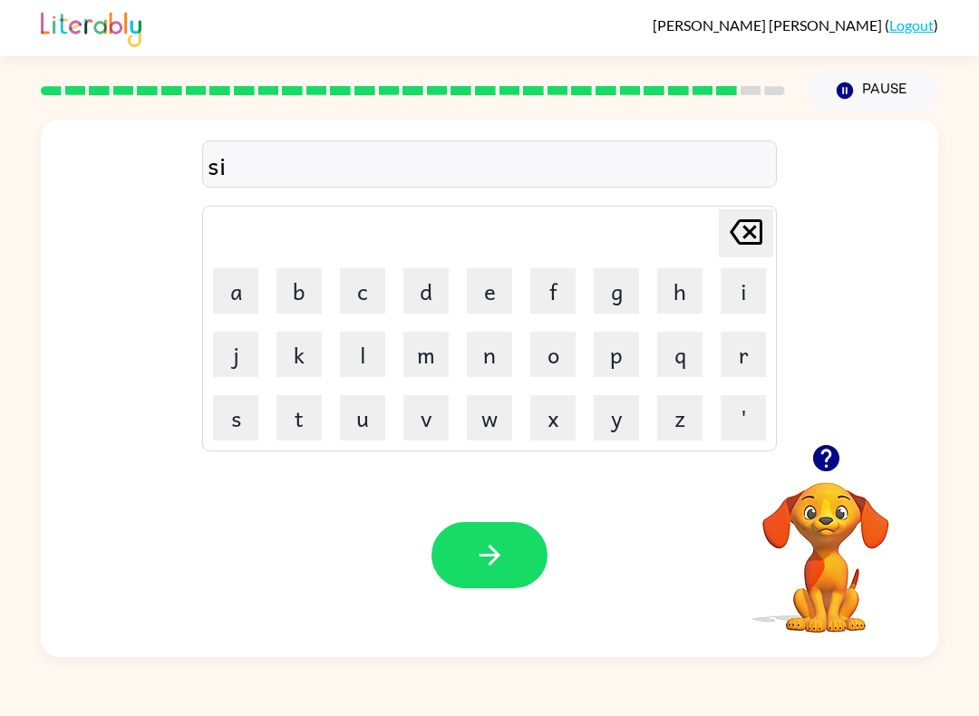
click at [349, 356] on button "l" at bounding box center [362, 354] width 45 height 45
click at [430, 433] on button "v" at bounding box center [426, 417] width 45 height 45
click at [487, 292] on button "e" at bounding box center [489, 290] width 45 height 45
click at [749, 353] on button "r" at bounding box center [743, 354] width 45 height 45
click at [496, 424] on button "w" at bounding box center [489, 417] width 45 height 45
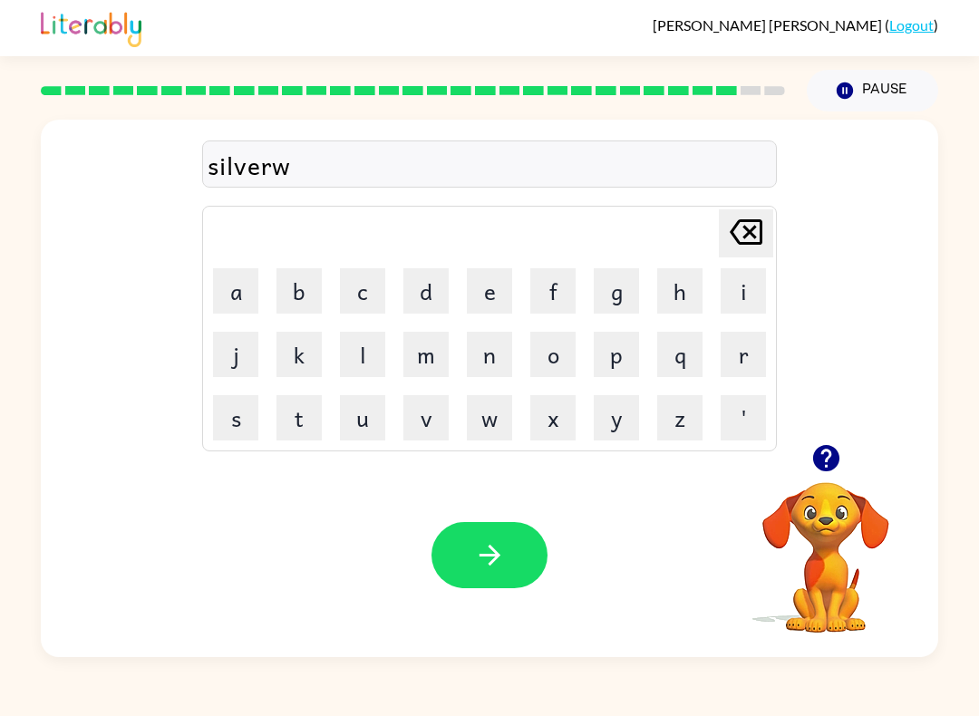
click at [240, 292] on button "a" at bounding box center [235, 290] width 45 height 45
click at [749, 363] on button "r" at bounding box center [743, 354] width 45 height 45
click at [493, 291] on button "e" at bounding box center [489, 290] width 45 height 45
click at [492, 559] on icon "button" at bounding box center [490, 556] width 32 height 32
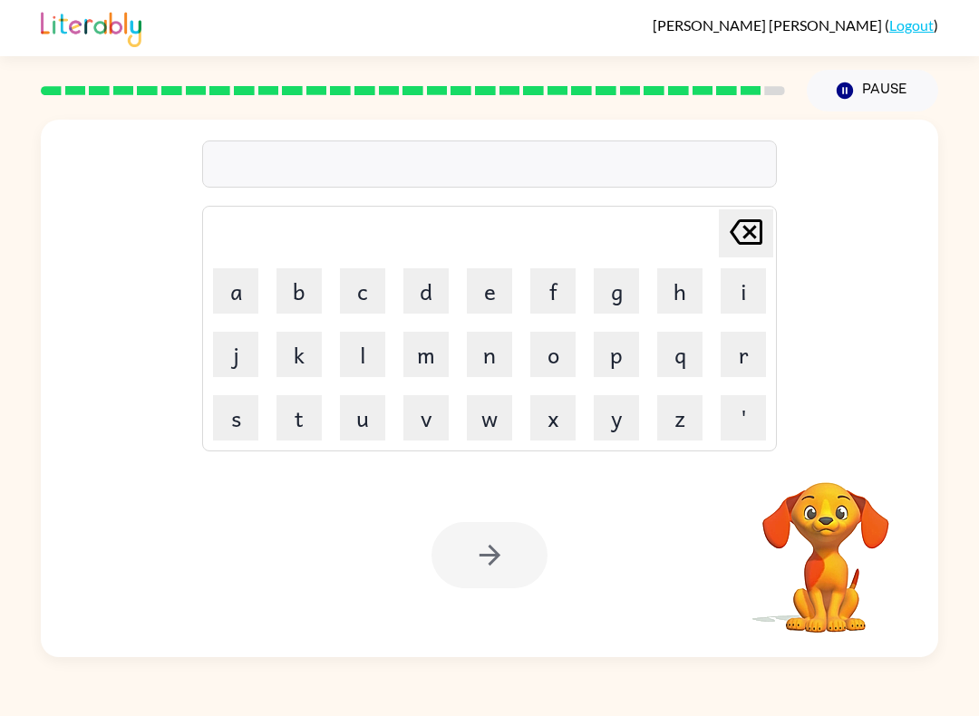
click at [500, 282] on button "e" at bounding box center [489, 290] width 45 height 45
click at [506, 343] on button "n" at bounding box center [489, 354] width 45 height 45
click at [375, 298] on button "c" at bounding box center [362, 290] width 45 height 45
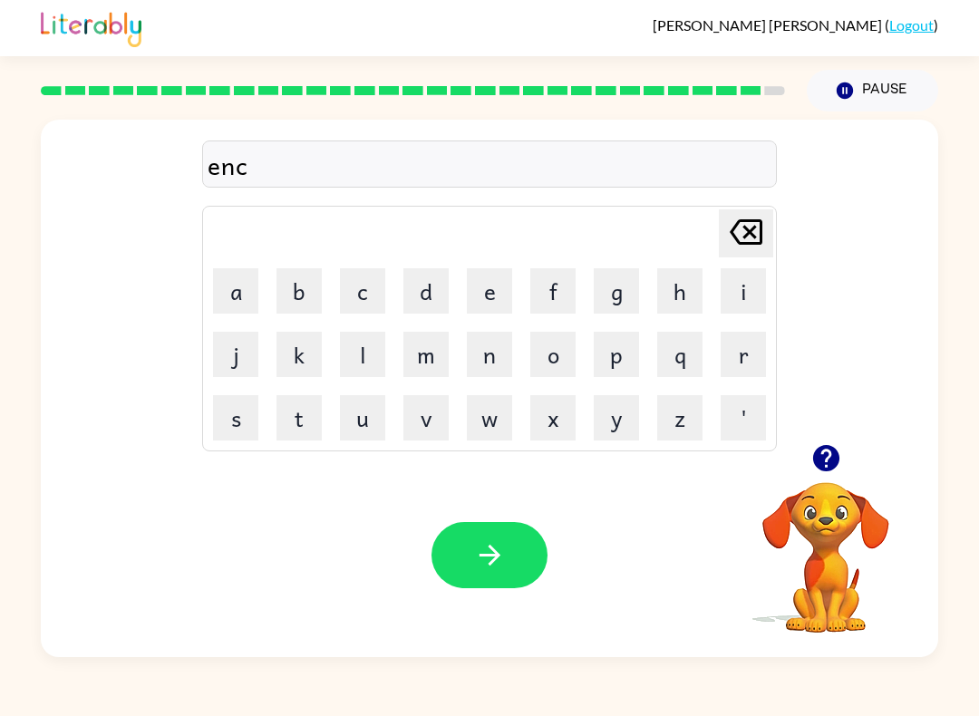
click at [557, 362] on button "o" at bounding box center [552, 354] width 45 height 45
click at [362, 423] on button "u" at bounding box center [362, 417] width 45 height 45
click at [489, 359] on button "n" at bounding box center [489, 354] width 45 height 45
click at [309, 422] on button "t" at bounding box center [299, 417] width 45 height 45
click at [478, 291] on button "e" at bounding box center [489, 290] width 45 height 45
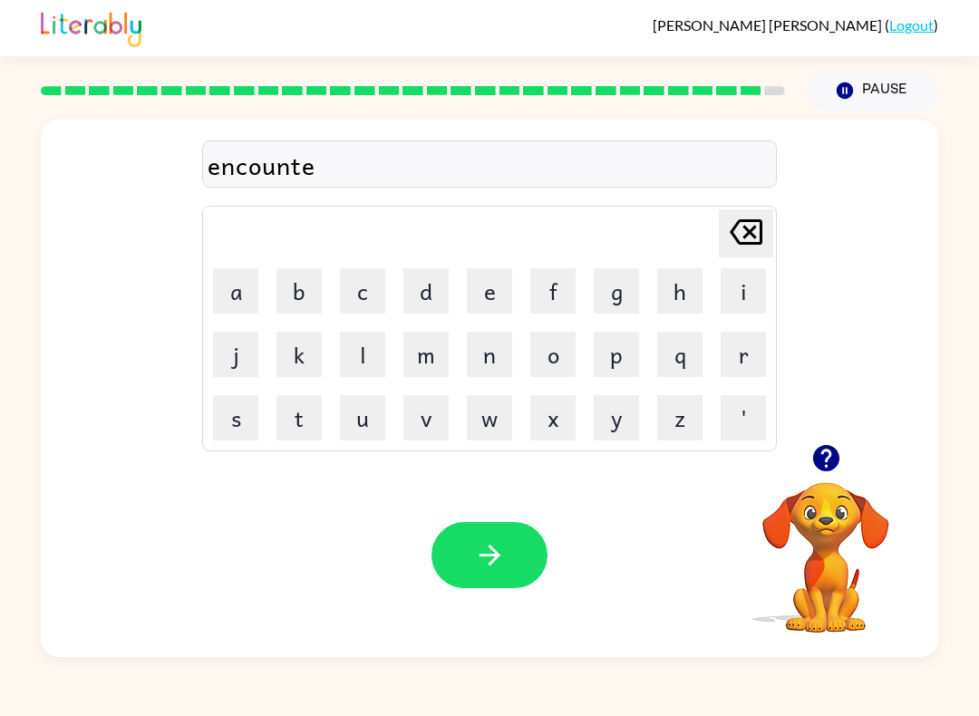
click at [727, 367] on button "r" at bounding box center [743, 354] width 45 height 45
click at [519, 551] on button "button" at bounding box center [490, 555] width 116 height 66
